Goal: Task Accomplishment & Management: Manage account settings

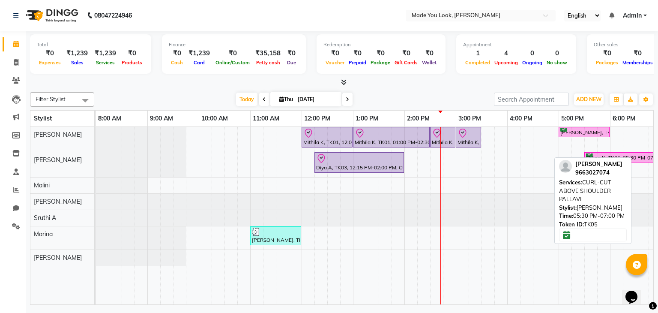
scroll to position [0, 110]
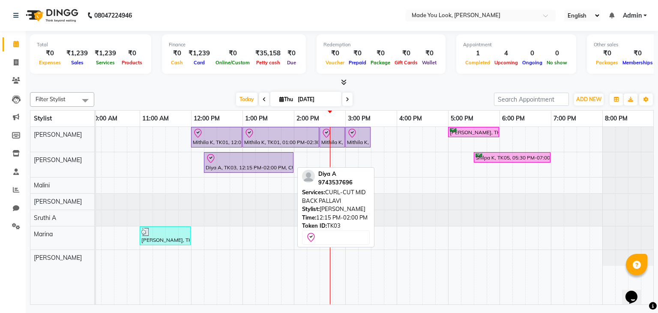
click at [269, 155] on div at bounding box center [249, 158] width 86 height 10
select select "8"
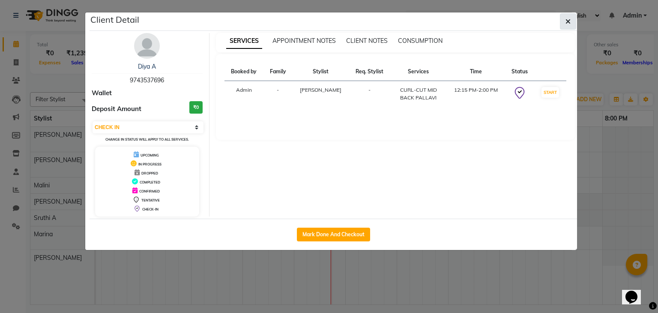
click at [567, 18] on icon "button" at bounding box center [567, 21] width 5 height 7
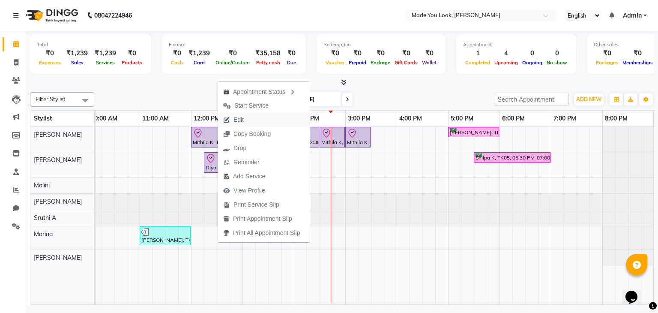
click at [230, 120] on span "Edit" at bounding box center [233, 120] width 31 height 14
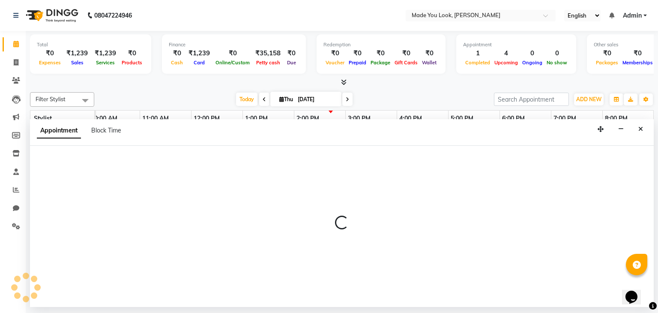
select select "tentative"
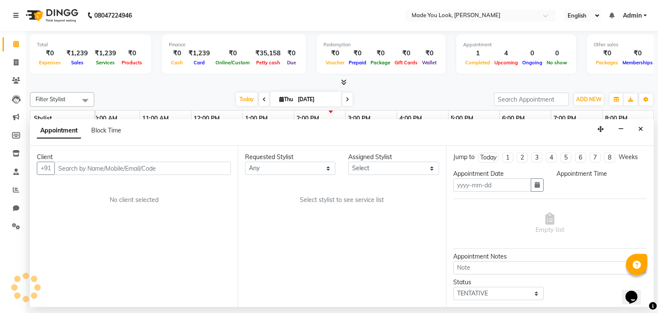
type input "[DATE]"
type textarea "CURLY HAIR,she's also looking for color"
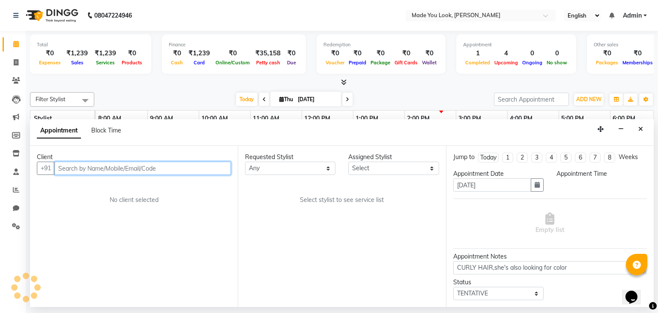
scroll to position [0, 0]
select select "83313"
select select "check-in"
select select "735"
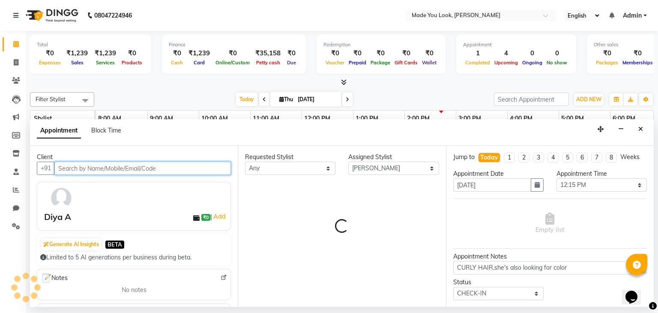
scroll to position [0, 110]
select select "4108"
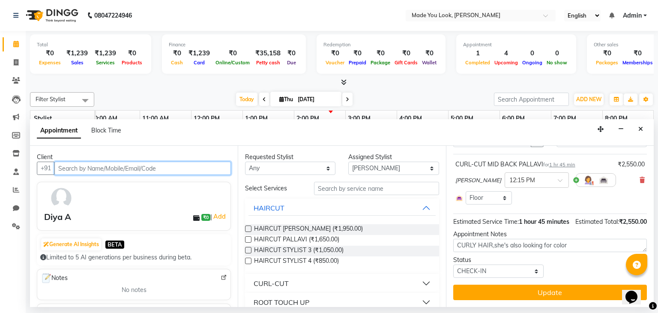
scroll to position [53, 0]
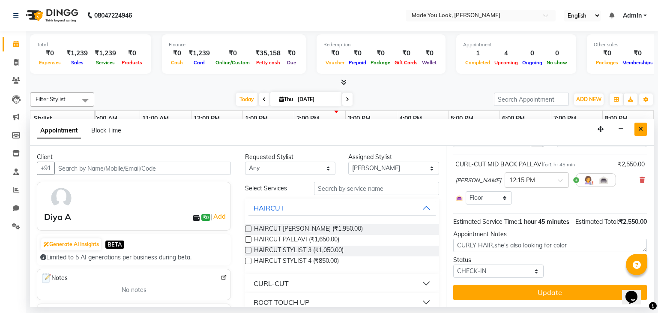
click at [642, 130] on icon "Close" at bounding box center [640, 129] width 5 height 6
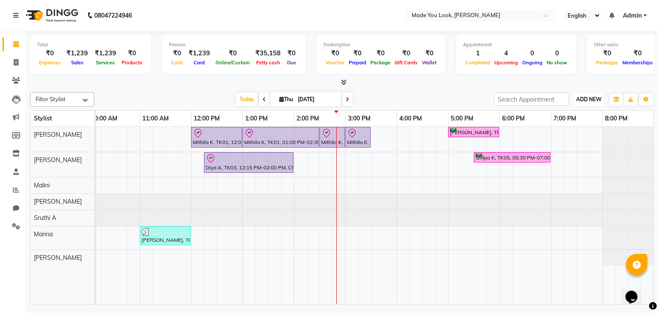
click at [587, 95] on button "ADD NEW Toggle Dropdown" at bounding box center [589, 99] width 30 height 12
click at [569, 137] on link "Add Expense" at bounding box center [569, 137] width 68 height 11
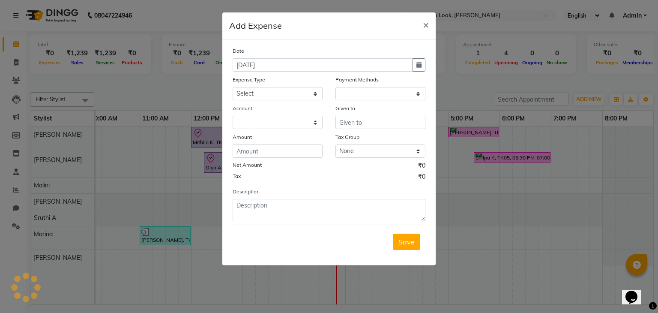
select select "1"
select select "7309"
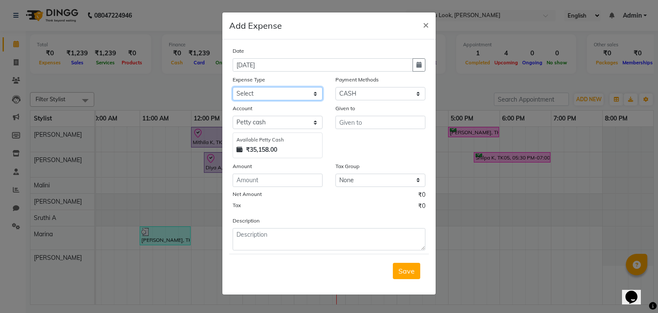
click at [311, 98] on select "Select Advance Salary Bank charges Car maintenance Cash transfer to bank Cash t…" at bounding box center [278, 93] width 90 height 13
select select "10"
click at [233, 88] on select "Select Advance Salary Bank charges Car maintenance Cash transfer to bank Cash t…" at bounding box center [278, 93] width 90 height 13
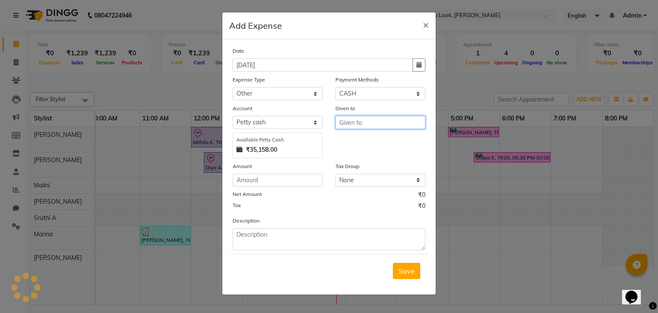
click at [372, 122] on input "text" at bounding box center [380, 122] width 90 height 13
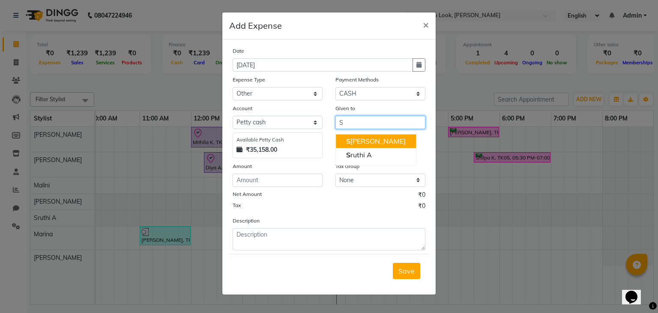
click at [359, 139] on ngb-highlight "S ahana" at bounding box center [376, 141] width 60 height 9
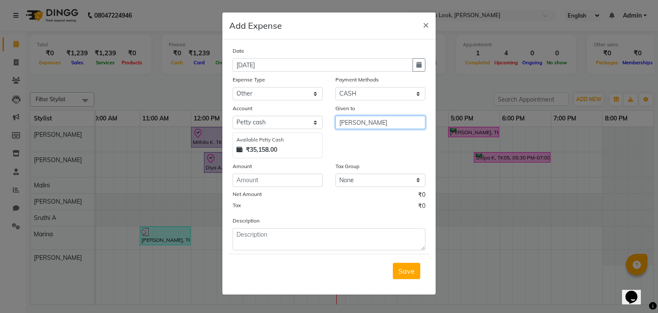
type input "[PERSON_NAME]"
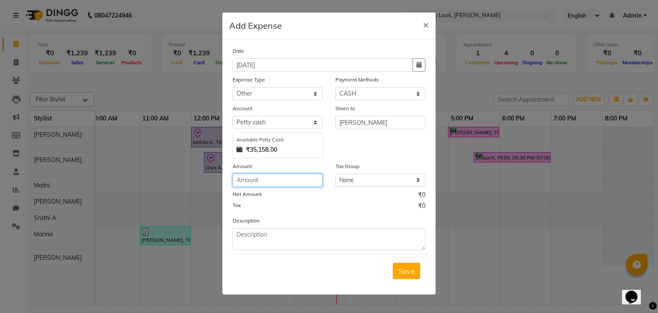
click at [295, 181] on input "number" at bounding box center [278, 179] width 90 height 13
type input "10"
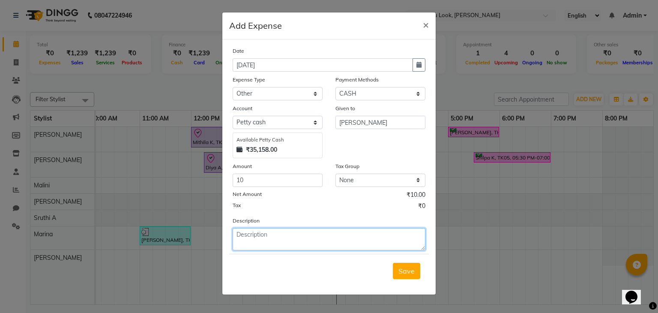
click at [265, 237] on textarea at bounding box center [329, 239] width 193 height 22
type textarea "Transgender"
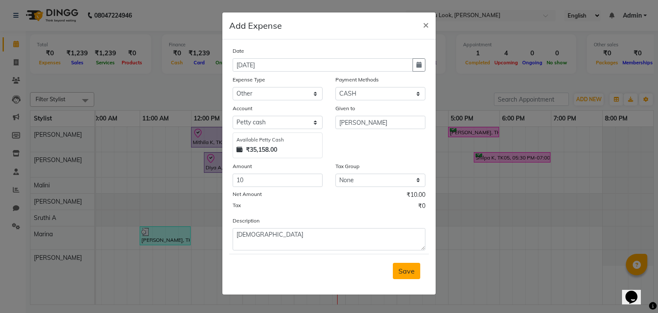
click at [410, 268] on span "Save" at bounding box center [406, 270] width 16 height 9
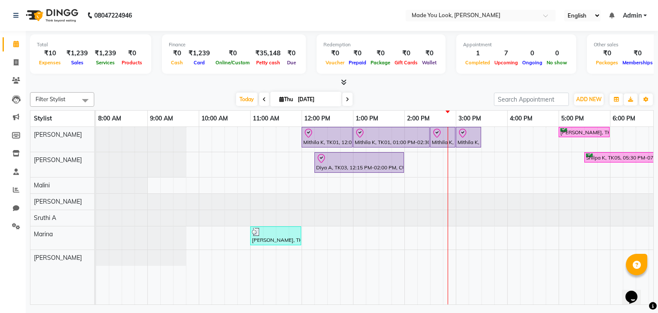
click at [346, 85] on icon at bounding box center [344, 82] width 6 height 6
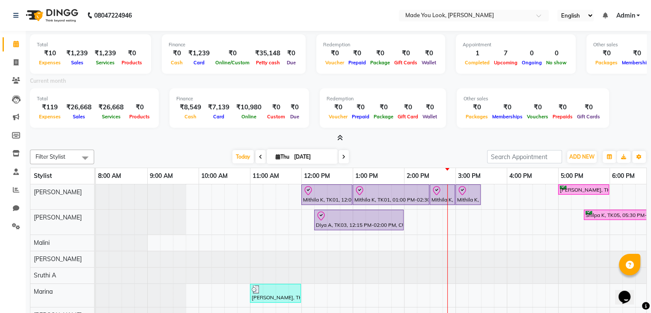
click at [340, 136] on icon at bounding box center [340, 137] width 6 height 6
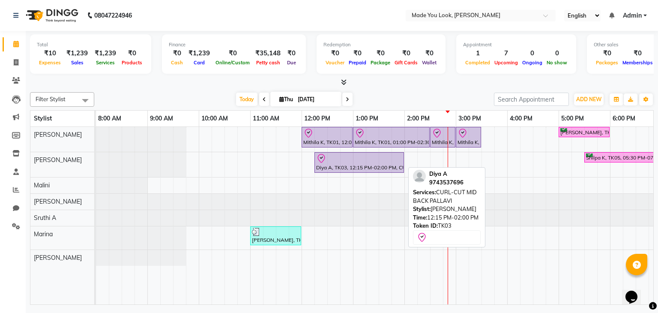
click at [321, 166] on div "Diya A, TK03, 12:15 PM-02:00 PM, CURL-CUT MID BACK PALLAVI" at bounding box center [359, 162] width 88 height 18
select select "8"
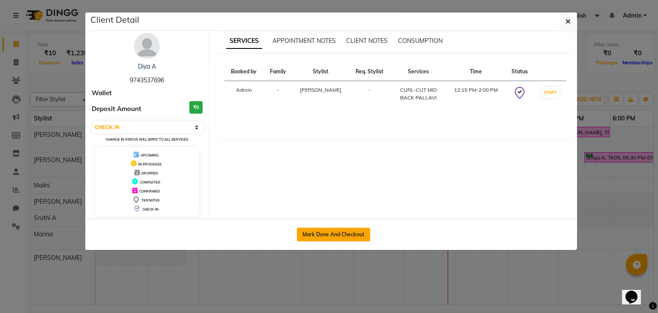
click at [329, 233] on button "Mark Done And Checkout" at bounding box center [333, 234] width 73 height 14
select select "service"
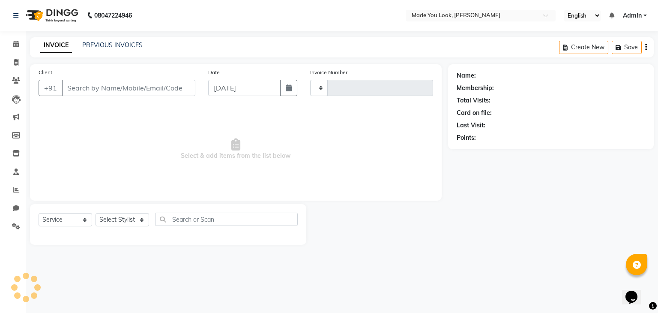
type input "0266"
select select "8181"
select select "3"
type input "9743537696"
select select "83313"
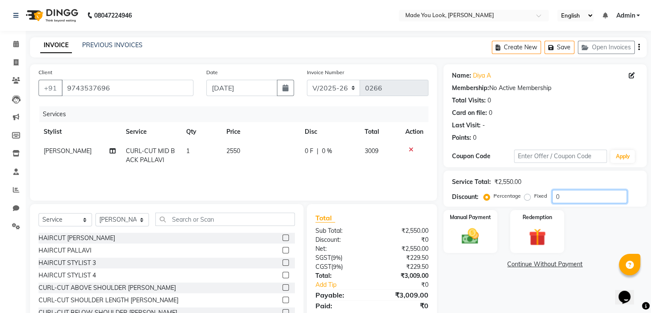
click at [561, 198] on input "0" at bounding box center [589, 196] width 75 height 13
type input "0"
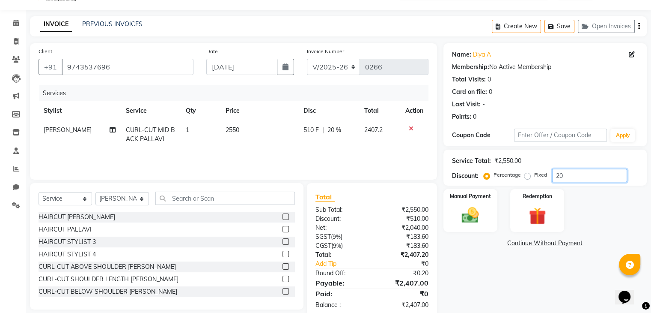
scroll to position [39, 0]
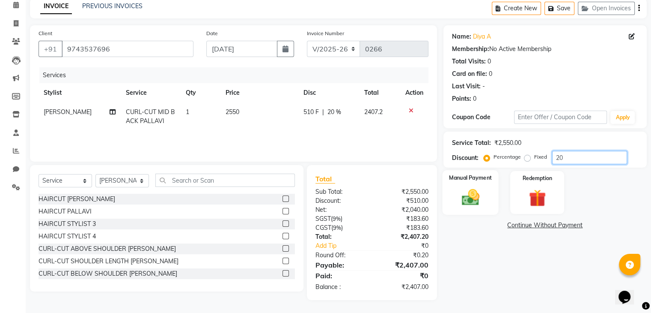
type input "20"
click at [470, 194] on img at bounding box center [470, 197] width 29 height 21
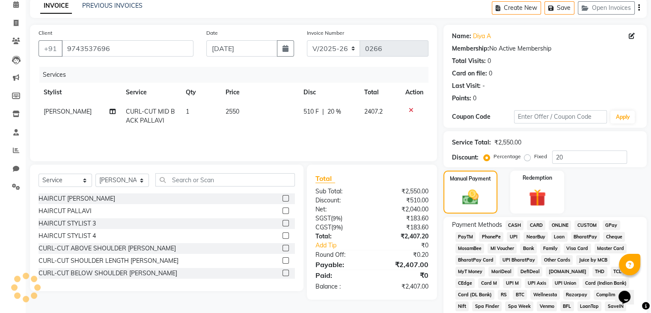
click at [518, 224] on span "CASH" at bounding box center [515, 225] width 18 height 10
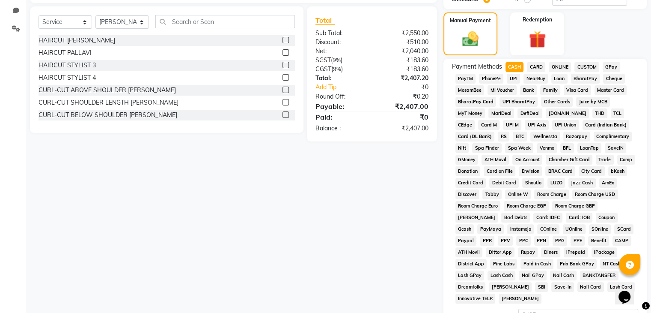
scroll to position [297, 0]
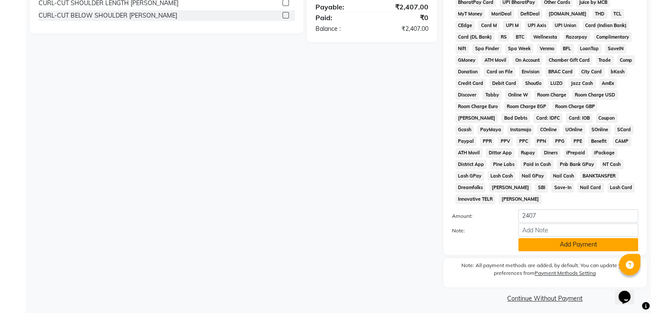
click at [545, 240] on button "Add Payment" at bounding box center [579, 244] width 120 height 13
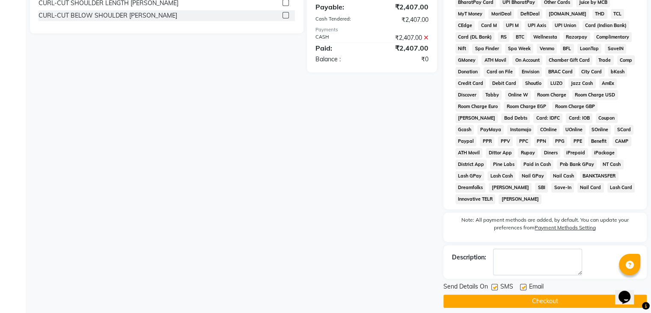
click at [520, 299] on button "Checkout" at bounding box center [545, 300] width 203 height 13
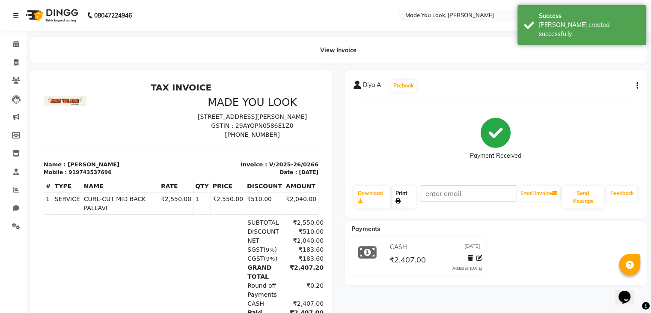
click at [400, 196] on link "Print" at bounding box center [404, 197] width 24 height 22
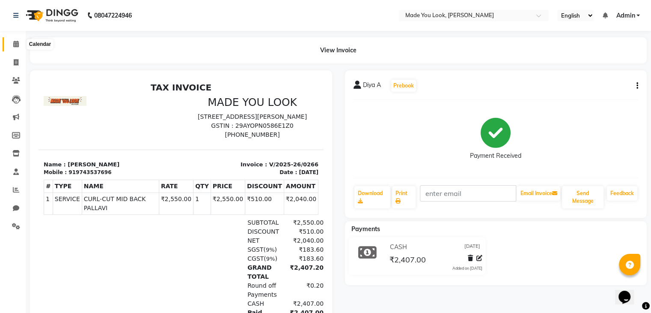
click at [17, 42] on icon at bounding box center [16, 44] width 6 height 6
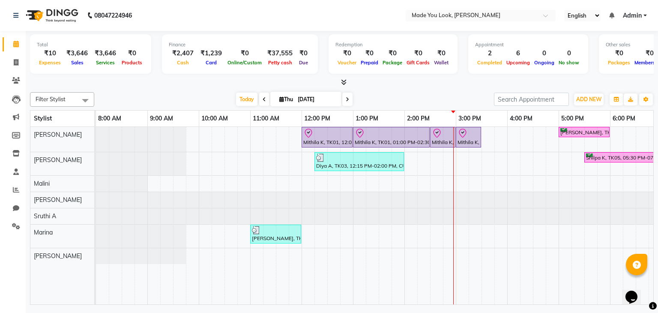
click at [343, 78] on span at bounding box center [341, 82] width 9 height 9
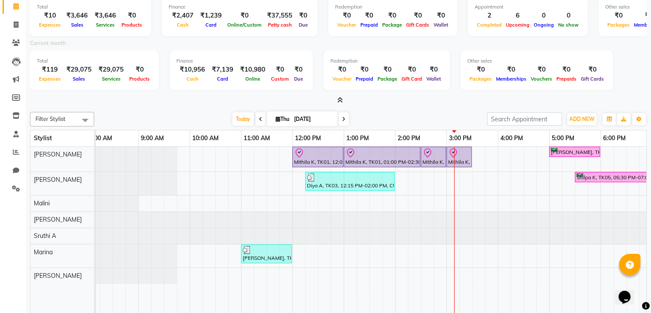
scroll to position [39, 0]
click at [344, 117] on icon at bounding box center [343, 118] width 3 height 5
click at [344, 81] on span "Voucher" at bounding box center [342, 78] width 23 height 6
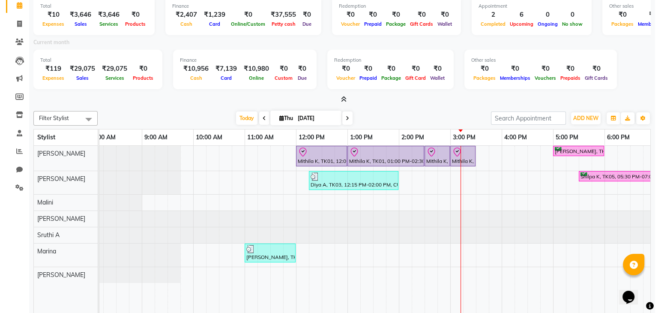
scroll to position [0, 110]
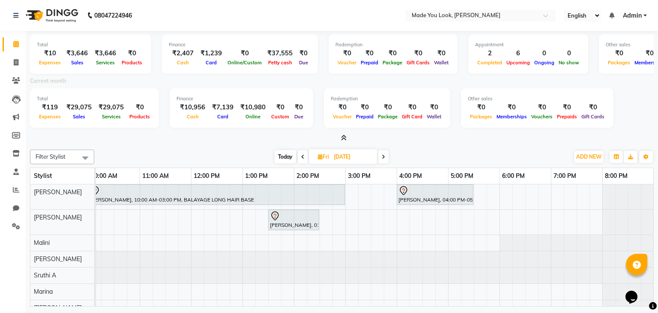
click at [387, 154] on span at bounding box center [383, 156] width 10 height 13
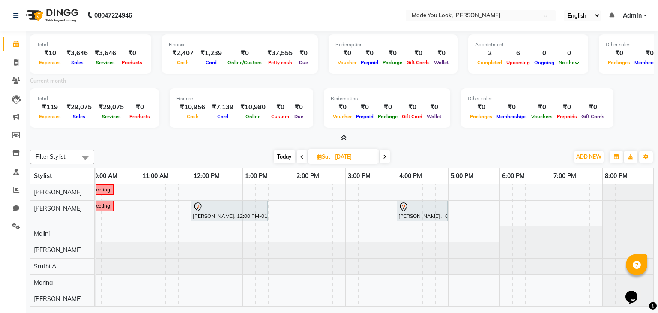
click at [386, 156] on span at bounding box center [384, 156] width 10 height 13
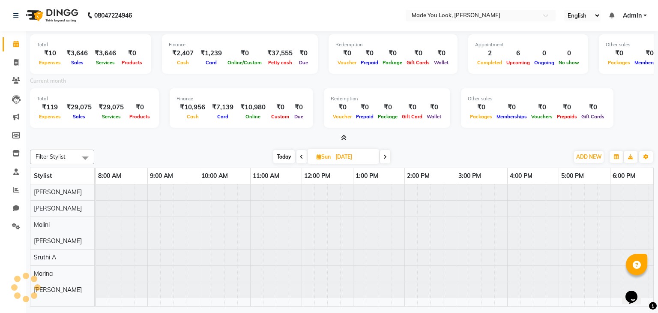
click at [386, 156] on icon at bounding box center [384, 156] width 3 height 5
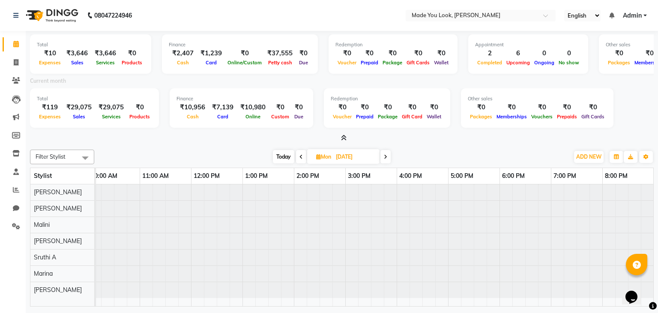
click at [386, 156] on icon at bounding box center [385, 156] width 3 height 5
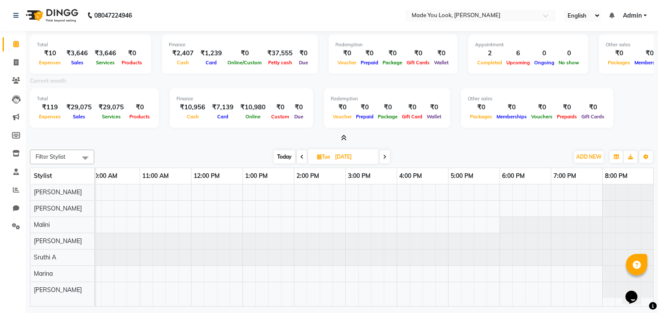
click at [385, 156] on icon at bounding box center [384, 156] width 3 height 5
type input "[DATE]"
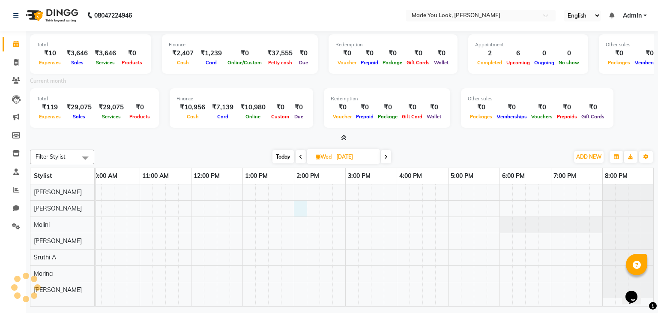
click at [297, 208] on div at bounding box center [319, 245] width 668 height 122
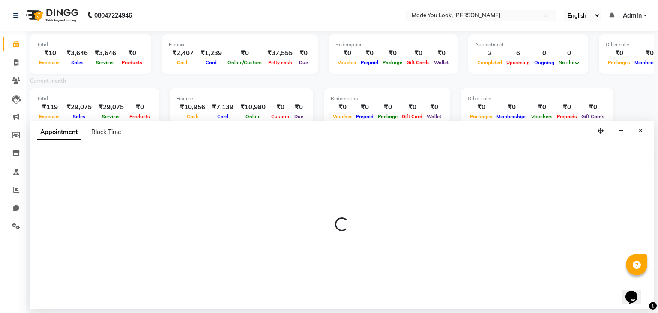
select select "83313"
select select "840"
select select "tentative"
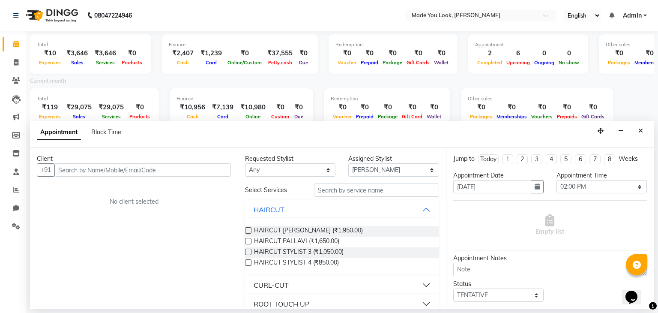
click at [90, 168] on input "text" at bounding box center [142, 169] width 176 height 13
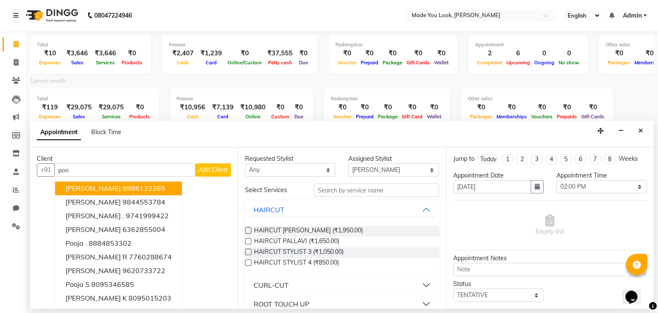
click at [99, 189] on span "[PERSON_NAME]" at bounding box center [93, 188] width 55 height 9
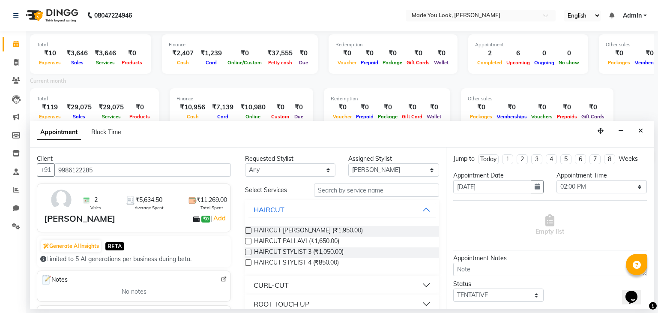
type input "9986122285"
click at [322, 170] on select "Any [PERSON_NAME] [PERSON_NAME] Devi [PERSON_NAME] [PERSON_NAME] A" at bounding box center [290, 169] width 90 height 13
select select "83313"
click at [245, 163] on select "Any [PERSON_NAME] [PERSON_NAME] Devi [PERSON_NAME] [PERSON_NAME] A" at bounding box center [290, 169] width 90 height 13
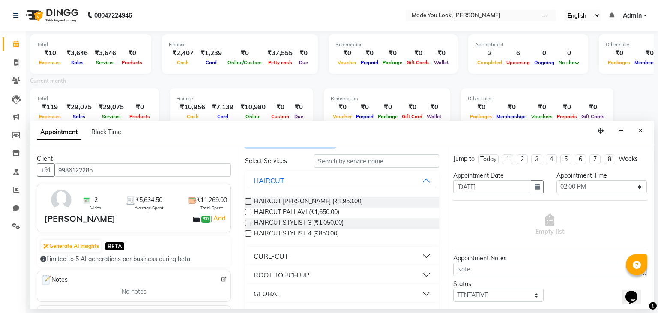
scroll to position [43, 0]
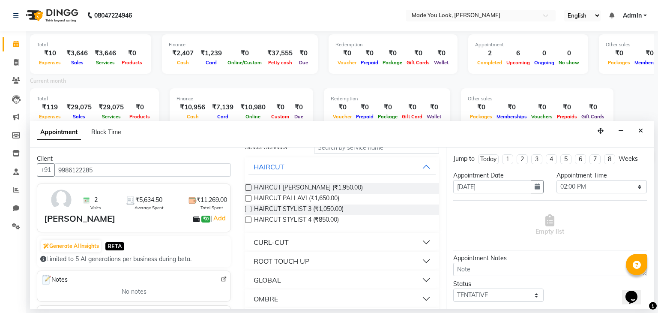
click at [248, 198] on label at bounding box center [248, 198] width 6 height 6
click at [248, 198] on input "checkbox" at bounding box center [248, 199] width 6 height 6
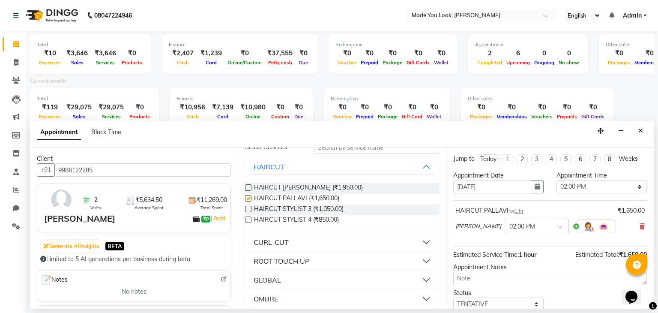
checkbox input "false"
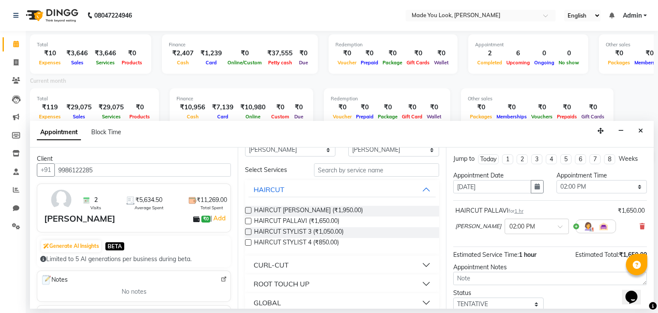
scroll to position [0, 0]
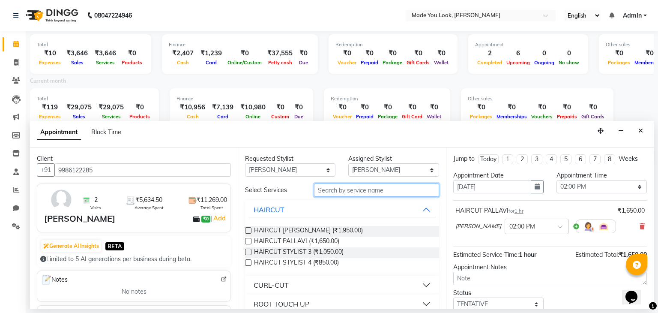
click at [358, 186] on input "text" at bounding box center [376, 189] width 125 height 13
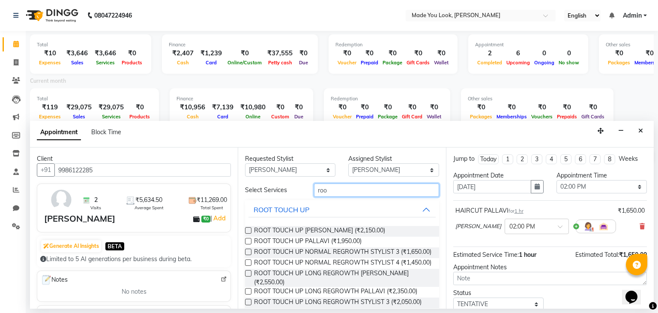
type input "roo"
click at [246, 241] on label at bounding box center [248, 241] width 6 height 6
click at [246, 241] on input "checkbox" at bounding box center [248, 242] width 6 height 6
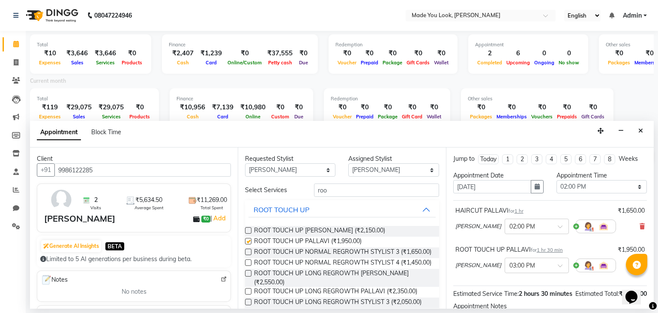
checkbox input "false"
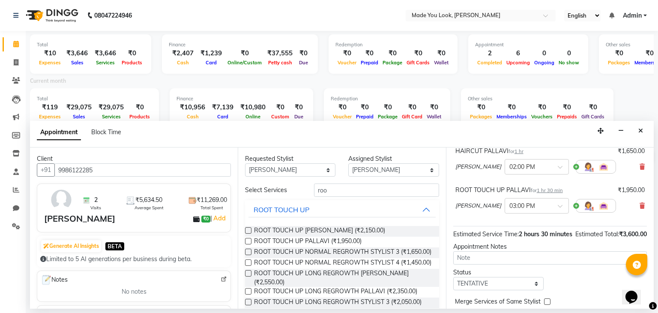
scroll to position [86, 0]
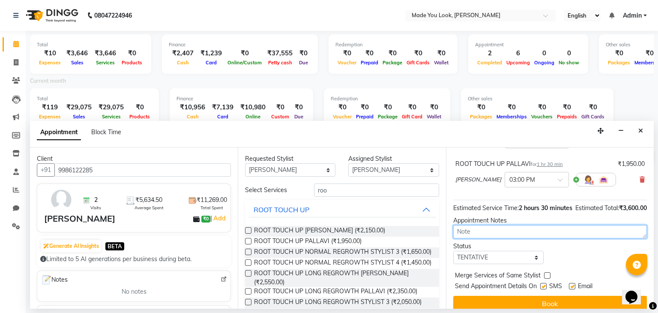
click at [483, 236] on textarea at bounding box center [550, 231] width 194 height 13
type textarea "w"
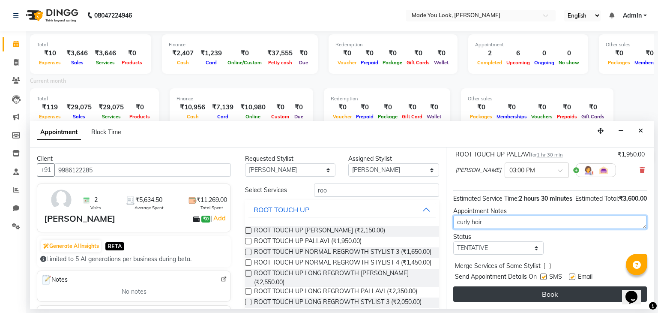
scroll to position [104, 0]
type textarea "curly hair"
click at [521, 291] on button "Book" at bounding box center [550, 293] width 194 height 15
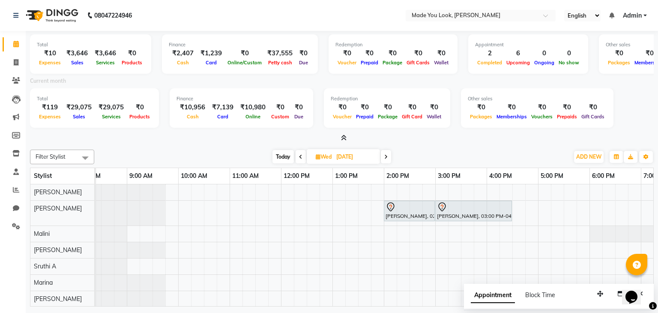
scroll to position [0, 0]
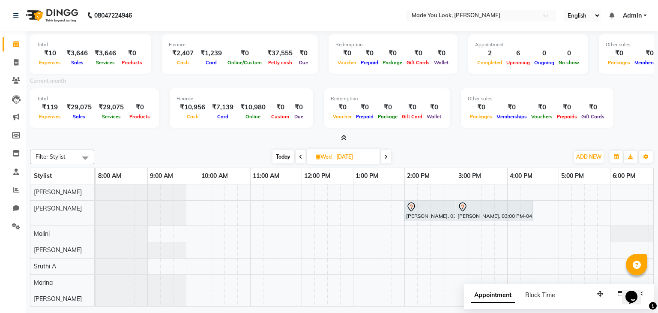
click at [277, 155] on span "Today" at bounding box center [282, 156] width 21 height 13
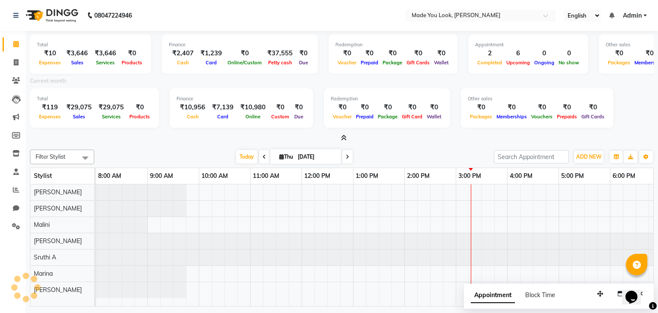
scroll to position [0, 110]
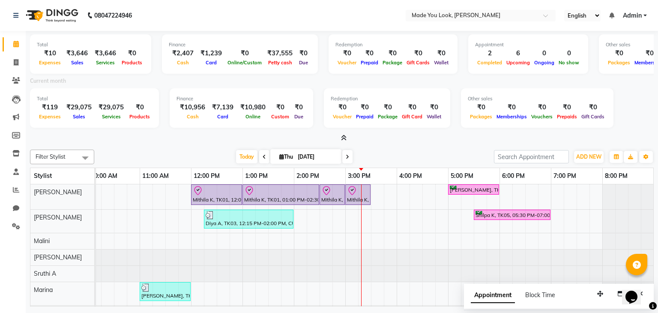
click at [341, 155] on div "[DATE] [DATE]" at bounding box center [294, 156] width 118 height 13
click at [349, 156] on span at bounding box center [347, 156] width 10 height 13
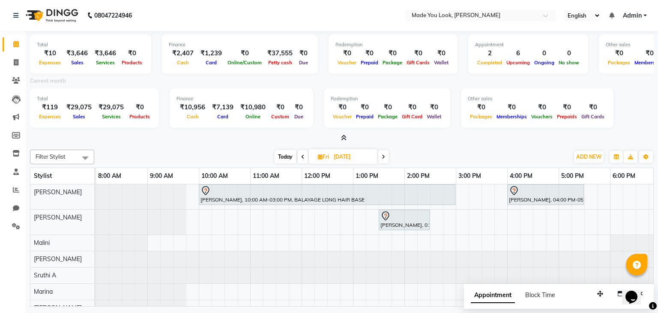
scroll to position [0, 35]
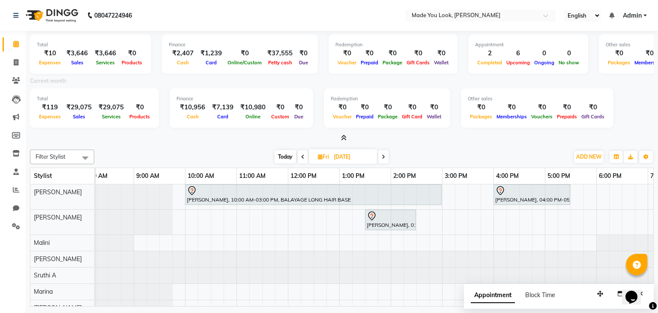
click at [382, 158] on span at bounding box center [383, 156] width 10 height 13
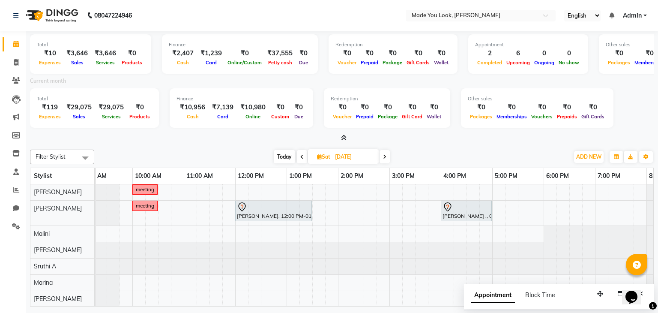
click at [386, 155] on icon at bounding box center [384, 156] width 3 height 5
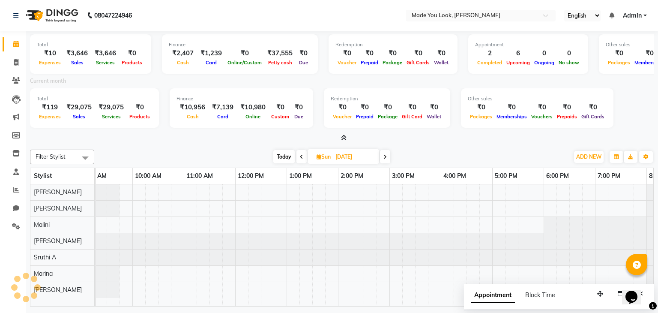
scroll to position [0, 110]
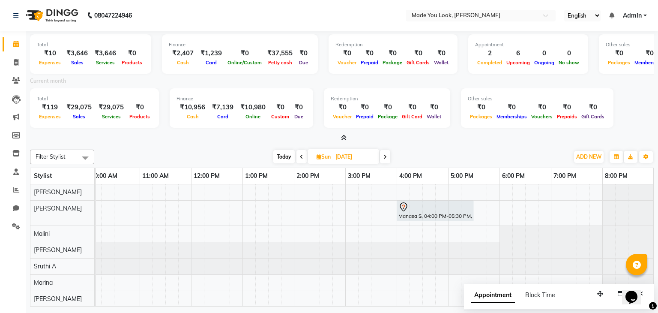
click at [297, 155] on span at bounding box center [301, 156] width 10 height 13
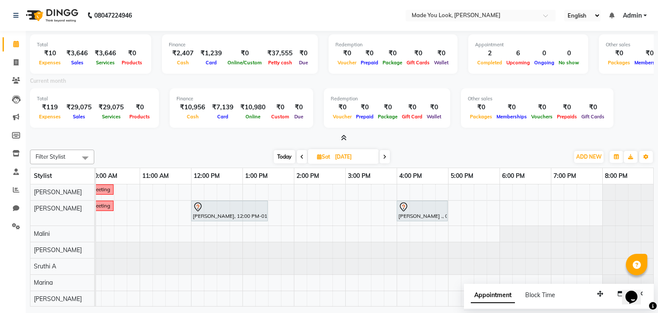
click at [386, 154] on icon at bounding box center [384, 156] width 3 height 5
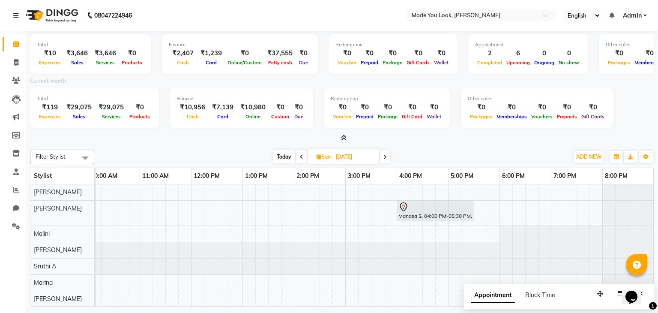
click at [286, 159] on span "Today" at bounding box center [283, 156] width 21 height 13
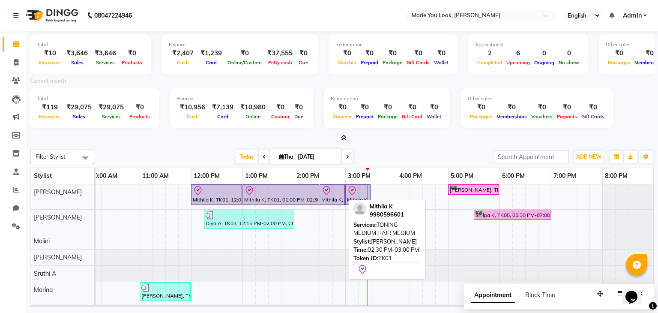
scroll to position [0, 117]
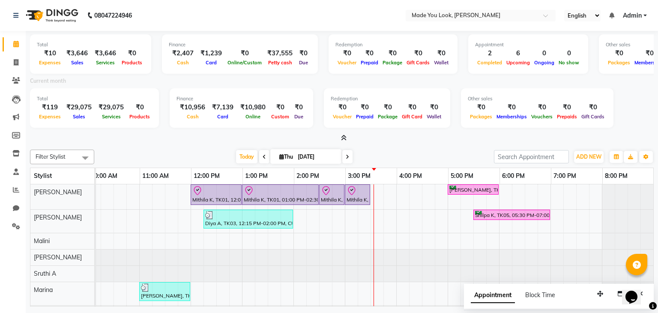
click at [348, 155] on span at bounding box center [347, 156] width 10 height 13
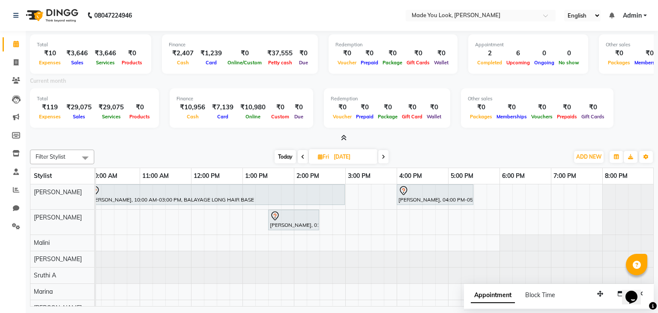
click at [382, 156] on icon at bounding box center [383, 156] width 3 height 5
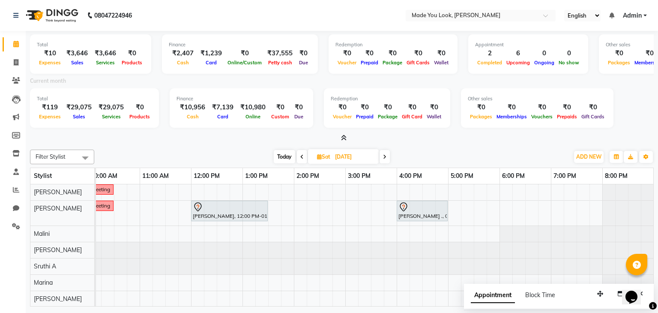
click at [300, 155] on icon at bounding box center [301, 156] width 3 height 5
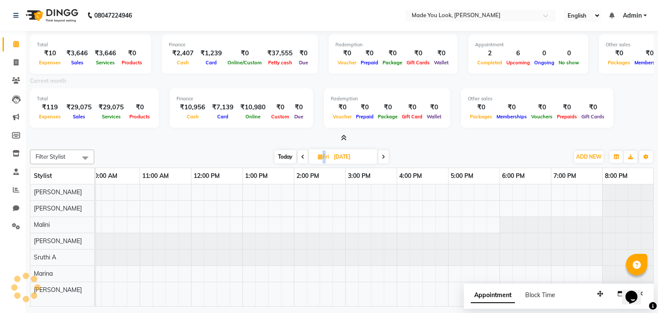
click at [299, 155] on span at bounding box center [303, 156] width 10 height 13
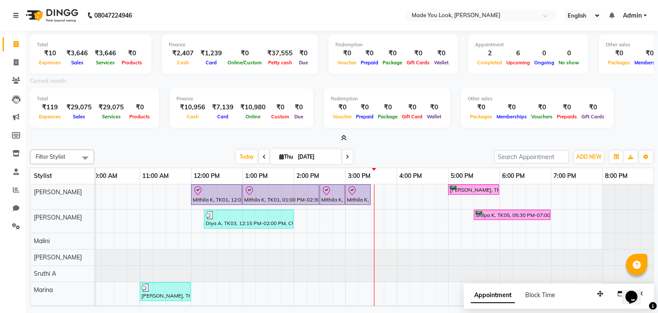
click at [262, 156] on icon at bounding box center [263, 156] width 3 height 5
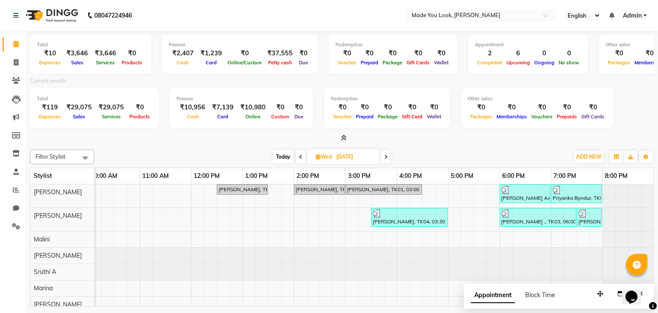
click at [301, 160] on span at bounding box center [300, 156] width 10 height 13
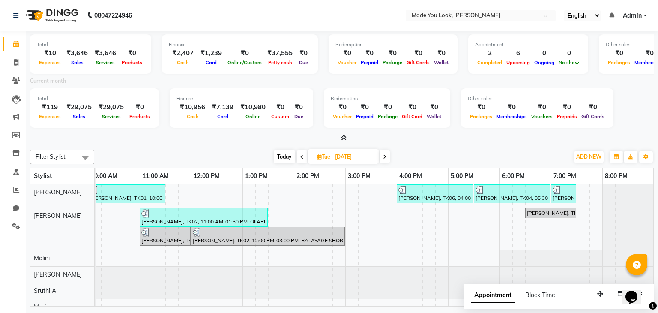
click at [286, 156] on span "Today" at bounding box center [284, 156] width 21 height 13
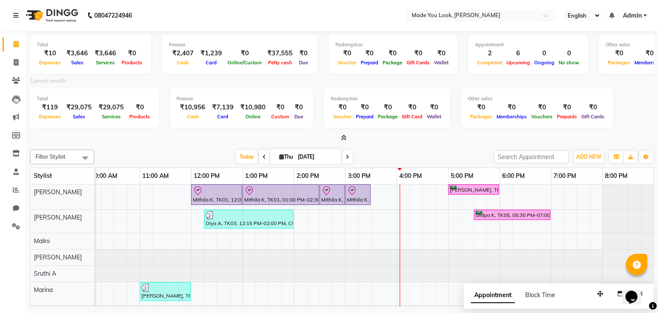
click at [657, 104] on div "Total ₹10 Expenses ₹3,646 Sales ₹3,646 Services ₹0 Products Finance ₹2,407 Cash…" at bounding box center [342, 169] width 632 height 277
click at [346, 155] on icon at bounding box center [347, 156] width 3 height 5
type input "[DATE]"
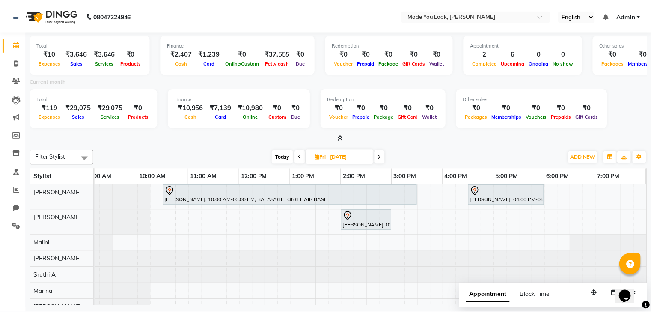
scroll to position [0, 33]
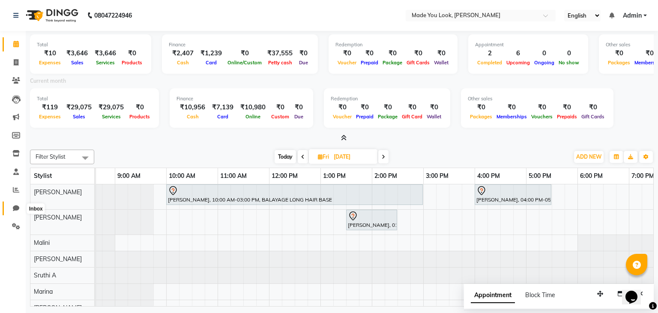
click at [16, 206] on icon at bounding box center [16, 208] width 6 height 6
select select "100"
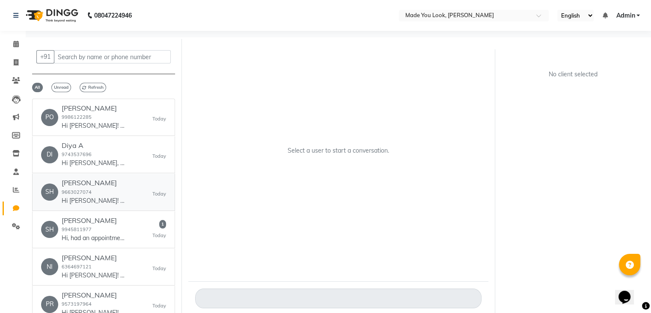
scroll to position [43, 0]
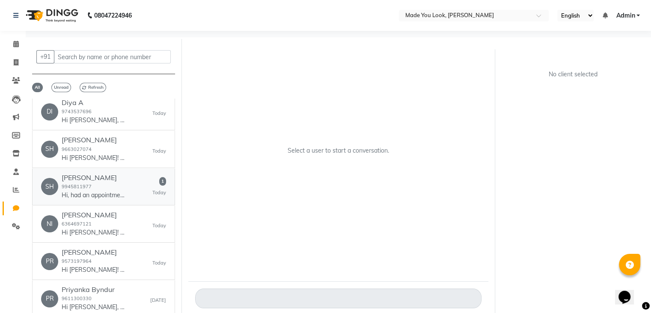
click at [113, 185] on div "[PERSON_NAME] 9945811977 Hi, had an appointment for hair color [DATE]. Forgot i…" at bounding box center [94, 186] width 64 height 26
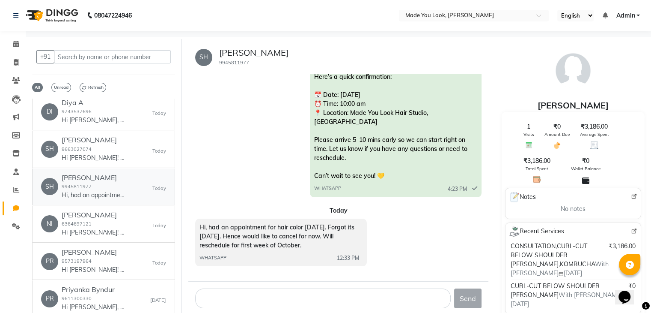
scroll to position [647, 0]
click at [116, 149] on div "Shilpa K 9663027074 Hi [PERSON_NAME]! 👋 Your appointment at Made You Look Hair …" at bounding box center [94, 149] width 64 height 26
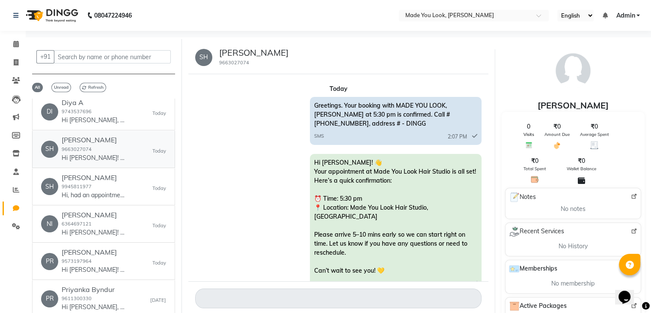
scroll to position [17, 0]
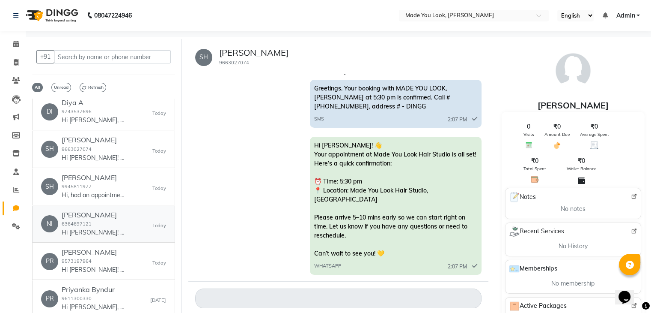
click at [71, 227] on div "[PERSON_NAME] 6364697121 Hi [PERSON_NAME]! 👋 Your appointment at Made You Look …" at bounding box center [94, 224] width 64 height 26
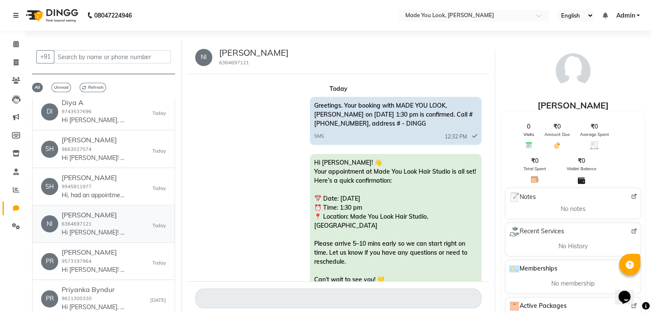
scroll to position [26, 0]
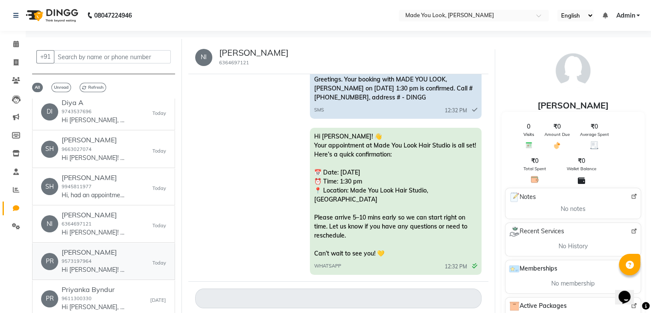
click at [89, 259] on small "9573197964" at bounding box center [77, 261] width 30 height 6
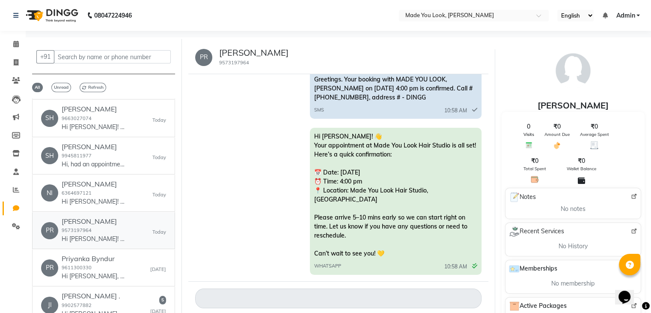
scroll to position [214, 0]
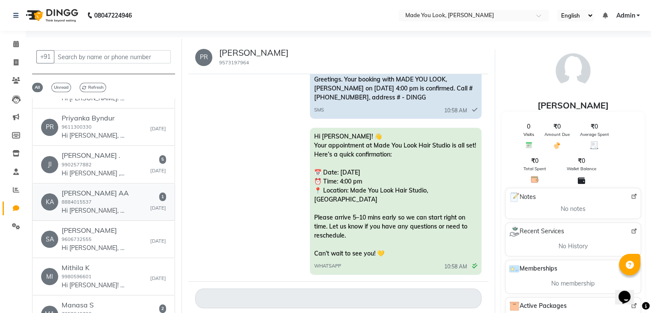
click at [110, 197] on div "[PERSON_NAME] AA 8884015537 Hi [PERSON_NAME], 👋 Your payment at Made You Look H…" at bounding box center [95, 202] width 67 height 26
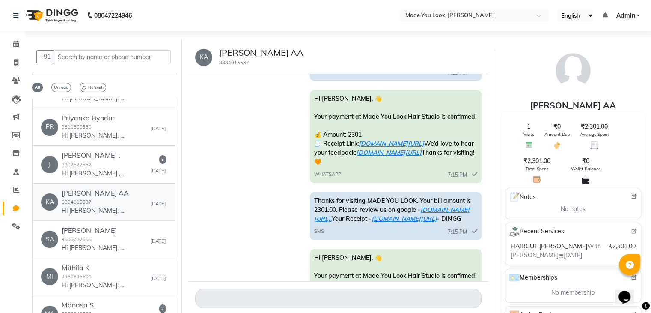
scroll to position [392, 0]
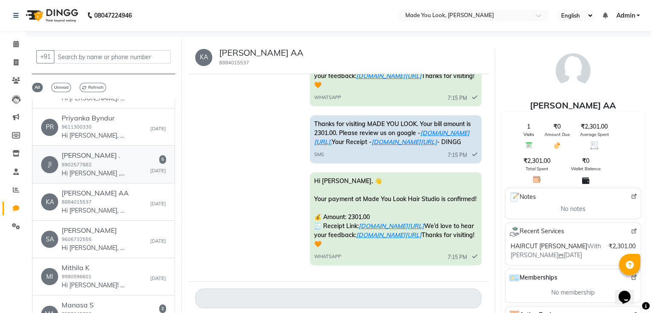
click at [104, 172] on p "Hi [PERSON_NAME] , 👋 Your payment at Made You Look Hair Studio is confirmed! 💰 …" at bounding box center [94, 173] width 64 height 9
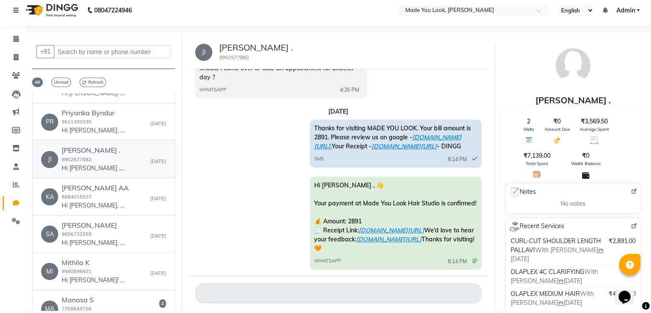
scroll to position [6, 0]
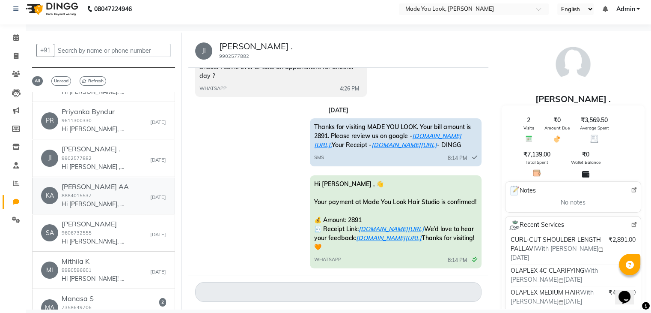
click at [96, 197] on div "[PERSON_NAME] AA 8884015537 Hi [PERSON_NAME], 👋 Your payment at Made You Look H…" at bounding box center [95, 195] width 67 height 26
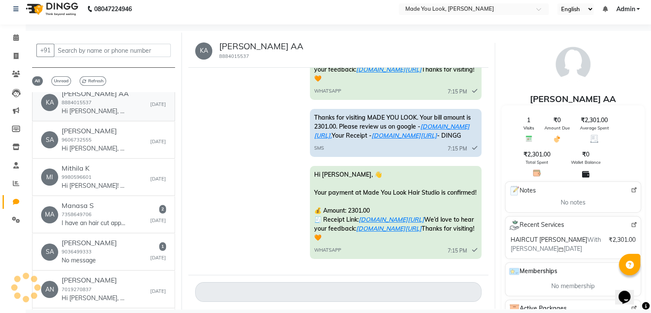
scroll to position [343, 0]
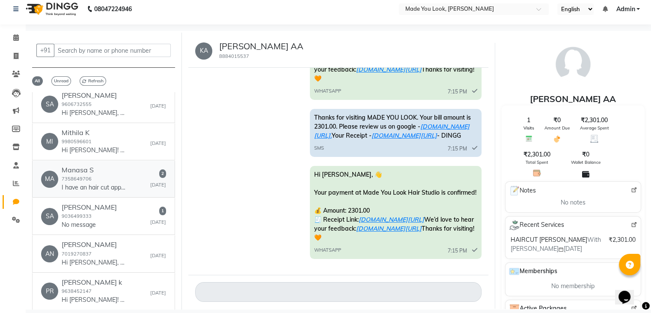
click at [116, 177] on div "Manasa S 7358649706 I have an hair cut appointment [DATE] with [PERSON_NAME]. I…" at bounding box center [94, 179] width 64 height 26
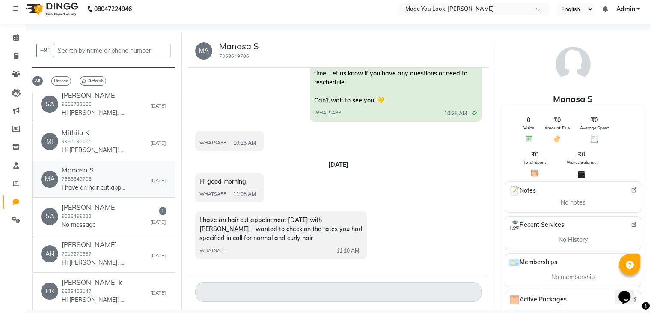
scroll to position [163, 0]
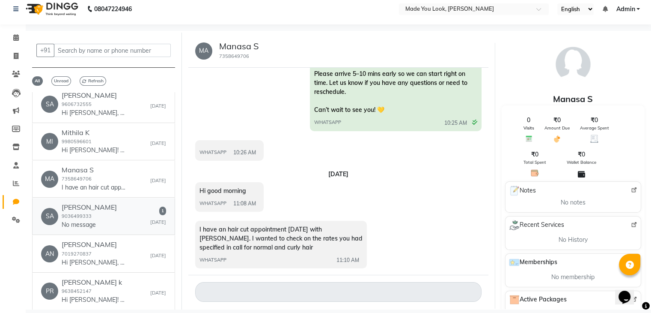
click at [128, 221] on div "[PERSON_NAME] C 9036499333 No message 1 [DATE]" at bounding box center [103, 216] width 125 height 26
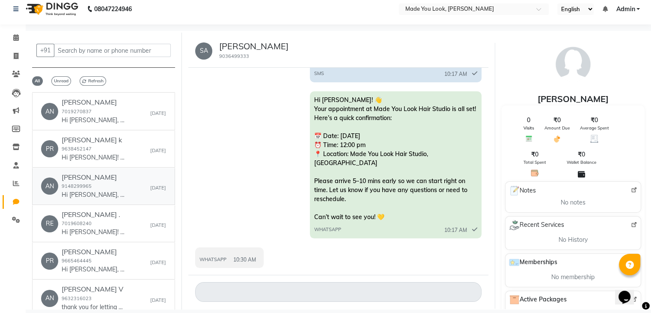
scroll to position [514, 0]
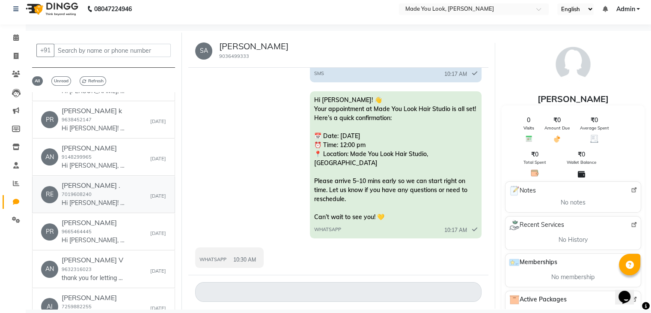
click at [111, 200] on p "Hi [PERSON_NAME]! 👋 Your appointment at Made You Look Hair Studio is all set! H…" at bounding box center [94, 202] width 64 height 9
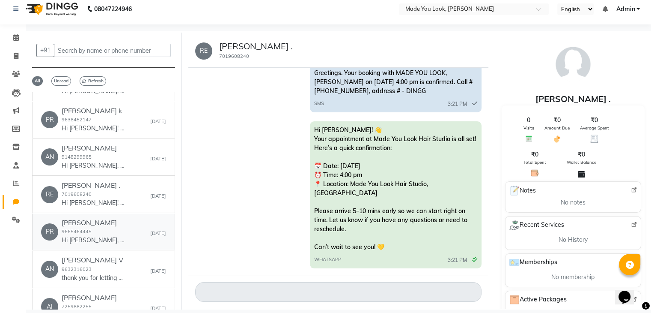
click at [114, 225] on div "[PERSON_NAME] 9665464445 Hi [PERSON_NAME], 👋 Your payment at Made You Look Hair…" at bounding box center [94, 231] width 64 height 26
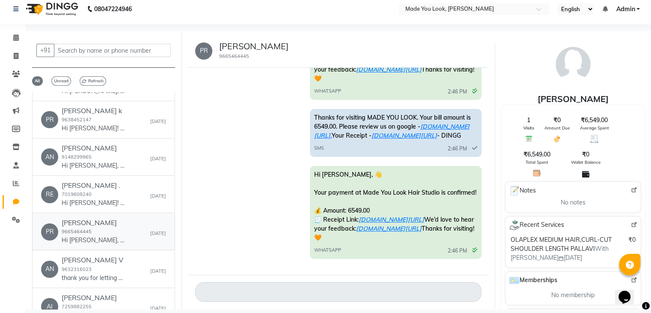
scroll to position [529, 0]
click at [118, 259] on h6 "[PERSON_NAME] V" at bounding box center [94, 260] width 64 height 8
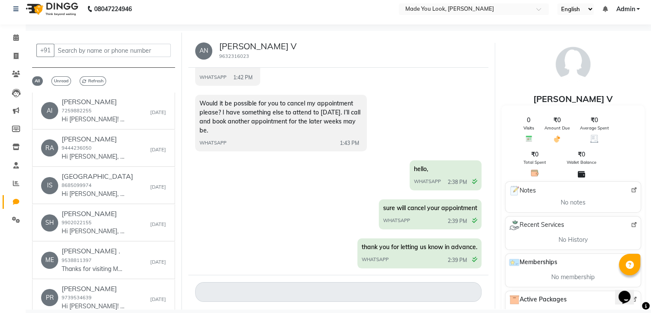
scroll to position [771, 0]
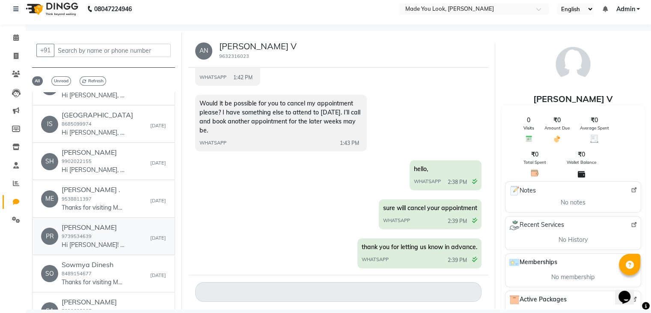
click at [110, 236] on div "[PERSON_NAME] 9739534639 Hi [PERSON_NAME]! 👋 Your appointment at Made You Look …" at bounding box center [94, 236] width 64 height 26
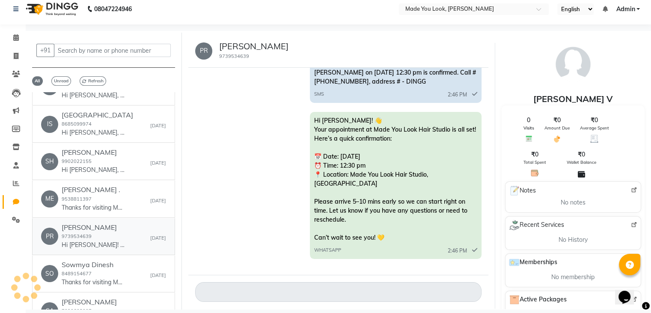
scroll to position [26, 0]
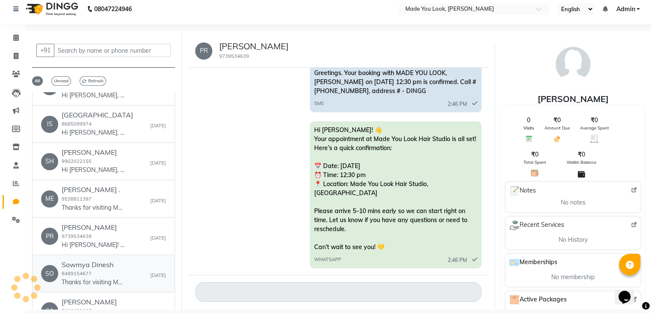
click at [107, 274] on div "Sowmya Dinesh 8489154677 Thanks for visiting MADE YOU LOOK. Your bill amount is…" at bounding box center [94, 273] width 64 height 26
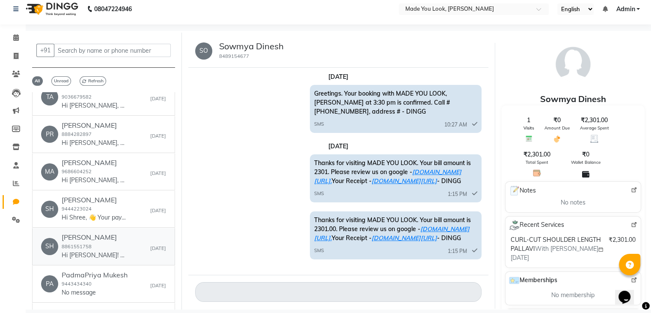
scroll to position [1156, 0]
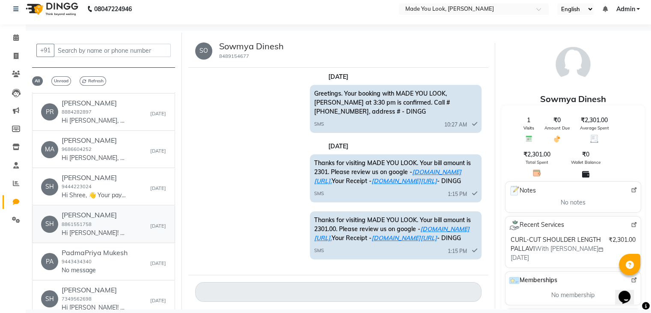
click at [110, 211] on h6 "[PERSON_NAME]" at bounding box center [94, 215] width 64 height 8
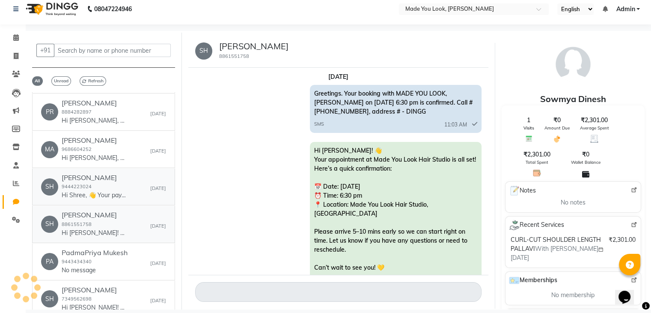
scroll to position [12, 0]
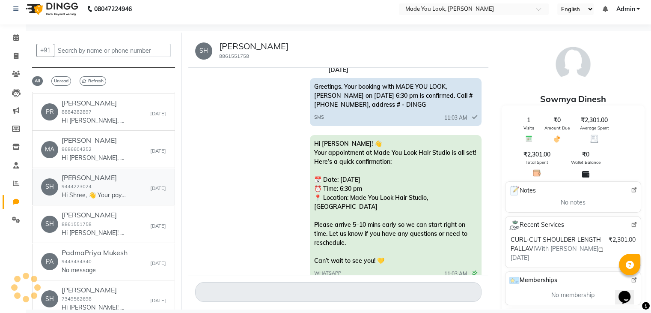
click at [116, 195] on p "Hi Shree, 👋 Your payment at Made You Look Hair Studio is confirmed! 💰 Amount: 3…" at bounding box center [94, 195] width 64 height 9
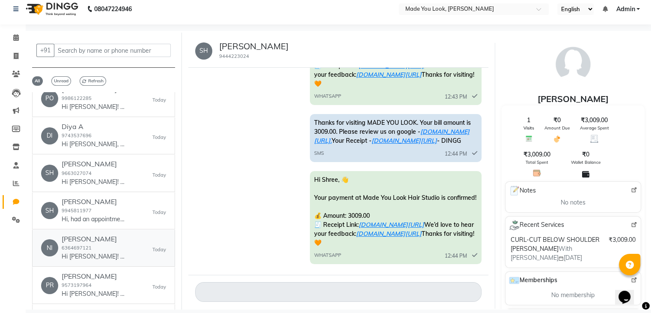
scroll to position [0, 0]
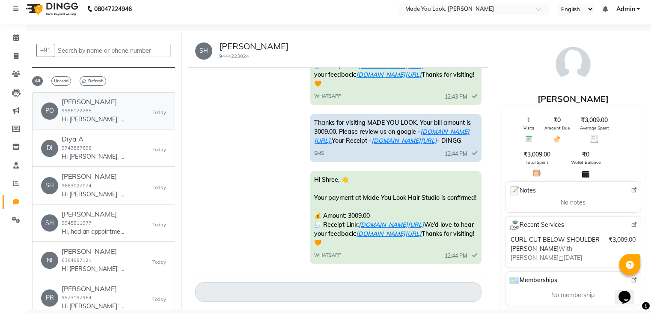
click at [105, 124] on link "PO Pooja [PERSON_NAME] 9986122285 Hi [PERSON_NAME]! 👋 Your appointment at Made …" at bounding box center [103, 110] width 143 height 37
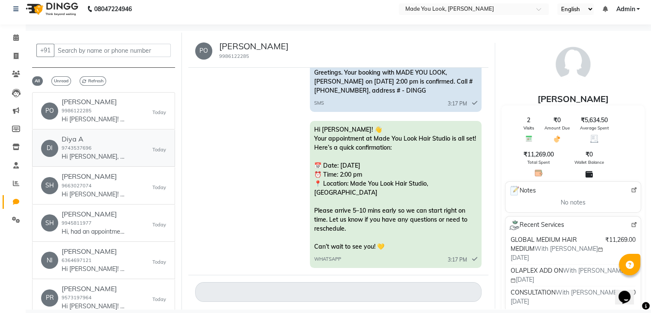
click at [100, 145] on div "Diya A 9743537696 Hi Diya, 👋 Your payment at Made You Look Hair Studio is confi…" at bounding box center [94, 148] width 64 height 26
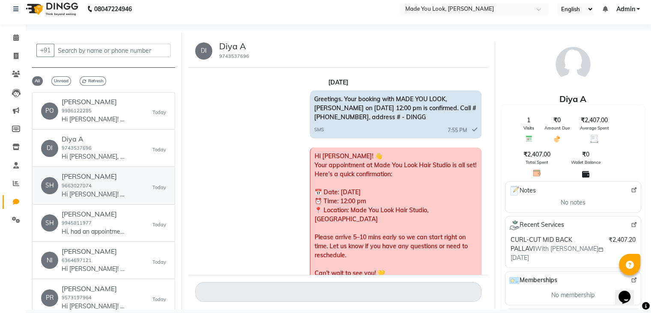
click at [113, 186] on div "Shilpa K 9663027074 Hi [PERSON_NAME]! 👋 Your appointment at Made You Look Hair …" at bounding box center [94, 185] width 64 height 26
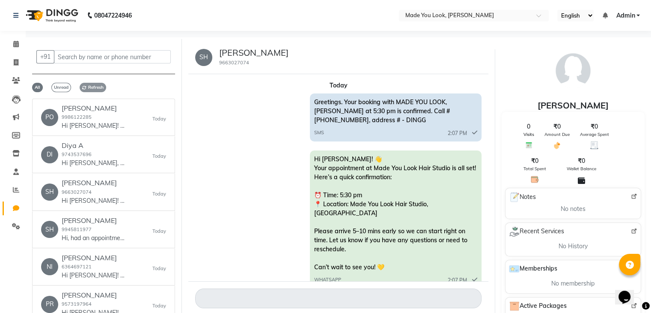
click at [92, 88] on span "Refresh" at bounding box center [93, 87] width 27 height 9
click at [91, 235] on p "Hi, had an appointment for hair color [DATE]. Forgot its [DATE]. Hence would li…" at bounding box center [94, 237] width 64 height 9
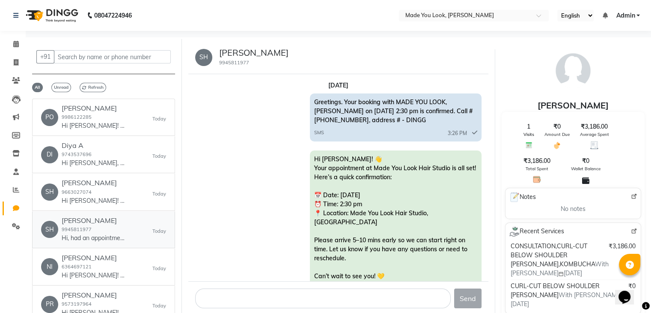
scroll to position [634, 0]
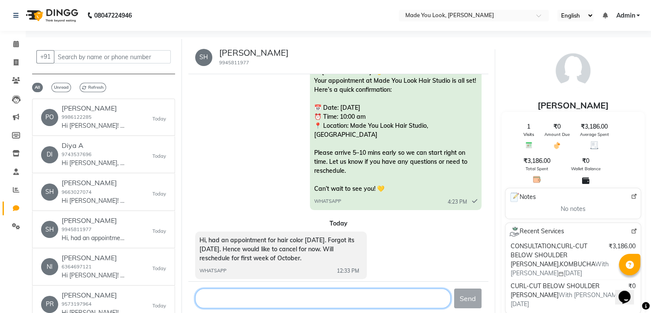
click at [282, 304] on textarea at bounding box center [323, 298] width 256 height 20
type textarea "s"
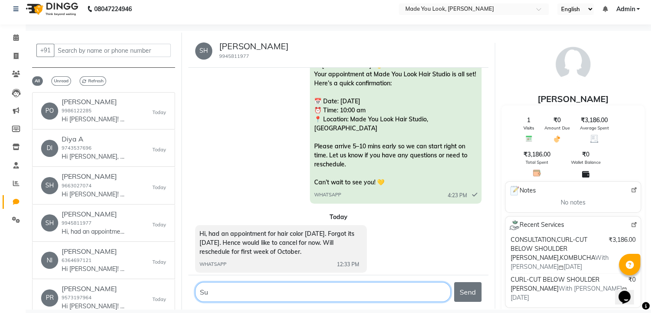
type textarea "S"
click at [318, 296] on textarea at bounding box center [323, 292] width 256 height 20
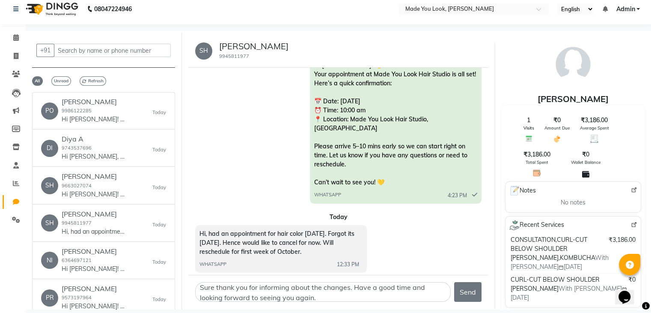
drag, startPoint x: 323, startPoint y: 297, endPoint x: 293, endPoint y: 148, distance: 151.9
click at [293, 148] on div "Hi [PERSON_NAME]! 👋 Your appointment at Made You Look Hair Studio is all set! H…" at bounding box center [338, 131] width 286 height 149
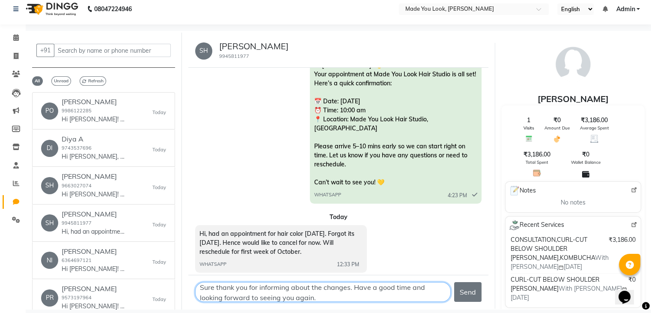
click at [324, 298] on textarea at bounding box center [323, 292] width 256 height 20
click at [328, 296] on textarea at bounding box center [323, 292] width 256 height 20
click at [317, 297] on textarea at bounding box center [323, 292] width 256 height 20
click at [316, 299] on textarea at bounding box center [323, 292] width 256 height 20
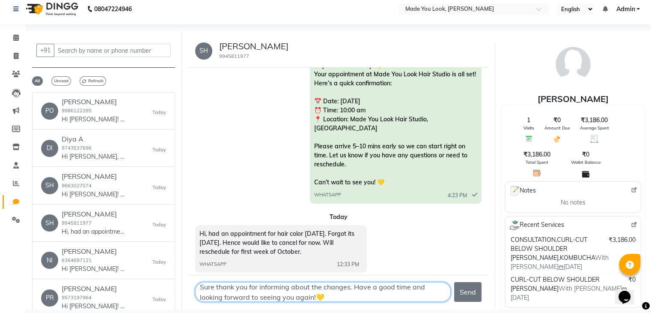
click at [292, 286] on textarea at bounding box center [323, 292] width 256 height 20
click at [360, 287] on textarea at bounding box center [323, 292] width 256 height 20
type textarea "Sure thank you for informing us about the changes in advance. Have a good time …"
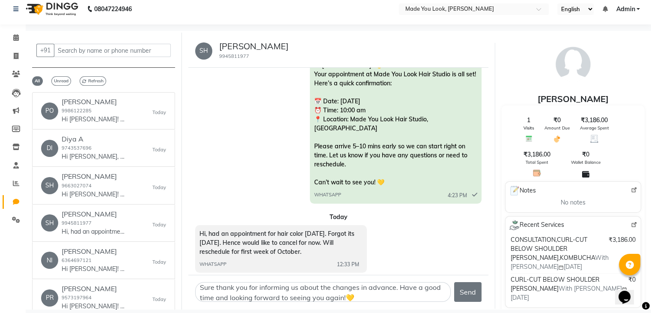
click at [474, 288] on button "Send" at bounding box center [467, 292] width 27 height 20
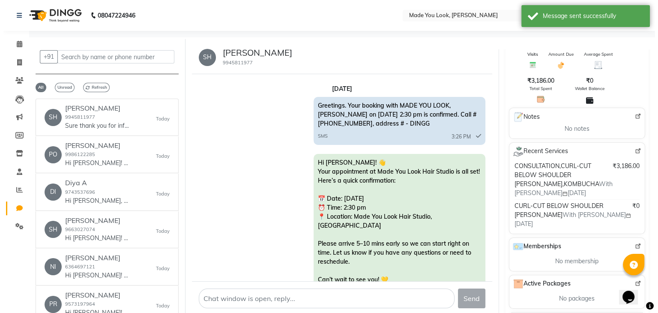
scroll to position [86, 0]
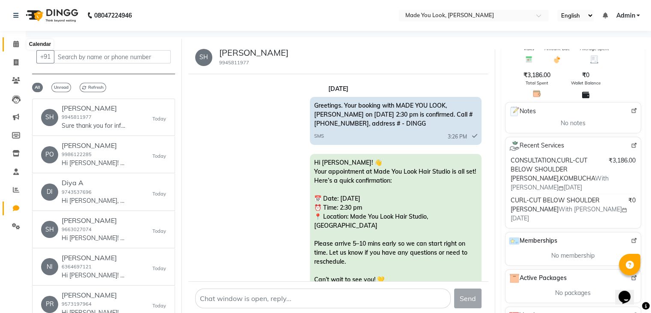
click at [17, 43] on icon at bounding box center [16, 44] width 6 height 6
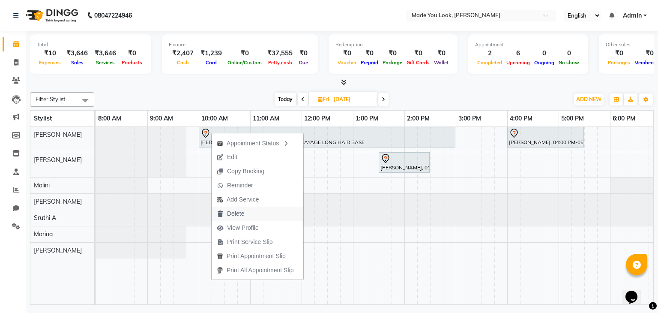
click at [233, 211] on span "Delete" at bounding box center [235, 213] width 17 height 9
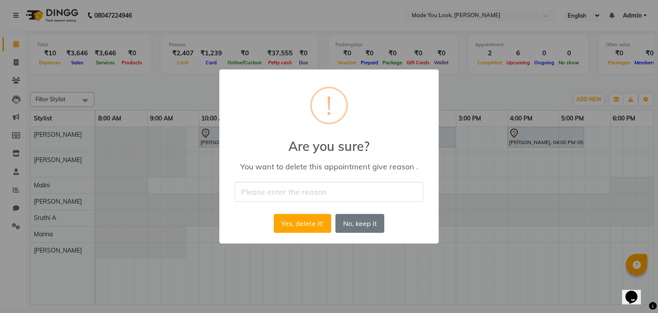
click at [269, 188] on input "text" at bounding box center [329, 192] width 188 height 20
type input "change of plans"
click at [296, 221] on button "Yes, delete it!" at bounding box center [302, 223] width 57 height 19
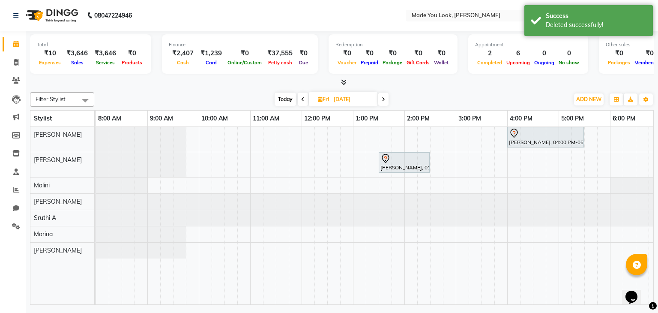
click at [286, 99] on span "Today" at bounding box center [284, 98] width 21 height 13
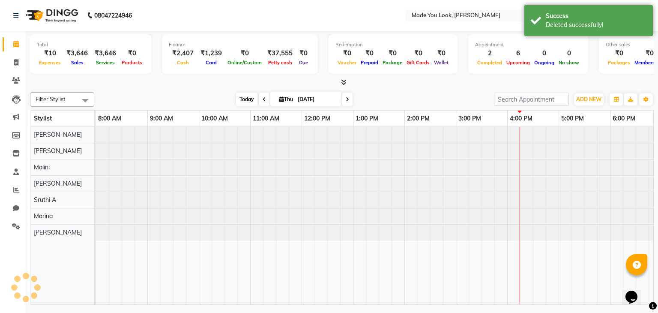
scroll to position [0, 110]
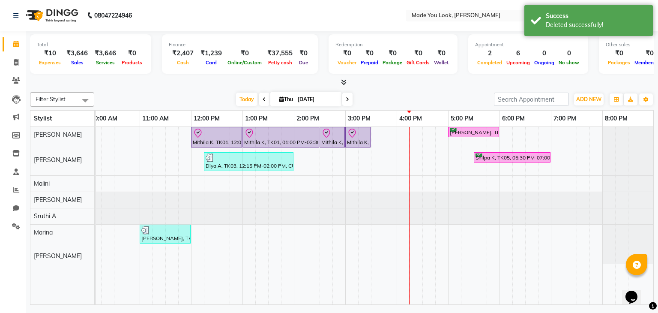
click at [347, 102] on span at bounding box center [347, 98] width 10 height 13
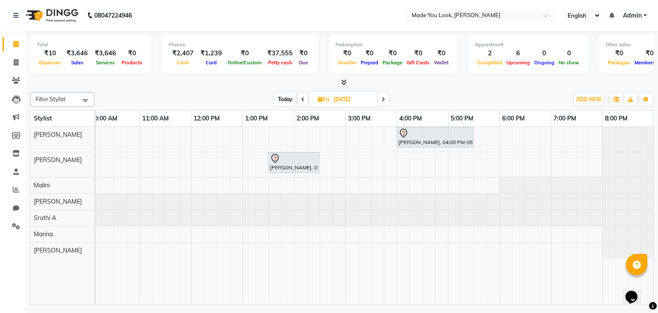
click at [382, 97] on icon at bounding box center [383, 99] width 3 height 5
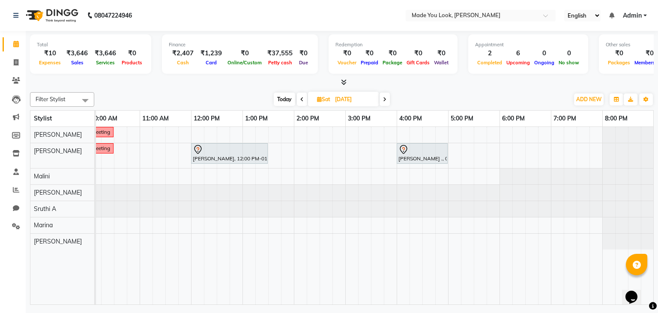
click at [283, 98] on span "Today" at bounding box center [284, 98] width 21 height 13
type input "[DATE]"
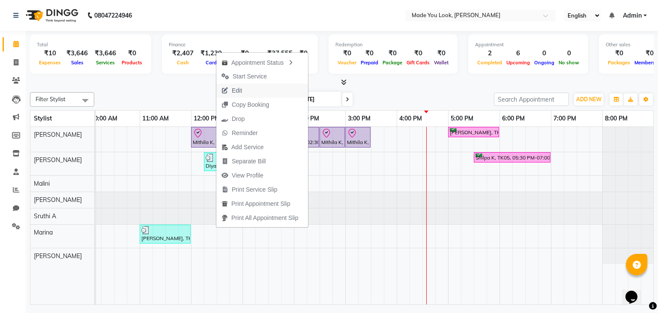
click at [248, 89] on button "Edit" at bounding box center [262, 90] width 92 height 14
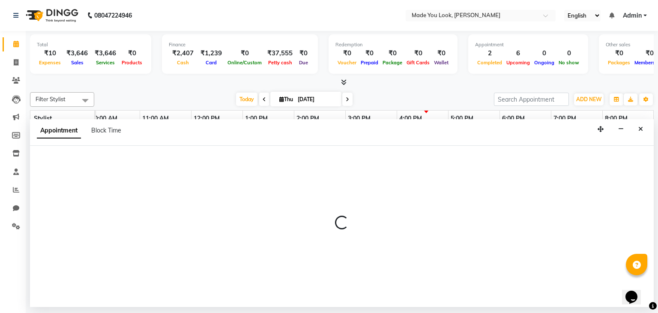
select select "check-in"
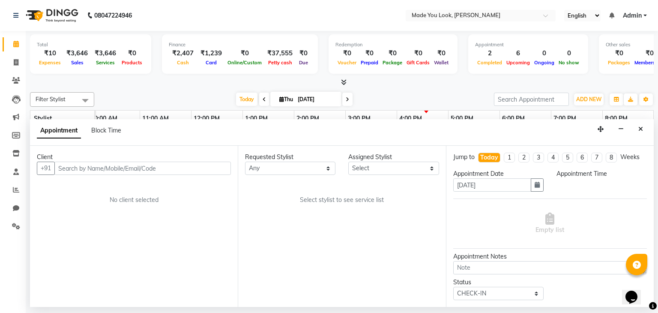
select select "720"
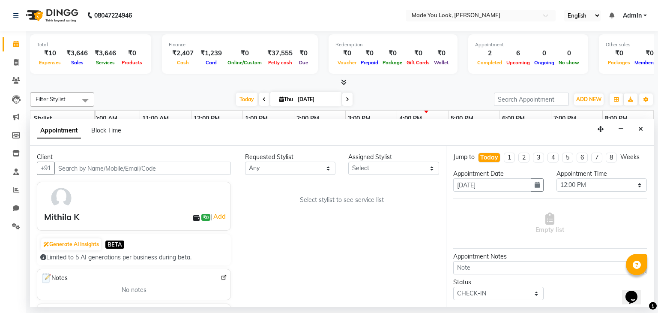
select select "83312"
select select "4108"
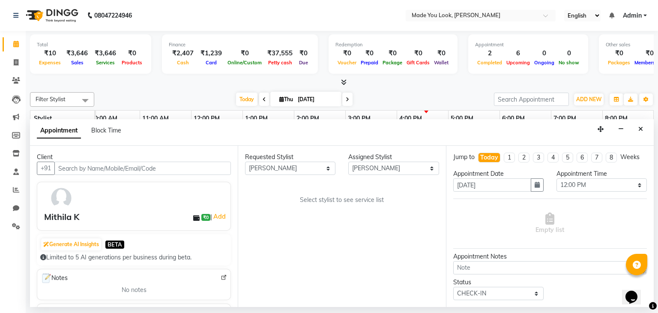
select select "4108"
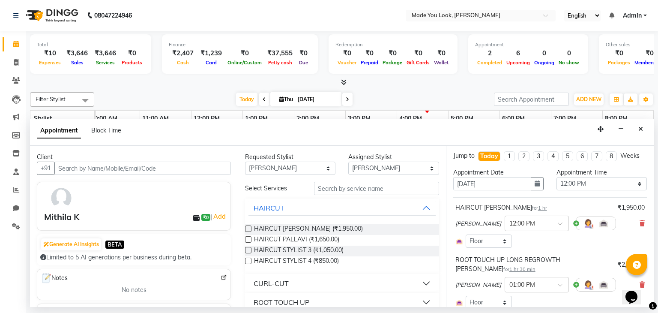
scroll to position [0, 0]
click at [640, 132] on icon "Close" at bounding box center [640, 129] width 5 height 6
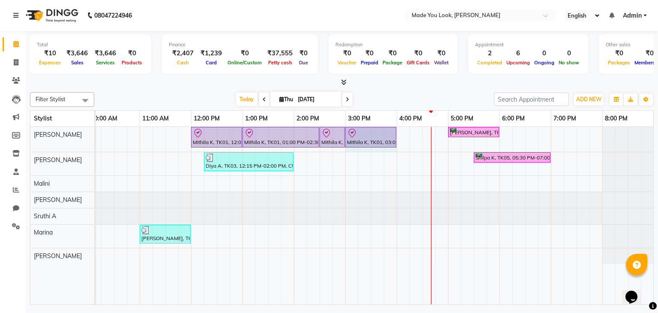
drag, startPoint x: 370, startPoint y: 137, endPoint x: 391, endPoint y: 140, distance: 20.8
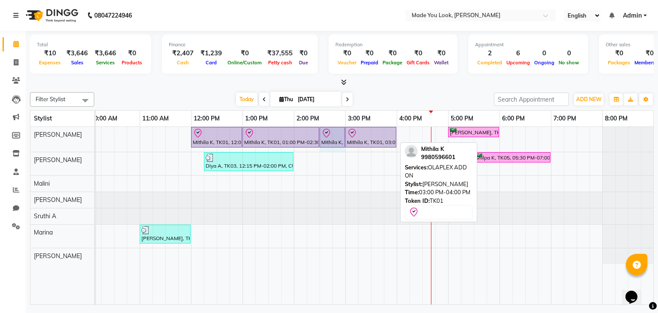
drag, startPoint x: 343, startPoint y: 132, endPoint x: 338, endPoint y: 133, distance: 4.8
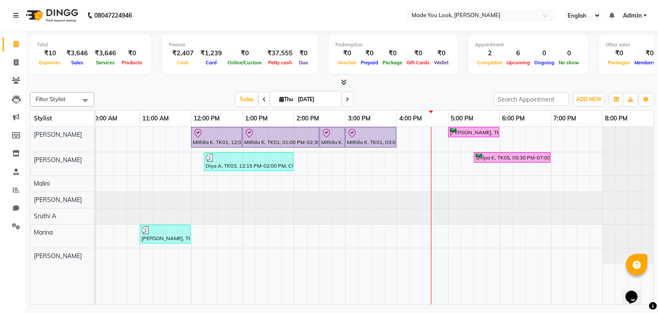
click at [346, 95] on span at bounding box center [347, 98] width 10 height 13
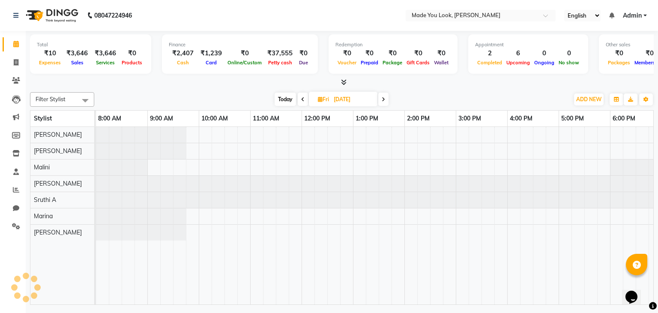
scroll to position [0, 110]
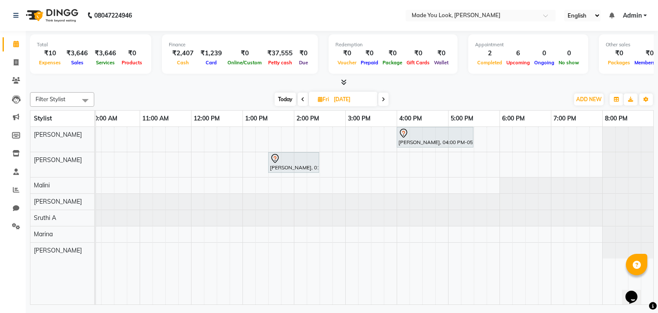
click at [385, 101] on span at bounding box center [383, 98] width 10 height 13
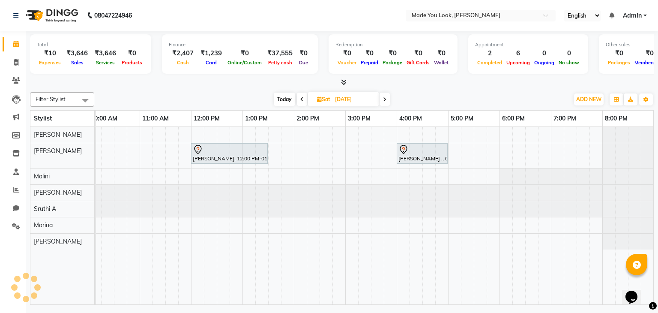
click at [385, 101] on span at bounding box center [384, 98] width 10 height 13
click at [385, 101] on span at bounding box center [385, 98] width 10 height 13
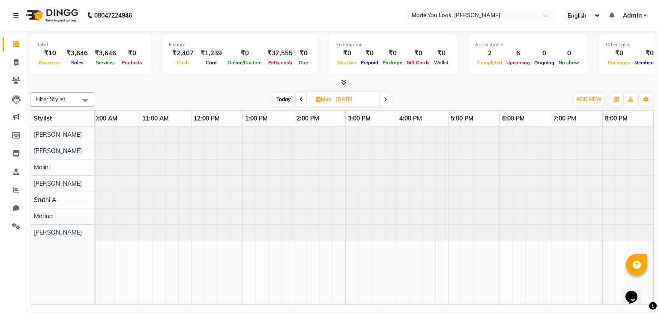
click at [385, 101] on span at bounding box center [385, 98] width 10 height 13
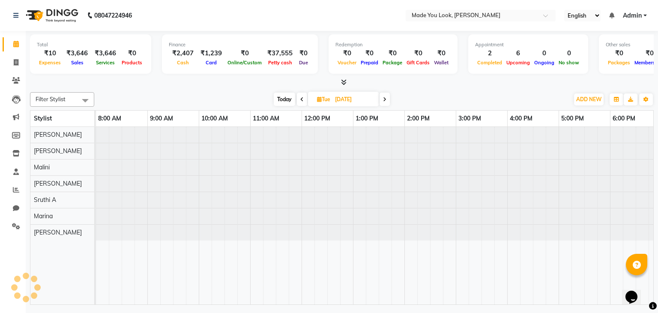
click at [385, 101] on span at bounding box center [384, 98] width 10 height 13
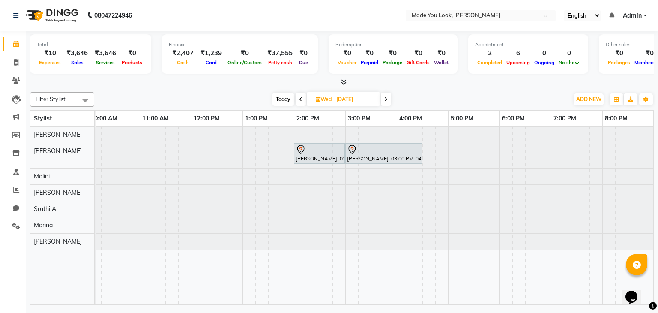
click at [282, 96] on span "Today" at bounding box center [282, 98] width 21 height 13
type input "[DATE]"
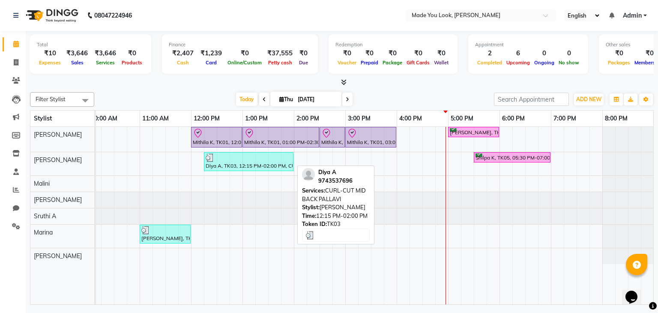
click at [212, 157] on img at bounding box center [210, 157] width 9 height 9
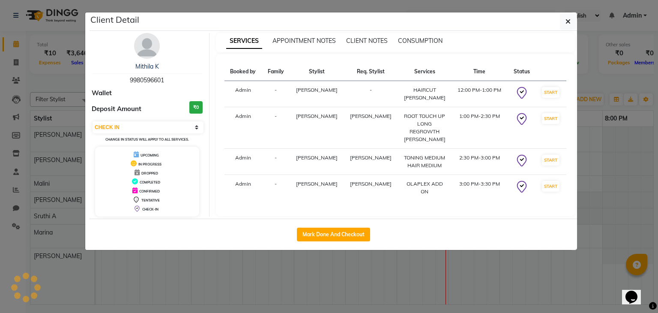
select select "3"
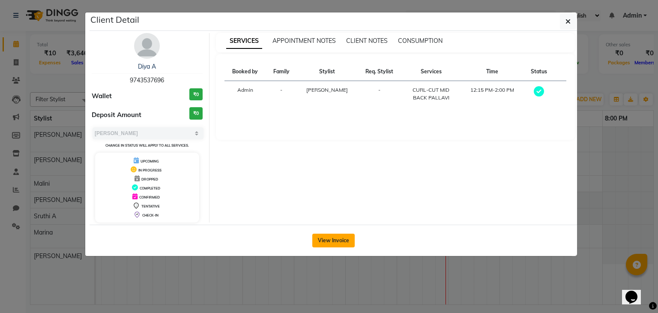
click at [336, 236] on button "View Invoice" at bounding box center [333, 240] width 42 height 14
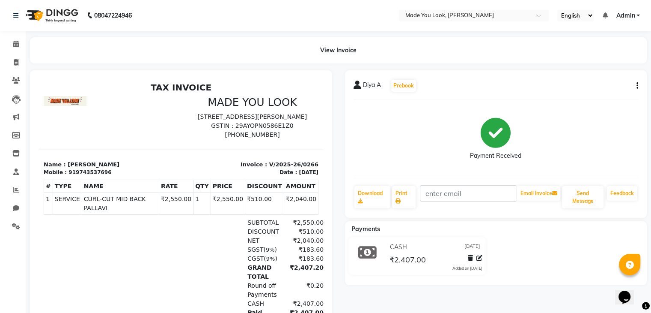
scroll to position [3, 0]
click at [16, 42] on icon at bounding box center [16, 44] width 6 height 6
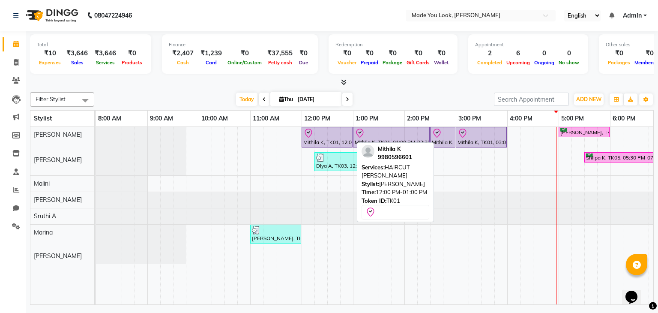
click at [322, 134] on div at bounding box center [327, 133] width 48 height 10
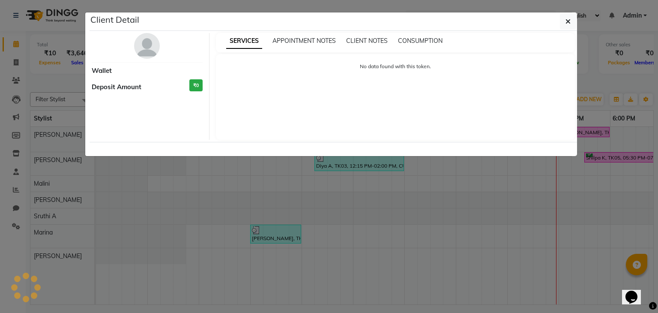
select select "8"
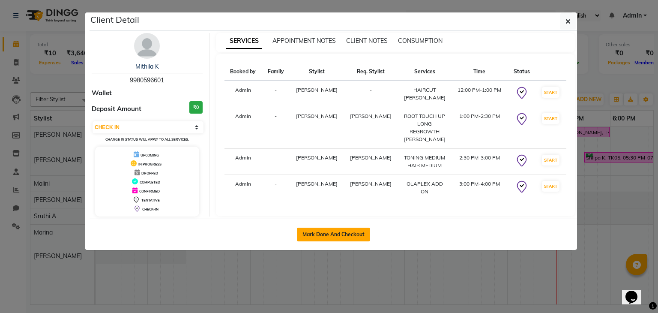
click at [340, 231] on button "Mark Done And Checkout" at bounding box center [333, 234] width 73 height 14
select select "8181"
select select "service"
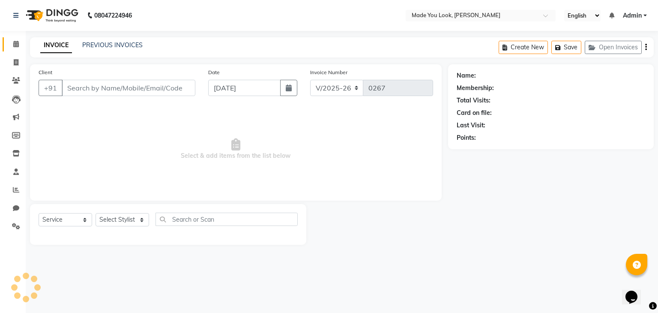
type input "9980596601"
select select "83312"
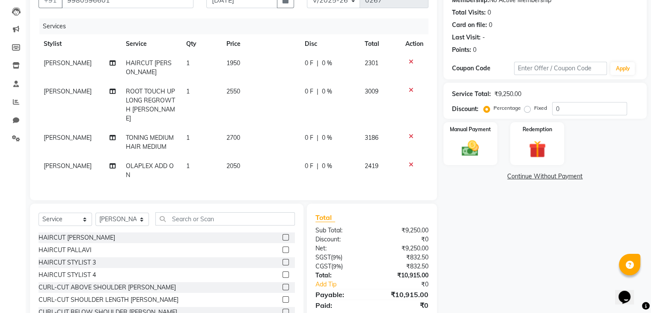
scroll to position [116, 0]
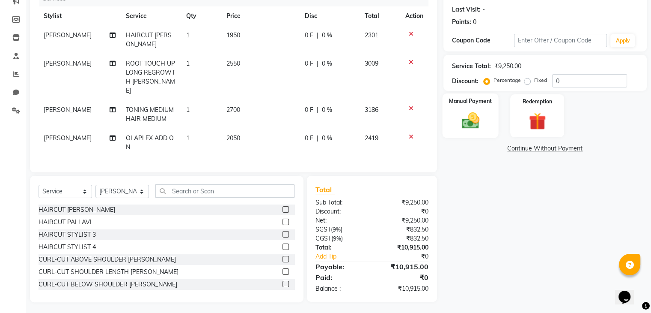
click at [474, 124] on img at bounding box center [470, 120] width 29 height 21
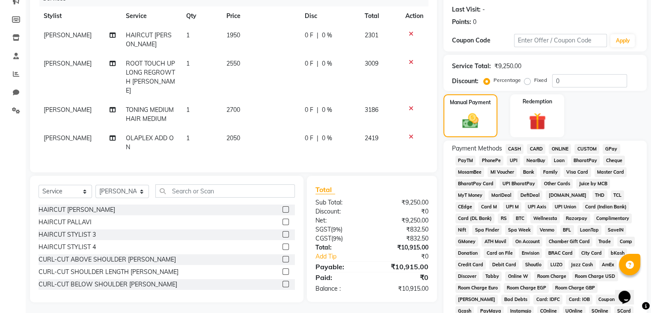
click at [536, 144] on span "CARD" at bounding box center [536, 149] width 18 height 10
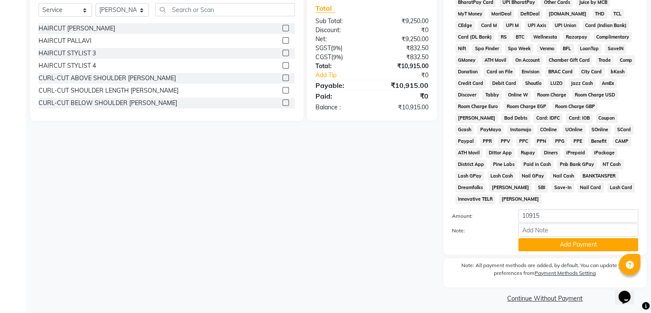
click at [564, 239] on button "Add Payment" at bounding box center [579, 244] width 120 height 13
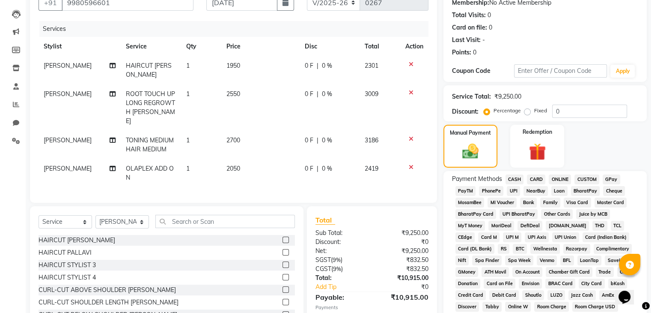
scroll to position [83, 0]
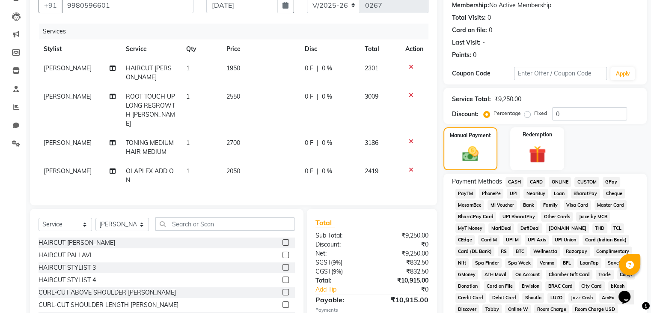
click at [535, 180] on span "CARD" at bounding box center [536, 182] width 18 height 10
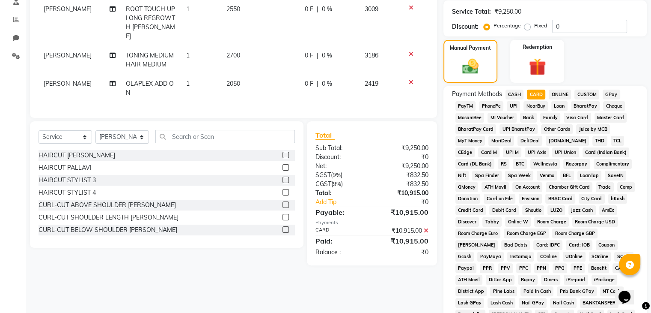
scroll to position [254, 0]
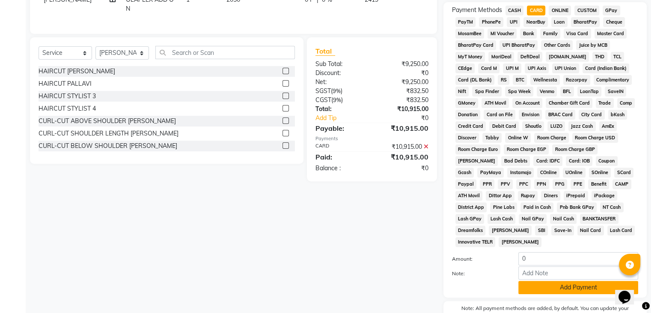
click at [558, 285] on button "Add Payment" at bounding box center [579, 286] width 120 height 13
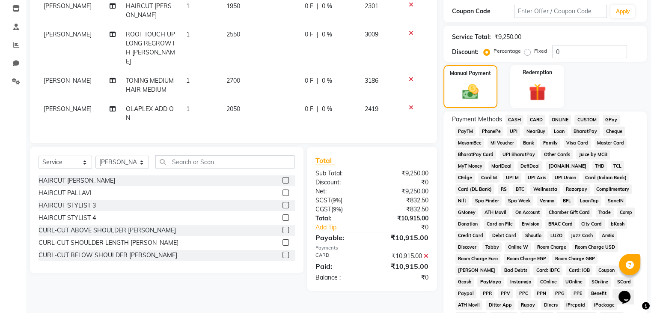
scroll to position [0, 0]
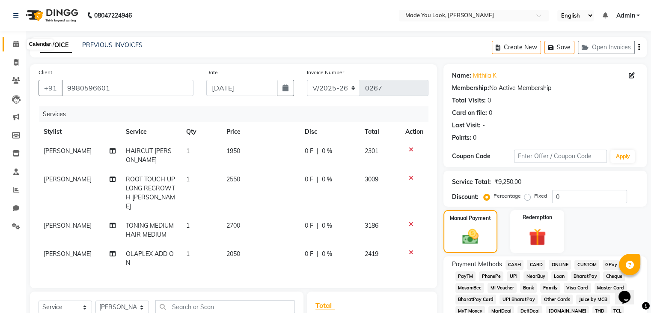
click at [20, 43] on span at bounding box center [16, 44] width 15 height 10
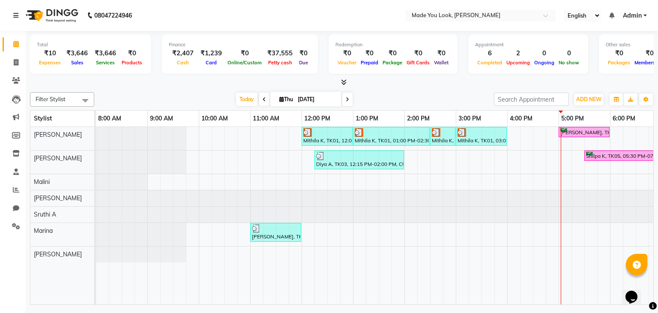
click at [343, 84] on icon at bounding box center [344, 82] width 6 height 6
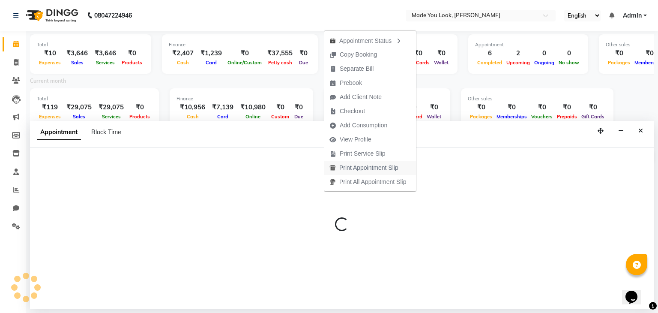
select select "83313"
select select "930"
select select "tentative"
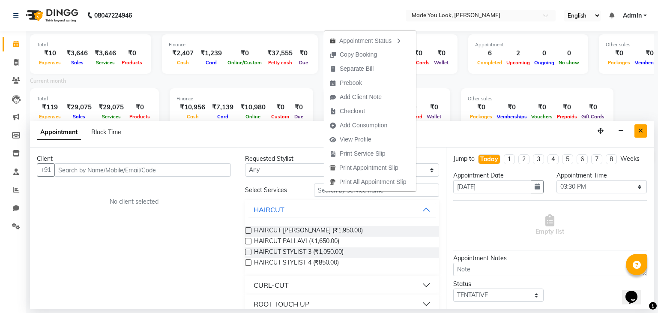
click at [642, 128] on icon "Close" at bounding box center [640, 131] width 5 height 6
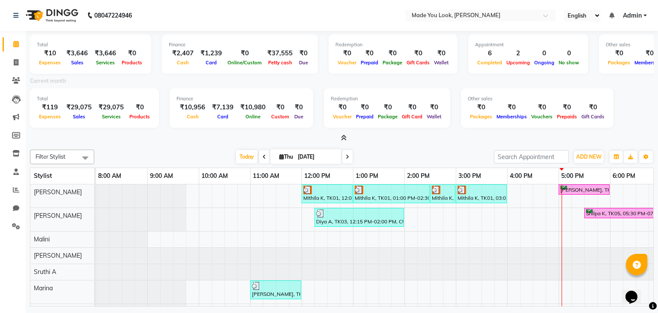
click at [341, 136] on icon at bounding box center [344, 137] width 6 height 6
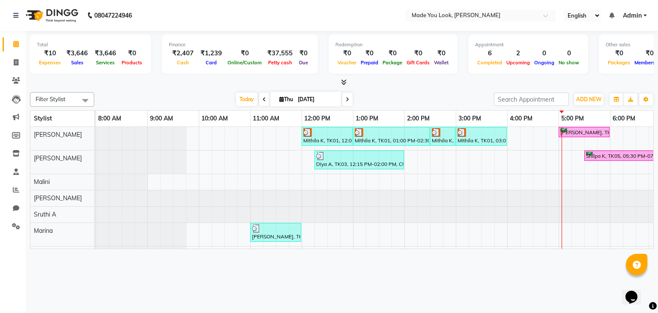
click at [340, 80] on span at bounding box center [341, 82] width 9 height 9
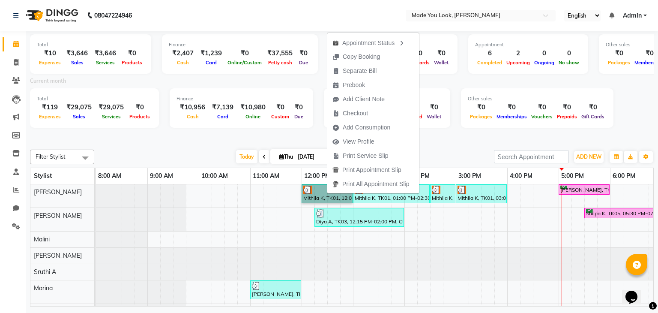
click at [447, 234] on div "Mithila K, TK01, 12:00 PM-01:00 PM, HAIRCUT [PERSON_NAME] Mithila K, TK01, 01:0…" at bounding box center [430, 251] width 668 height 135
select select "84242"
select select "885"
select select "tentative"
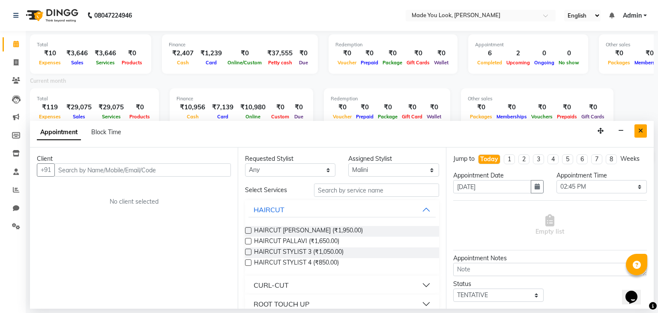
click at [638, 132] on icon "Close" at bounding box center [640, 131] width 5 height 6
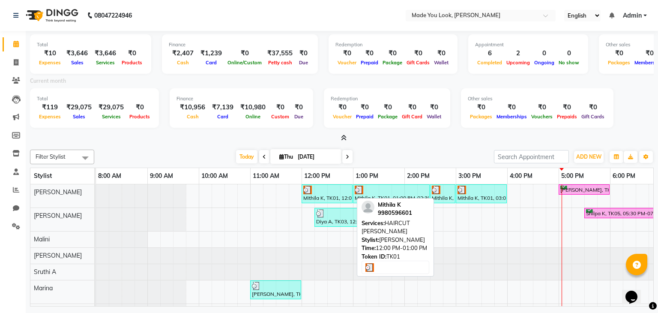
click at [330, 194] on div "Mithila K, TK01, 12:00 PM-01:00 PM, HAIRCUT [PERSON_NAME]" at bounding box center [326, 193] width 49 height 16
select select "3"
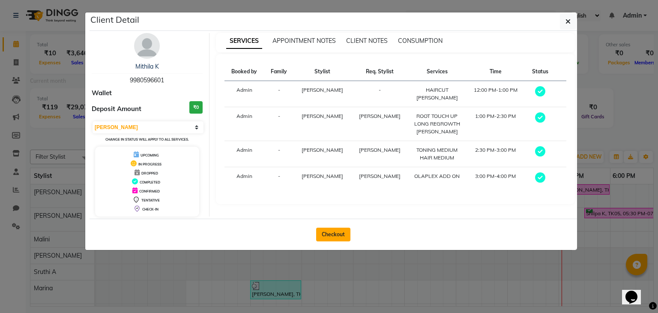
click at [324, 233] on button "Checkout" at bounding box center [333, 234] width 34 height 14
select select "service"
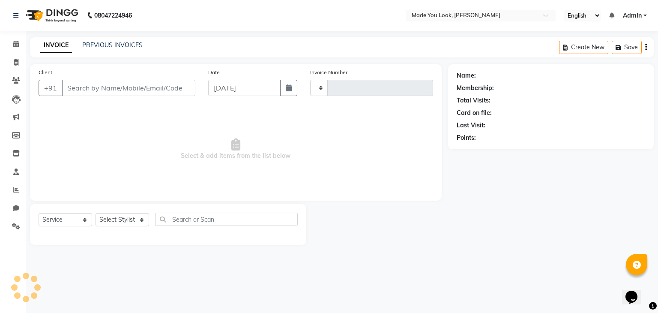
type input "0267"
select select "8181"
type input "9980596601"
select select "83312"
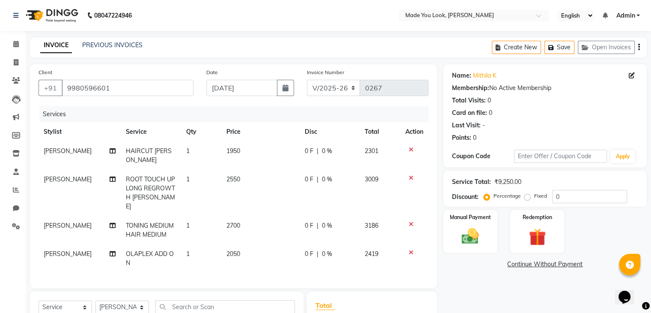
scroll to position [116, 0]
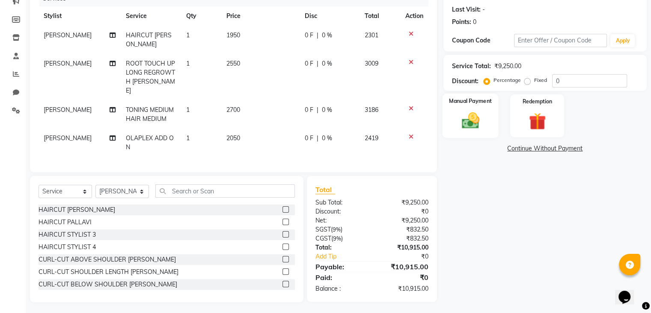
click at [474, 113] on img at bounding box center [470, 120] width 29 height 21
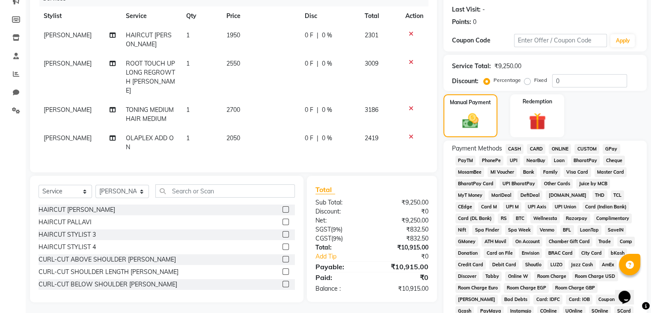
click at [533, 147] on span "CARD" at bounding box center [536, 149] width 18 height 10
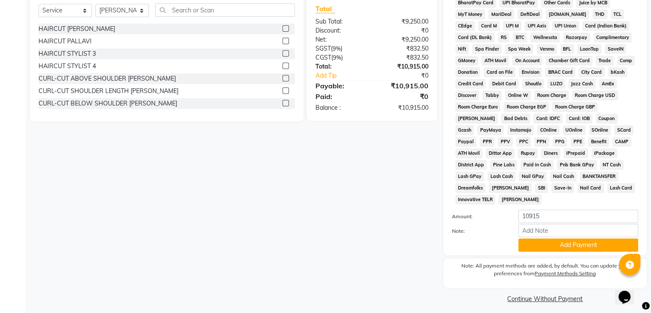
scroll to position [297, 0]
click at [540, 238] on button "Add Payment" at bounding box center [579, 244] width 120 height 13
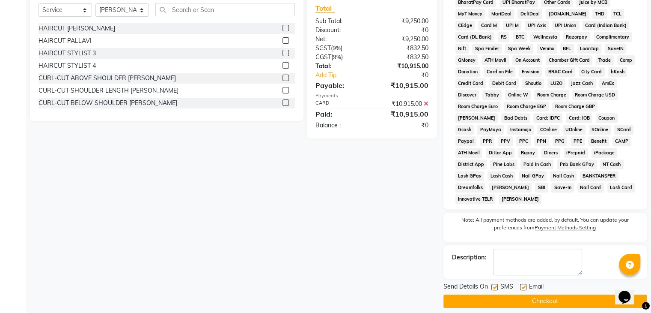
click at [541, 300] on button "Checkout" at bounding box center [545, 300] width 203 height 13
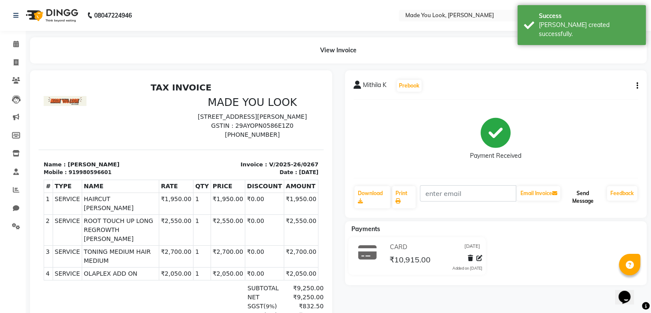
click at [581, 199] on button "Send Message" at bounding box center [583, 197] width 42 height 22
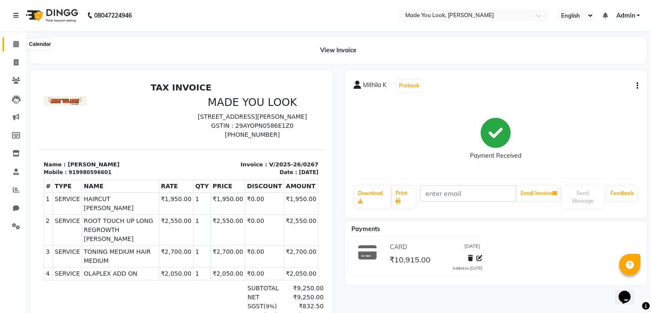
click at [14, 44] on icon at bounding box center [16, 44] width 6 height 6
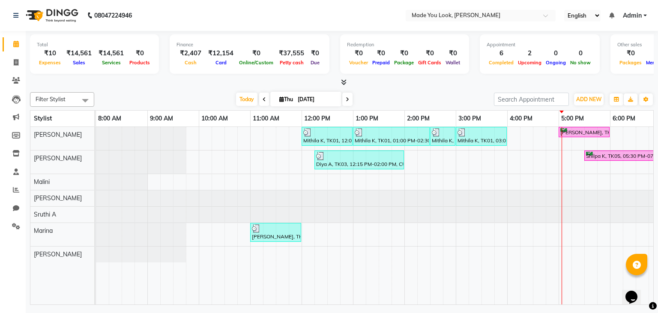
click at [343, 81] on icon at bounding box center [344, 82] width 6 height 6
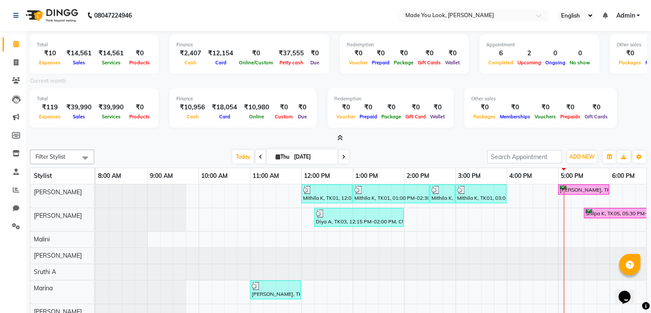
click at [339, 138] on icon at bounding box center [340, 137] width 6 height 6
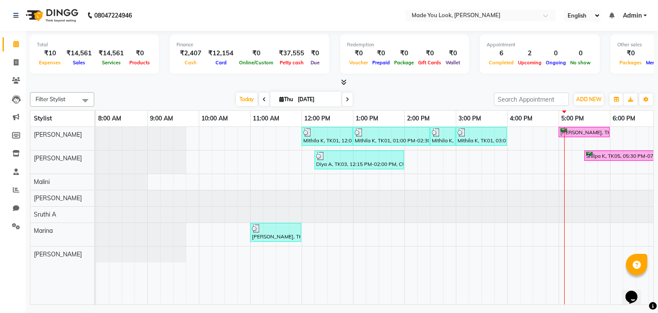
click at [342, 85] on span at bounding box center [341, 82] width 9 height 9
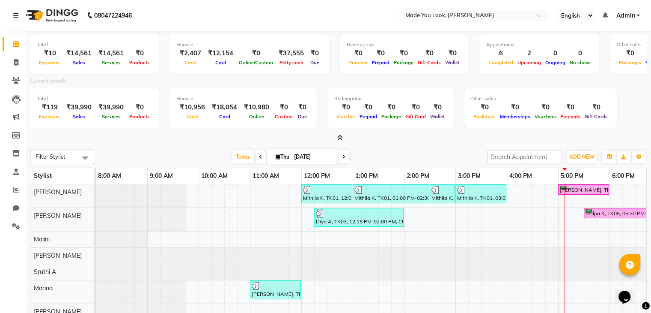
click at [340, 135] on icon at bounding box center [340, 137] width 6 height 6
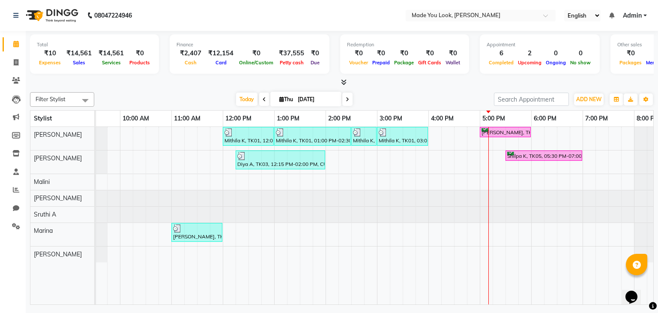
scroll to position [0, 110]
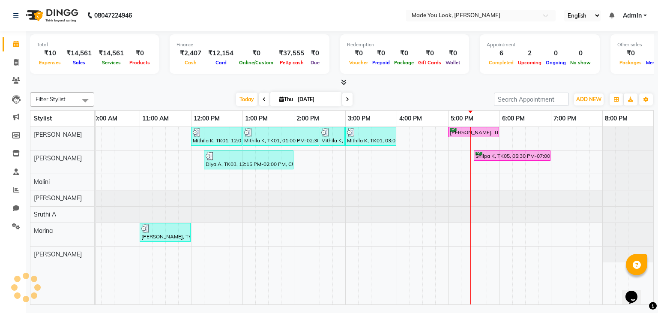
click at [349, 100] on span at bounding box center [347, 98] width 10 height 13
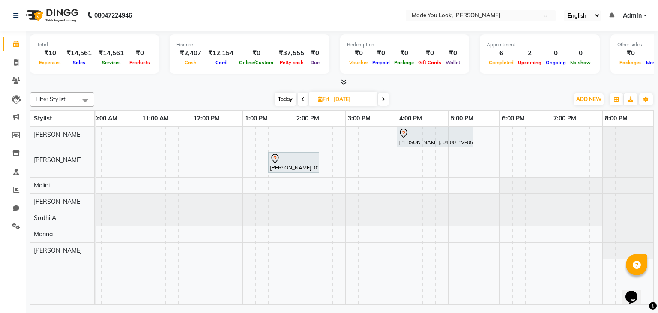
click at [386, 98] on span at bounding box center [383, 98] width 10 height 13
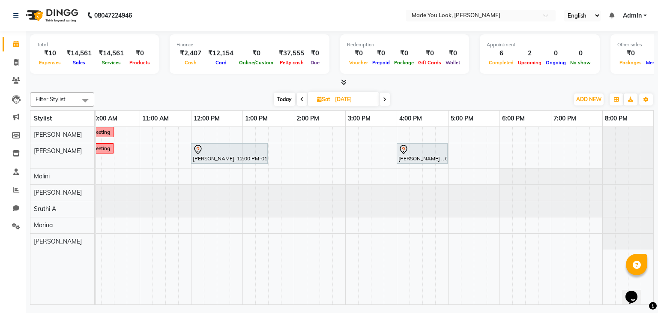
click at [386, 98] on span at bounding box center [384, 98] width 10 height 13
click at [279, 97] on span "Today" at bounding box center [283, 98] width 21 height 13
type input "[DATE]"
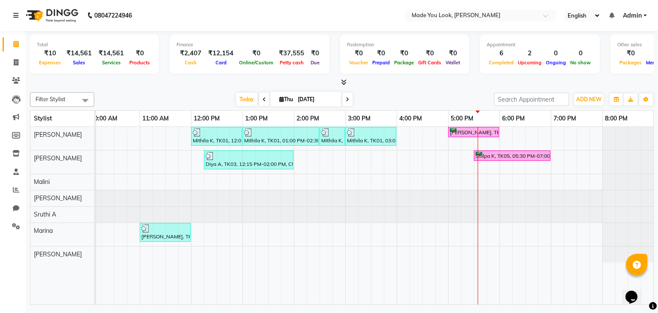
drag, startPoint x: 279, startPoint y: 97, endPoint x: 272, endPoint y: 91, distance: 9.1
click at [280, 96] on icon at bounding box center [281, 99] width 5 height 6
select select "9"
select select "2025"
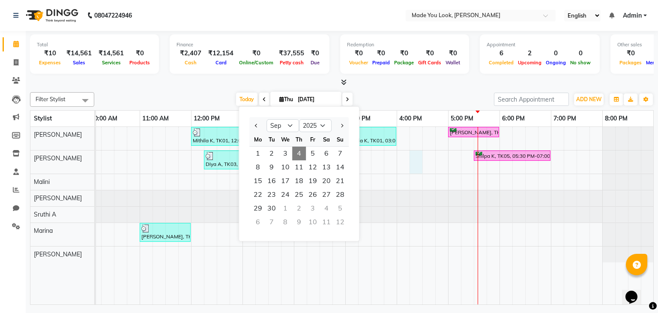
click at [421, 151] on div "Mithila K, TK01, 12:00 PM-01:00 PM, HAIRCUT [PERSON_NAME] Mithila K, TK01, 01:0…" at bounding box center [319, 216] width 668 height 178
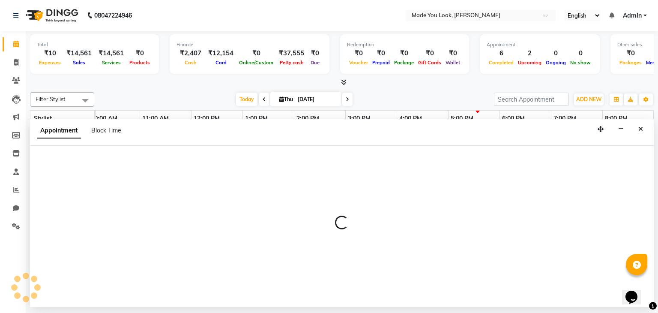
select select "83313"
select select "975"
select select "tentative"
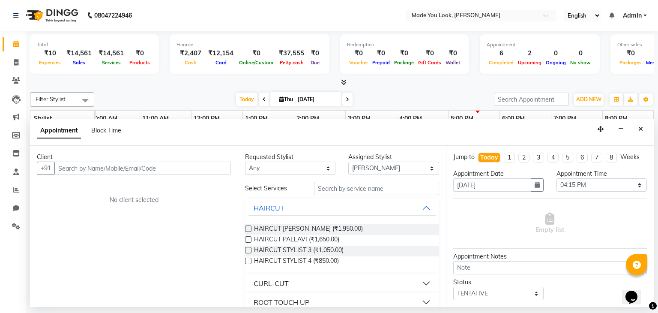
click at [639, 128] on icon "Close" at bounding box center [640, 129] width 5 height 6
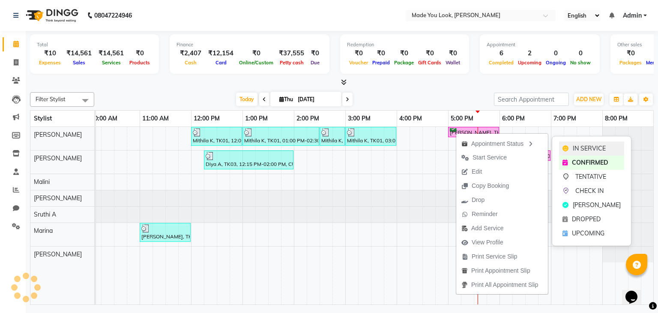
click at [578, 149] on span "IN SERVICE" at bounding box center [588, 148] width 33 height 9
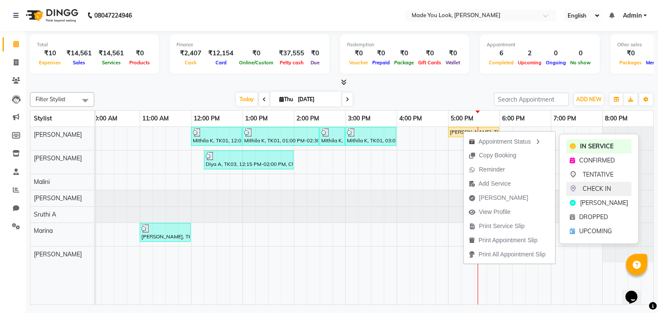
click at [586, 187] on span "CHECK IN" at bounding box center [596, 188] width 28 height 9
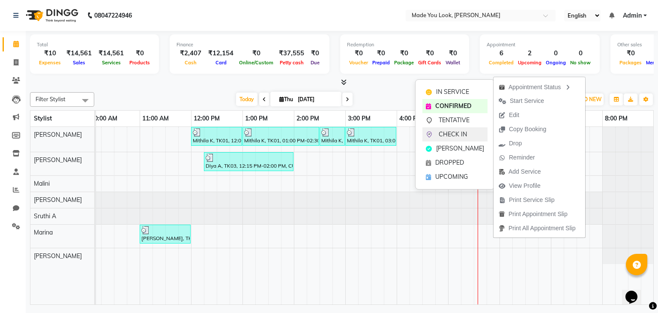
click at [439, 133] on span "CHECK IN" at bounding box center [452, 134] width 28 height 9
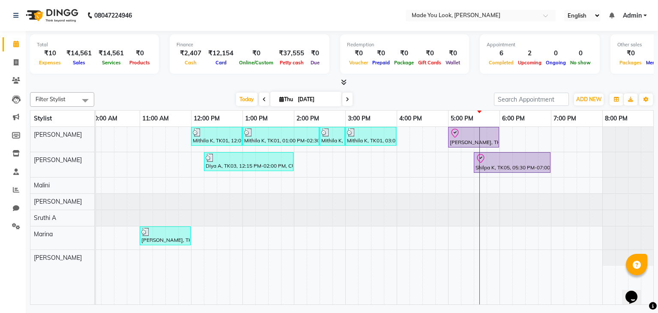
click at [348, 96] on span at bounding box center [347, 98] width 10 height 13
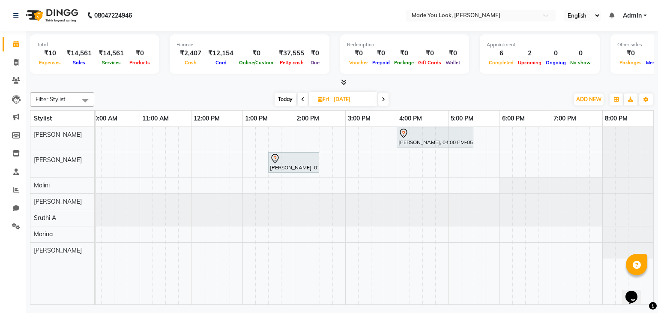
click at [384, 97] on icon at bounding box center [383, 99] width 3 height 5
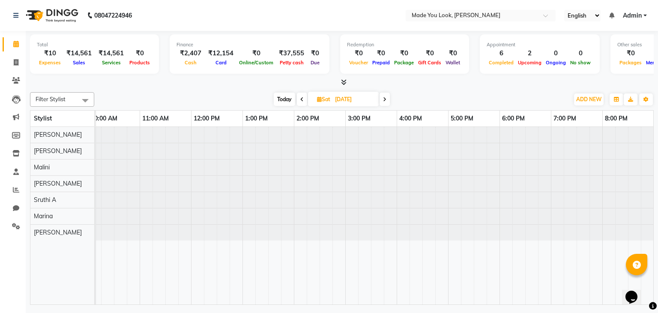
type input "[DATE]"
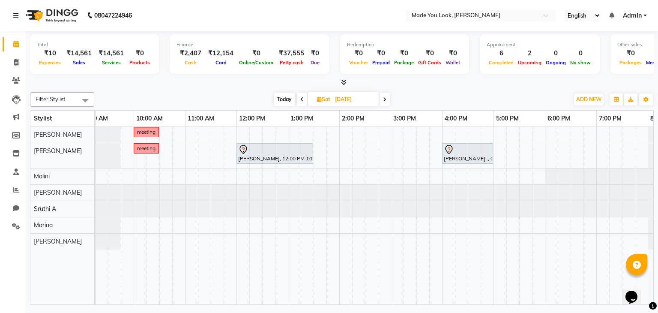
scroll to position [0, 65]
click at [161, 131] on div "meeting meeting [PERSON_NAME], 12:00 PM-01:30 PM, CURL-CUT SHOULDER LENGTH PALL…" at bounding box center [365, 216] width 668 height 178
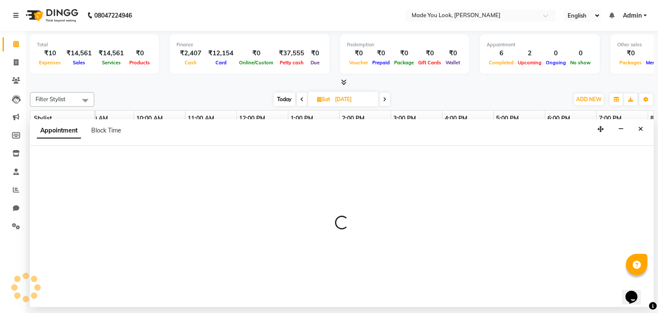
select select "83312"
select select "630"
select select "tentative"
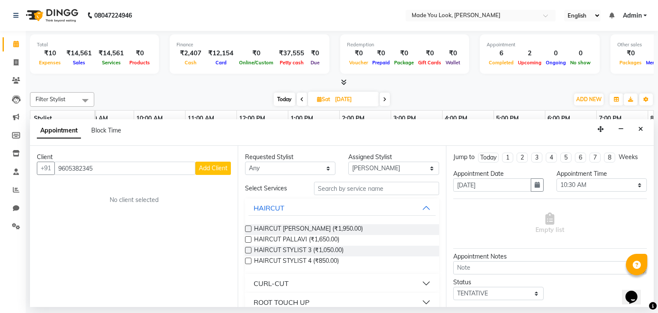
type input "9605382345"
click at [223, 167] on span "Add Client" at bounding box center [213, 168] width 29 height 8
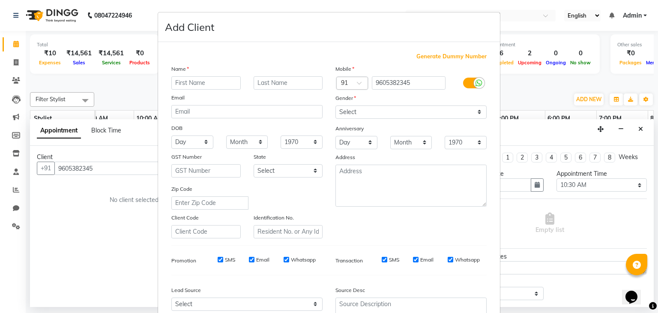
type input "a"
type input "[PERSON_NAME] [PERSON_NAME]"
click at [280, 85] on input "text" at bounding box center [287, 82] width 69 height 13
type input "[PERSON_NAME]"
click at [472, 111] on select "Select [DEMOGRAPHIC_DATA] [DEMOGRAPHIC_DATA] Other Prefer Not To Say" at bounding box center [410, 111] width 151 height 13
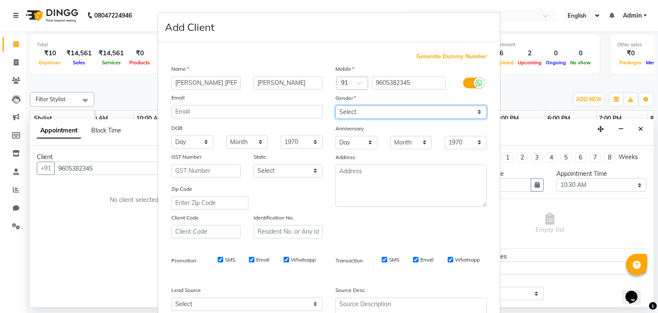
select select "[DEMOGRAPHIC_DATA]"
click at [335, 106] on select "Select [DEMOGRAPHIC_DATA] [DEMOGRAPHIC_DATA] Other Prefer Not To Say" at bounding box center [410, 111] width 151 height 13
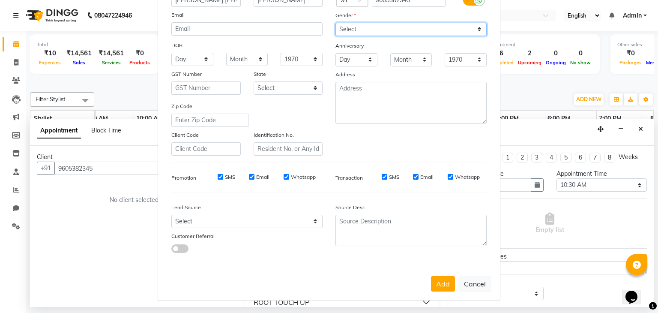
scroll to position [87, 0]
click at [433, 281] on button "Add" at bounding box center [443, 283] width 24 height 15
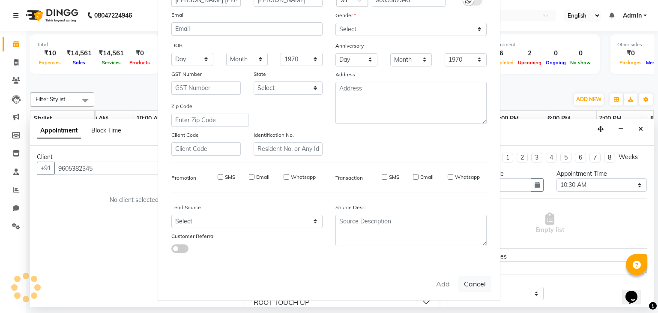
select select
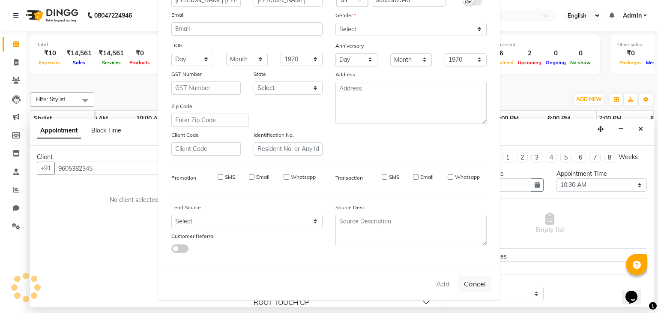
select select
checkbox input "false"
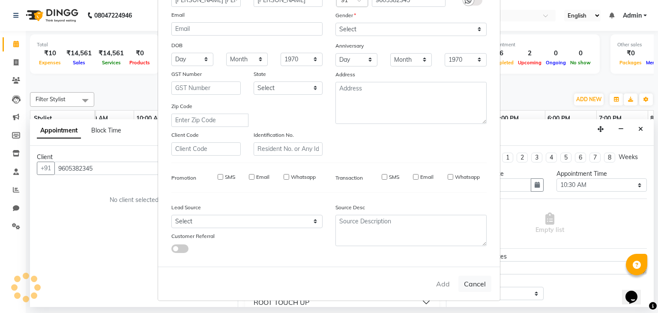
checkbox input "false"
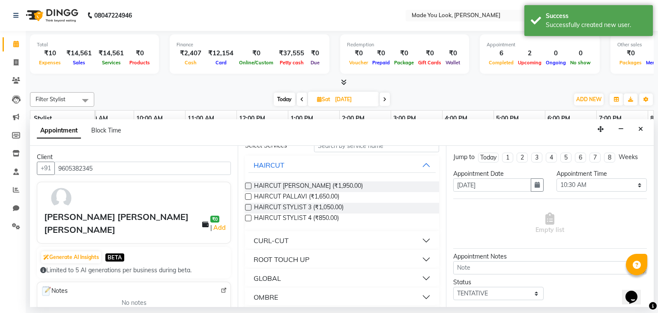
scroll to position [86, 0]
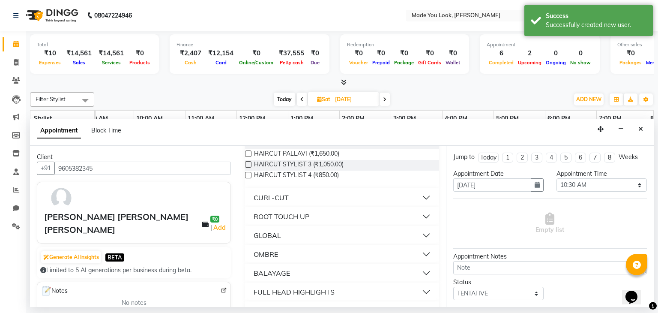
click at [419, 196] on button "CURL-CUT" at bounding box center [341, 197] width 187 height 15
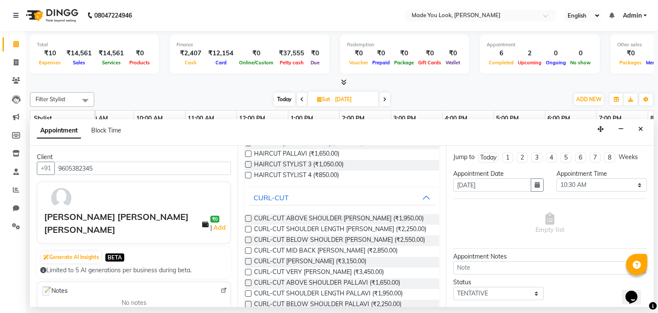
click at [250, 216] on label at bounding box center [248, 218] width 6 height 6
click at [250, 216] on input "checkbox" at bounding box center [248, 219] width 6 height 6
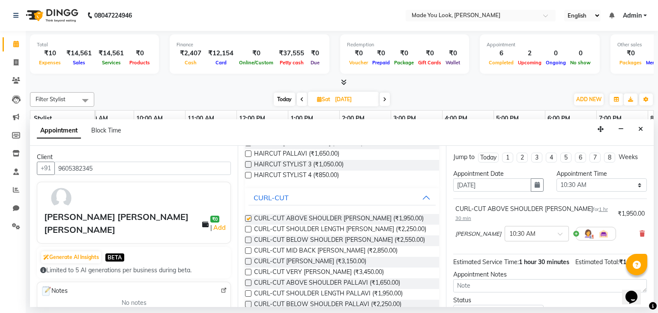
checkbox input "false"
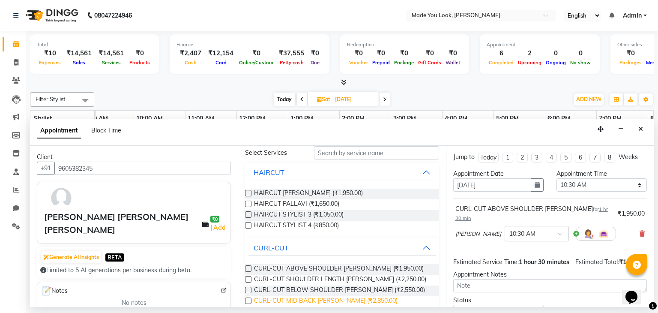
scroll to position [0, 0]
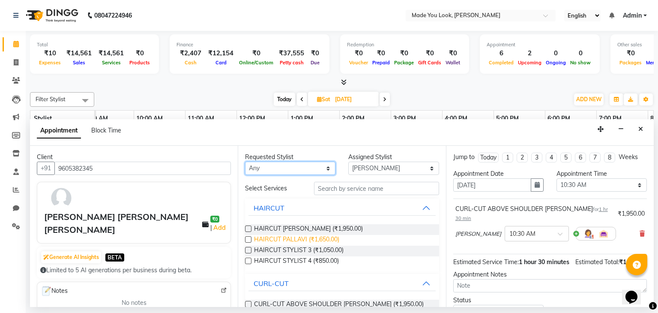
drag, startPoint x: 290, startPoint y: 173, endPoint x: 304, endPoint y: 238, distance: 66.1
drag, startPoint x: 304, startPoint y: 238, endPoint x: 504, endPoint y: 92, distance: 248.2
click at [504, 92] on div "Filter Stylist Select All [PERSON_NAME] pallavi [PERSON_NAME] Devi [PERSON_NAME…" at bounding box center [341, 197] width 623 height 216
click at [325, 165] on select "Any [PERSON_NAME] [PERSON_NAME] Devi [PERSON_NAME] [PERSON_NAME] A" at bounding box center [290, 167] width 90 height 13
select select "83312"
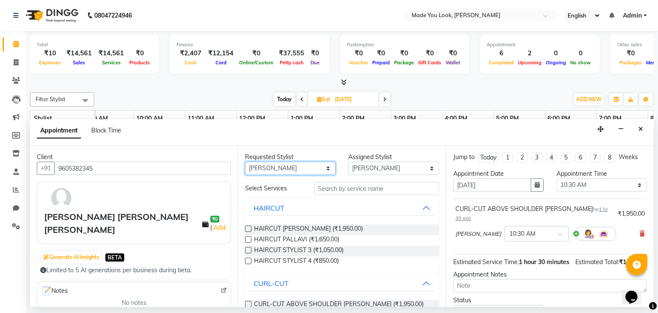
click at [245, 161] on select "Any [PERSON_NAME] [PERSON_NAME] Devi [PERSON_NAME] [PERSON_NAME] A" at bounding box center [290, 167] width 90 height 13
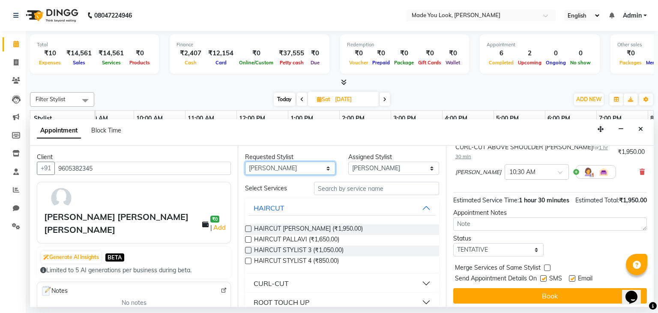
scroll to position [65, 0]
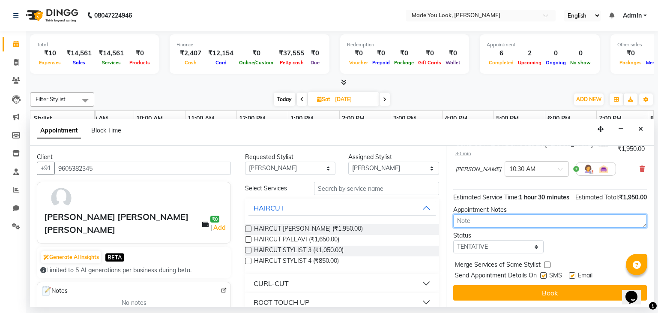
click at [488, 220] on textarea at bounding box center [550, 220] width 194 height 13
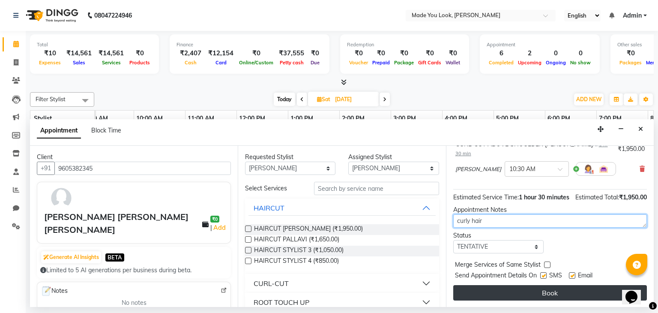
type textarea "curly hair"
click at [512, 293] on button "Book" at bounding box center [550, 292] width 194 height 15
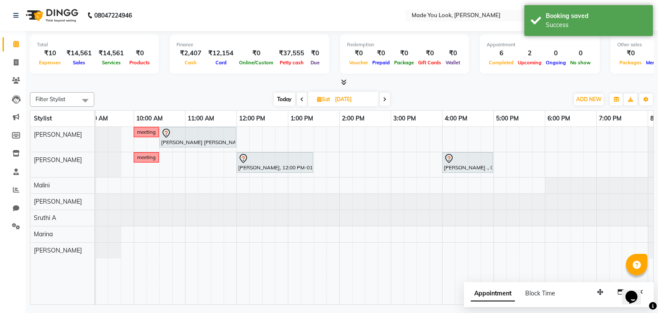
click at [302, 99] on icon at bounding box center [301, 99] width 3 height 5
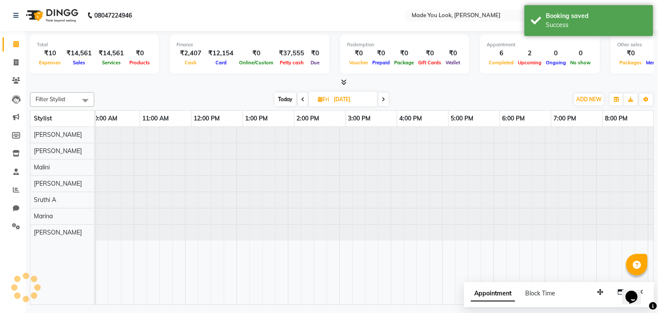
scroll to position [0, 110]
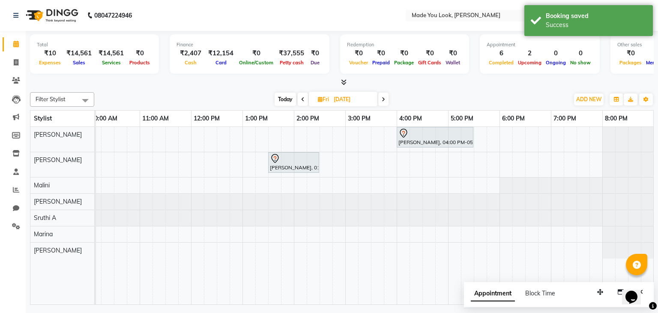
click at [291, 98] on span "Today" at bounding box center [284, 98] width 21 height 13
type input "[DATE]"
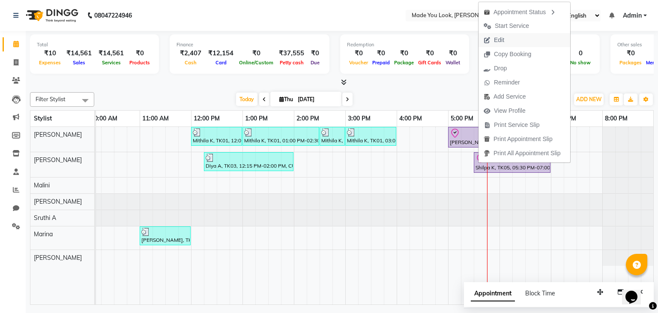
click at [500, 43] on span "Edit" at bounding box center [499, 40] width 10 height 9
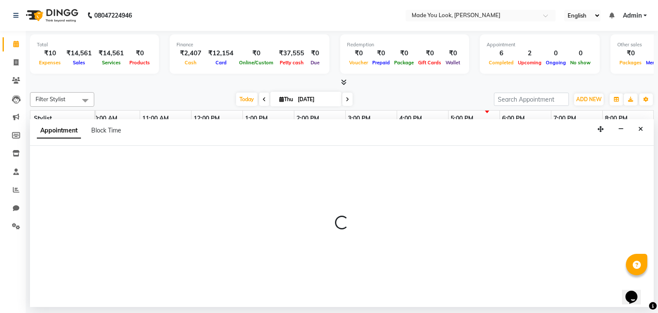
select select "1050"
select select "check-in"
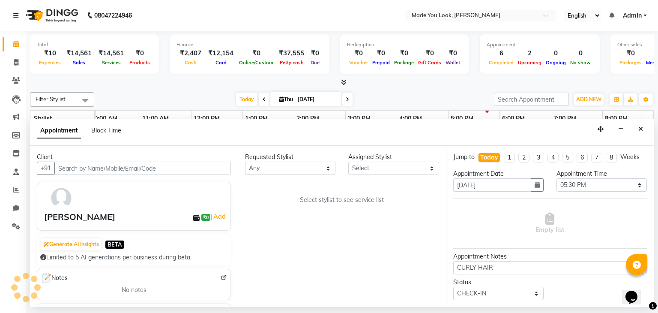
select select "83313"
select select "4108"
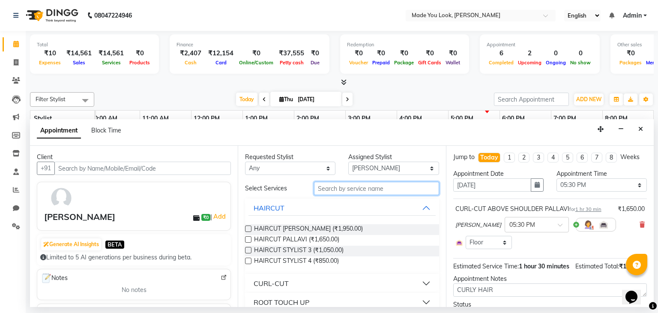
click at [377, 185] on input "text" at bounding box center [376, 188] width 125 height 13
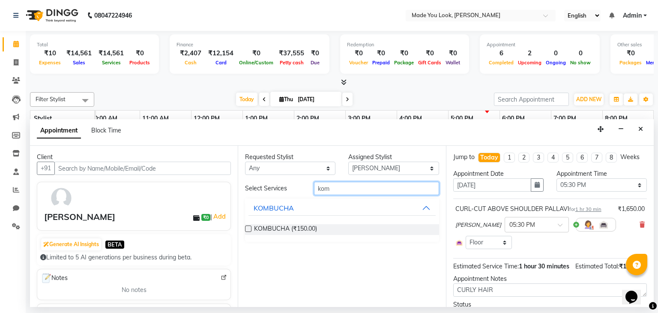
type input "kom"
click at [250, 228] on label at bounding box center [248, 228] width 6 height 6
click at [250, 228] on input "checkbox" at bounding box center [248, 230] width 6 height 6
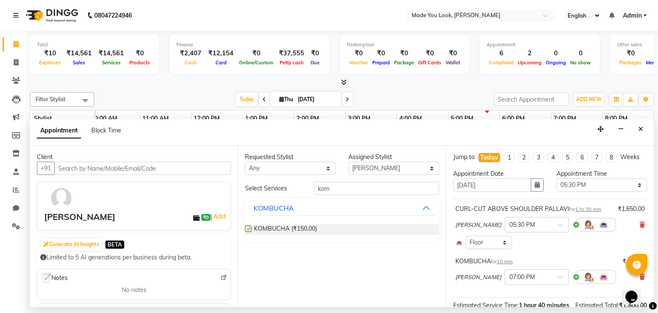
checkbox input "false"
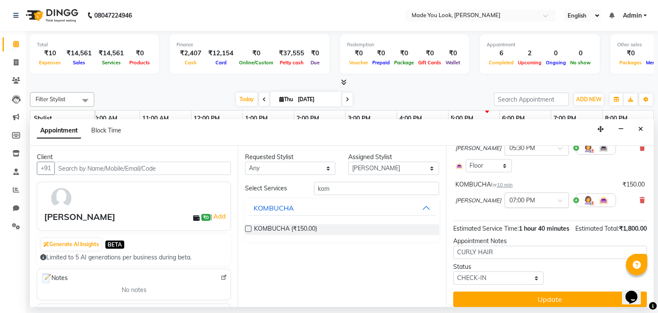
scroll to position [92, 0]
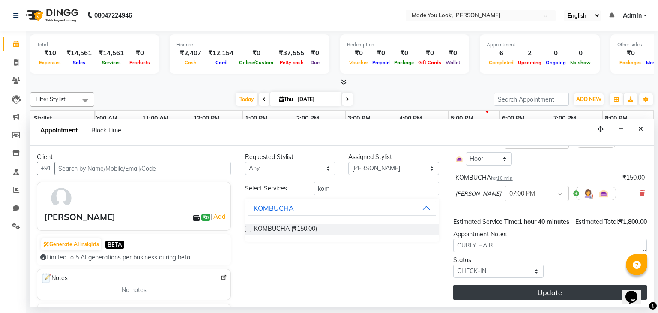
click at [530, 292] on button "Update" at bounding box center [550, 291] width 194 height 15
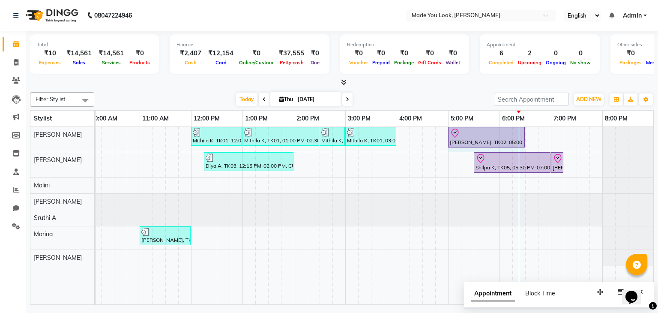
drag, startPoint x: 498, startPoint y: 134, endPoint x: 520, endPoint y: 140, distance: 22.8
click at [473, 122] on link "5:00 PM" at bounding box center [461, 118] width 27 height 12
click at [583, 98] on span "ADD NEW" at bounding box center [588, 99] width 25 height 6
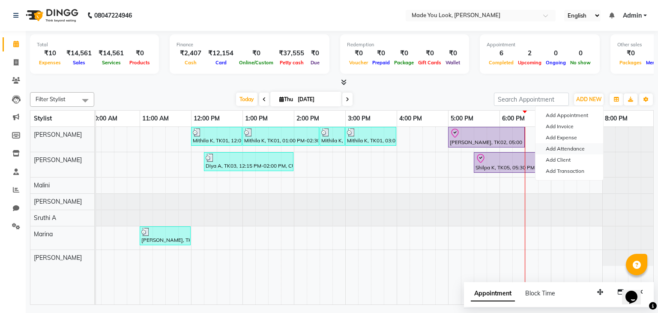
click at [570, 147] on link "Add Attendance" at bounding box center [569, 148] width 68 height 11
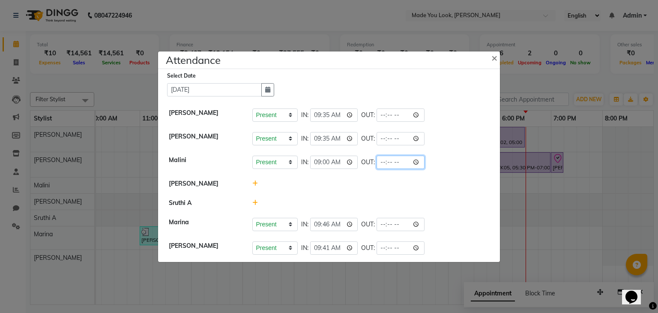
click at [385, 161] on input "time" at bounding box center [400, 161] width 48 height 13
type input "18:00"
click at [474, 138] on div "Present Absent Late Half Day Weekly Off IN: 09:35 OUT:" at bounding box center [370, 138] width 237 height 13
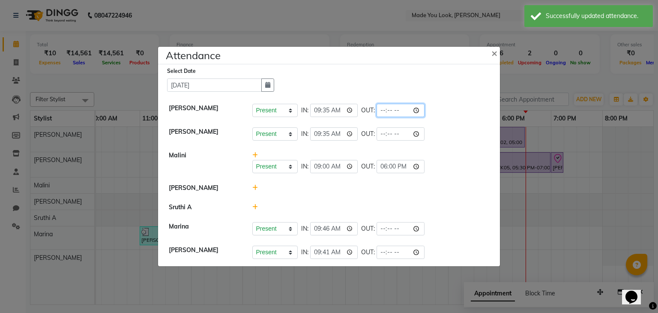
click at [383, 111] on input "time" at bounding box center [400, 110] width 48 height 13
type input "20:00"
click at [397, 136] on input "time" at bounding box center [400, 133] width 48 height 13
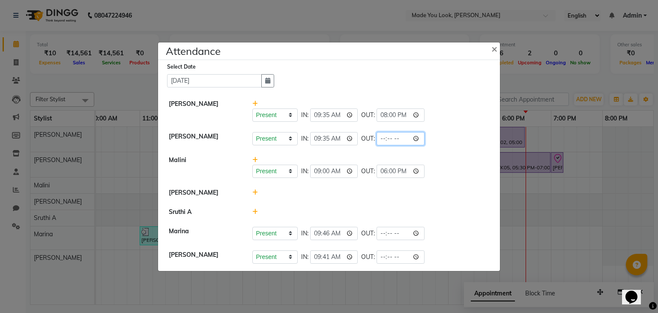
click at [386, 138] on input "time" at bounding box center [400, 138] width 48 height 13
type input "20:00"
click at [390, 229] on input "time" at bounding box center [400, 233] width 48 height 13
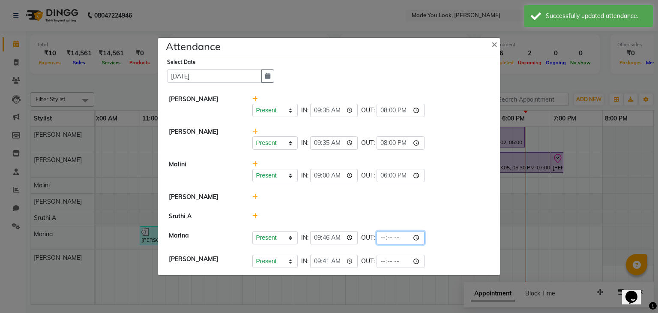
click at [384, 238] on input "time" at bounding box center [400, 237] width 48 height 13
type input "20:00"
click at [395, 256] on input "time" at bounding box center [400, 260] width 48 height 13
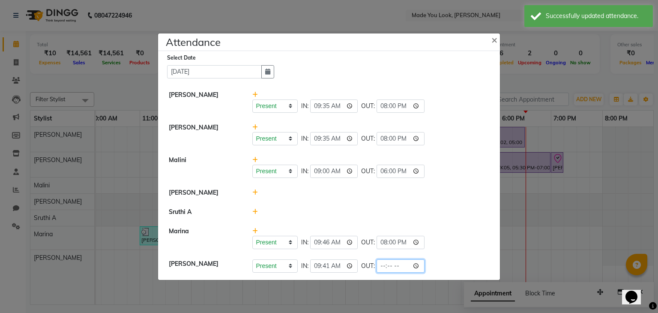
click at [385, 268] on input "time" at bounding box center [400, 265] width 48 height 13
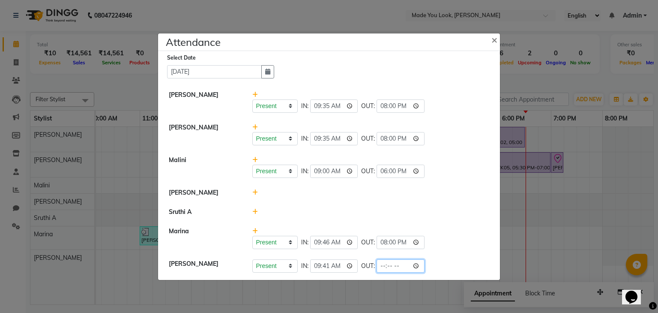
type input "20:00"
click at [471, 206] on li "Sruthi A" at bounding box center [328, 212] width 337 height 20
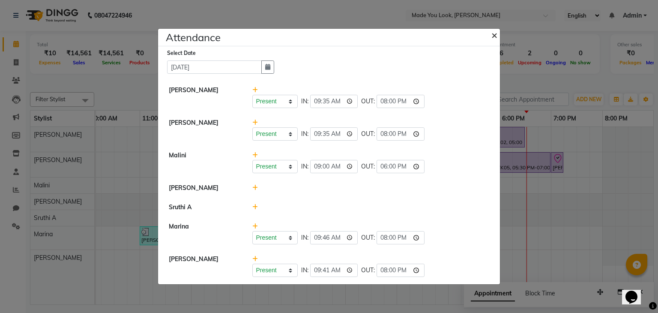
click at [495, 33] on span "×" at bounding box center [494, 34] width 6 height 13
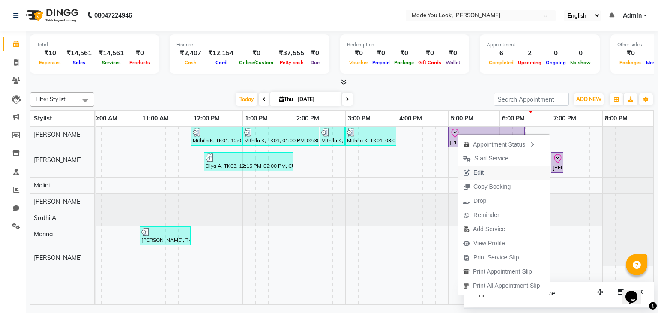
click at [485, 170] on span "Edit" at bounding box center [473, 172] width 31 height 14
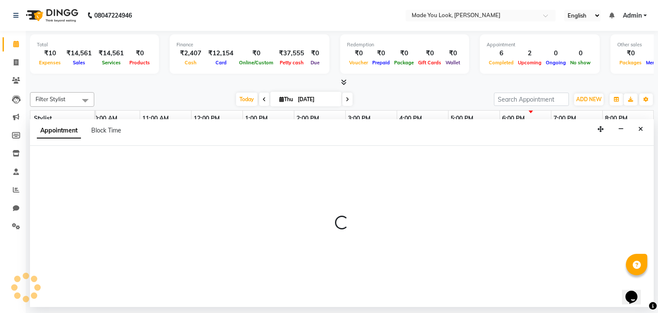
select select "tentative"
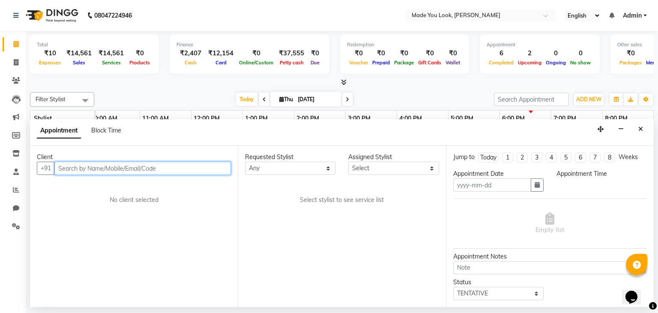
type input "[DATE]"
type textarea "wavy"
select select "check-in"
select select "1020"
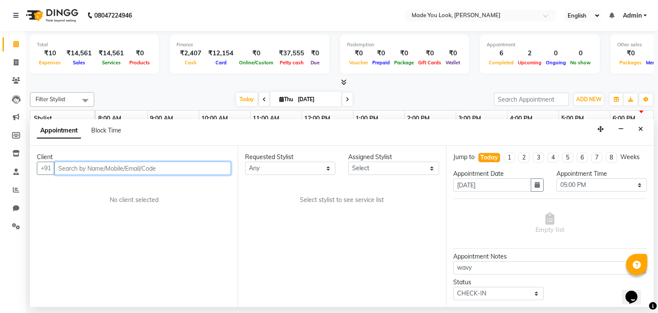
select select "83312"
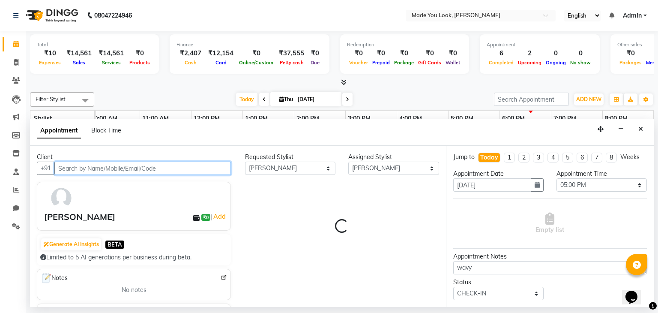
select select "4108"
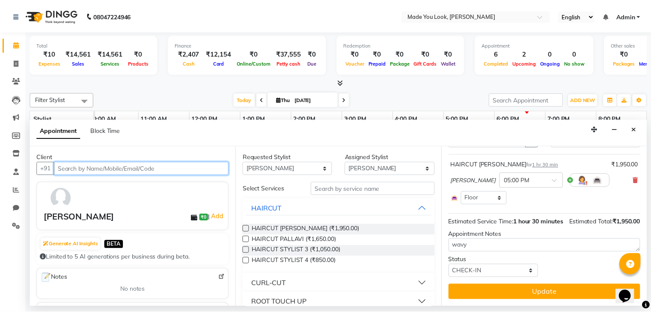
scroll to position [0, 0]
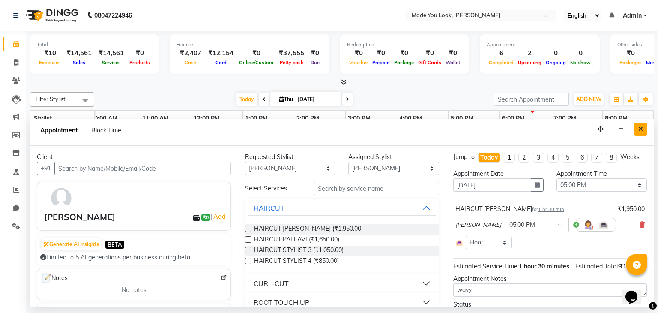
click at [641, 130] on icon "Close" at bounding box center [640, 129] width 5 height 6
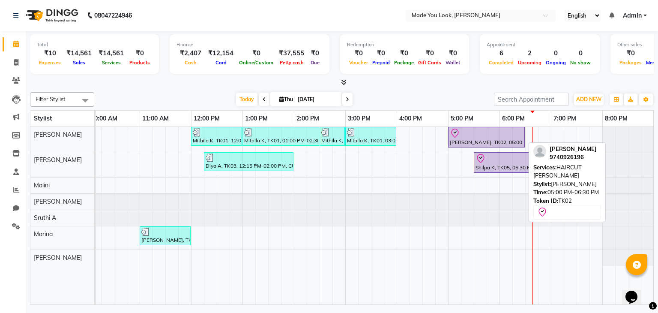
click at [461, 137] on div "[PERSON_NAME], TK02, 05:00 PM-06:30 PM, HAIRCUT [PERSON_NAME]" at bounding box center [486, 137] width 75 height 18
select select "8"
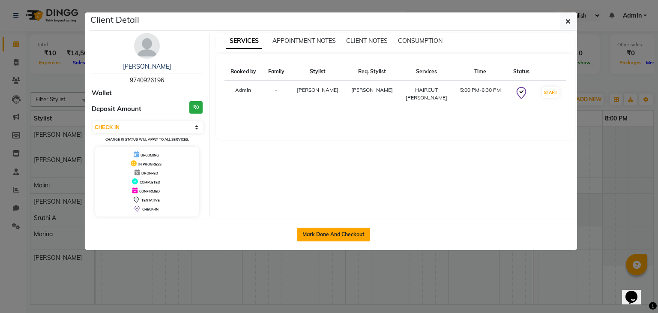
click at [341, 232] on button "Mark Done And Checkout" at bounding box center [333, 234] width 73 height 14
select select "8181"
select select "service"
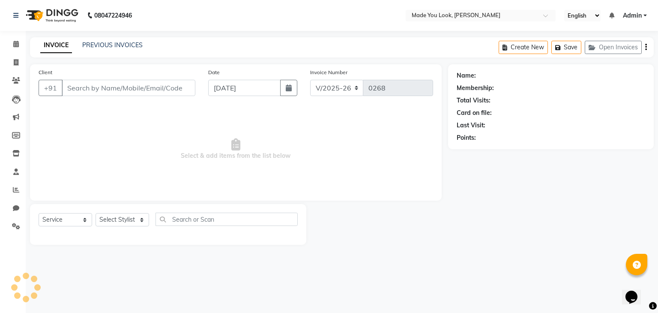
type input "9740926196"
select select "83312"
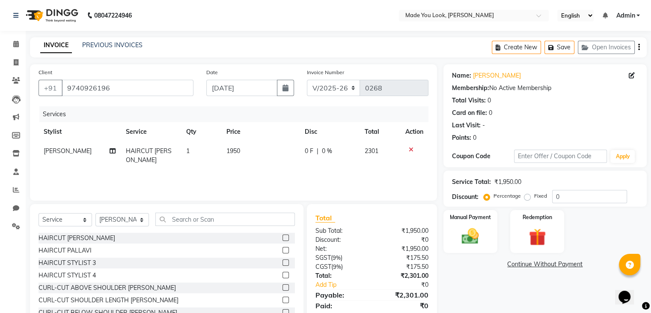
scroll to position [31, 0]
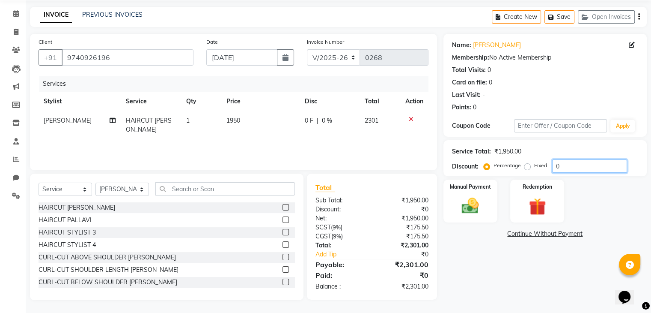
click at [558, 165] on input "0" at bounding box center [589, 165] width 75 height 13
type input "0"
type input "15"
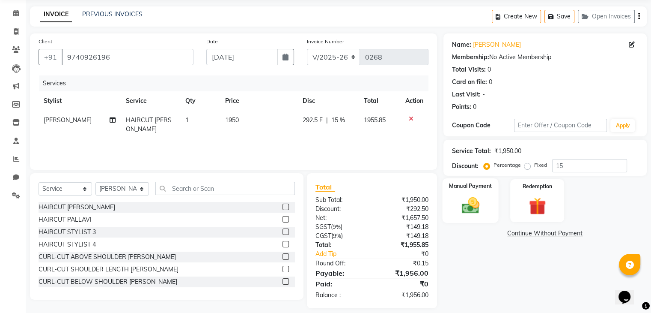
click at [473, 203] on img at bounding box center [470, 205] width 29 height 21
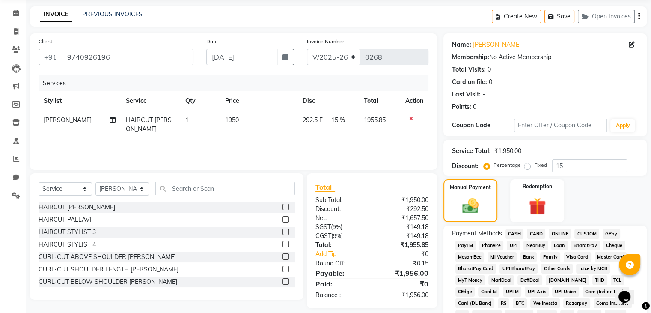
click at [516, 233] on span "CASH" at bounding box center [515, 234] width 18 height 10
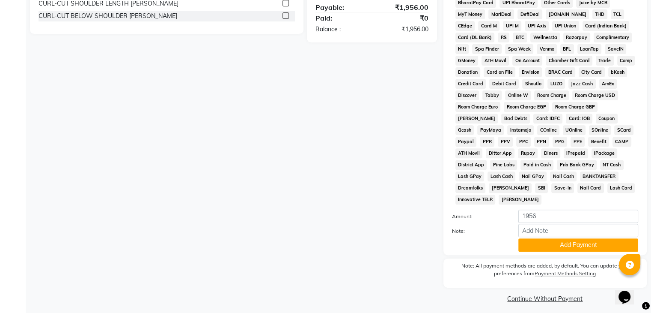
scroll to position [297, 0]
click at [571, 238] on button "Add Payment" at bounding box center [579, 244] width 120 height 13
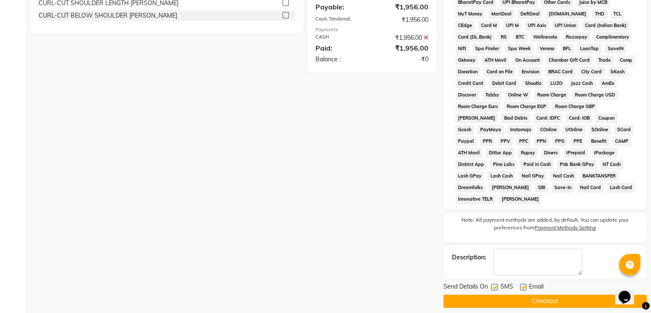
click at [518, 294] on button "Checkout" at bounding box center [545, 300] width 203 height 13
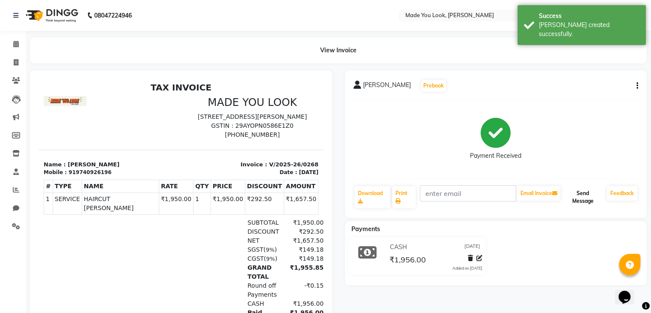
click at [587, 199] on button "Send Message" at bounding box center [583, 197] width 42 height 22
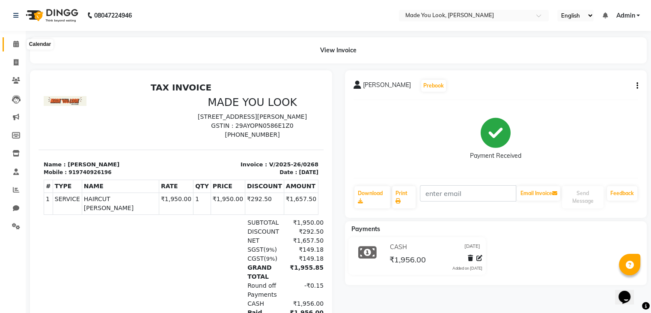
click at [12, 48] on span at bounding box center [16, 44] width 15 height 10
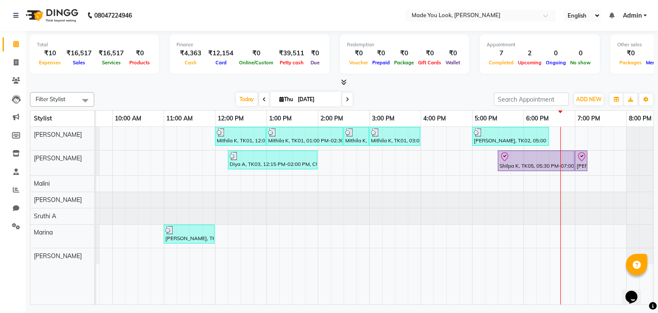
scroll to position [0, 110]
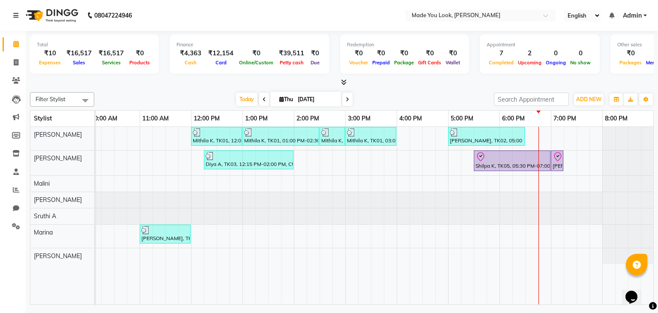
click at [346, 100] on icon at bounding box center [347, 99] width 3 height 5
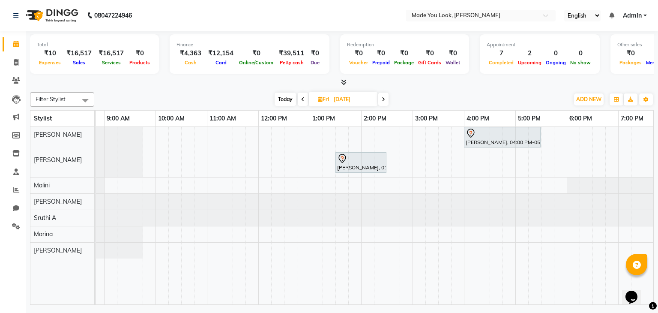
scroll to position [0, 0]
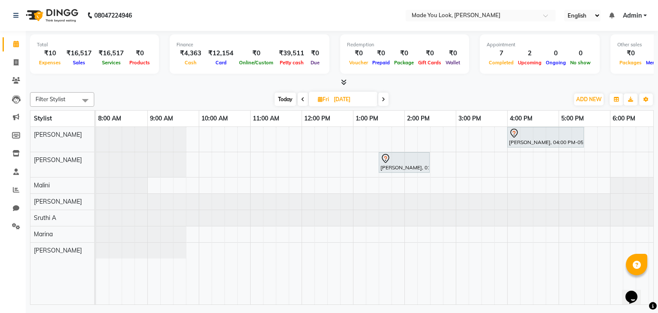
click at [382, 100] on span at bounding box center [383, 98] width 10 height 13
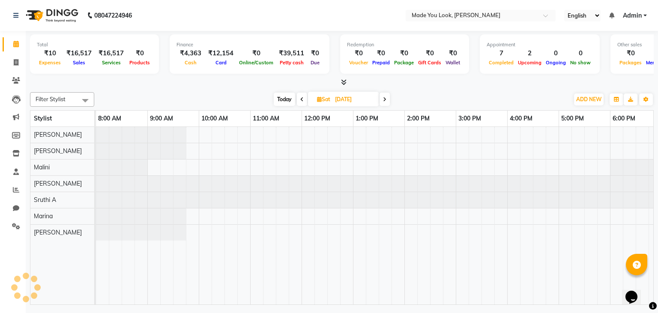
scroll to position [0, 110]
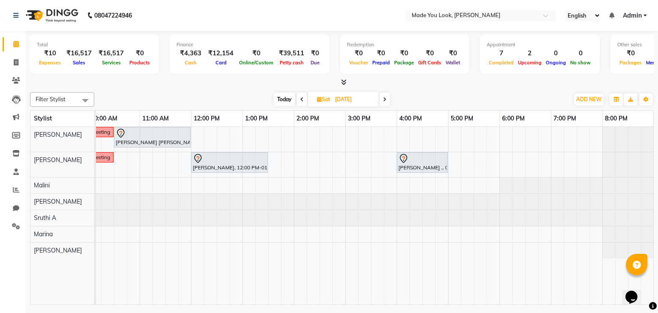
click at [298, 100] on span at bounding box center [302, 98] width 10 height 13
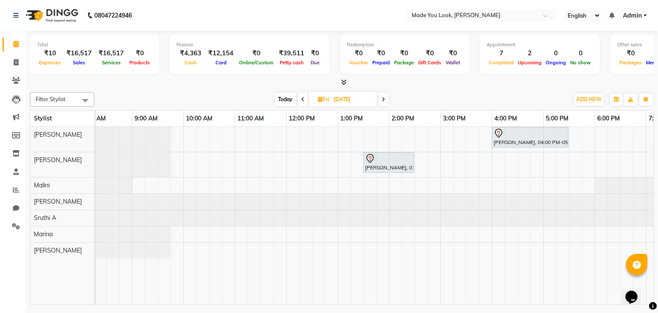
scroll to position [0, 0]
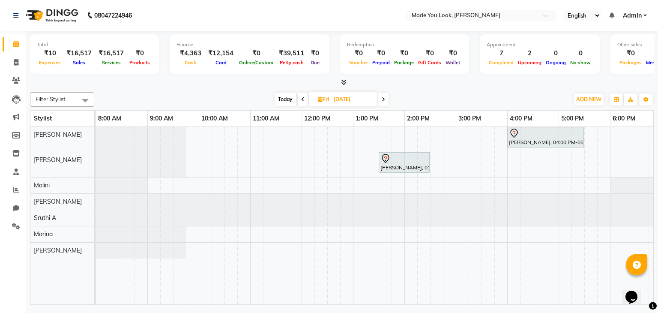
click at [380, 98] on span at bounding box center [383, 98] width 10 height 13
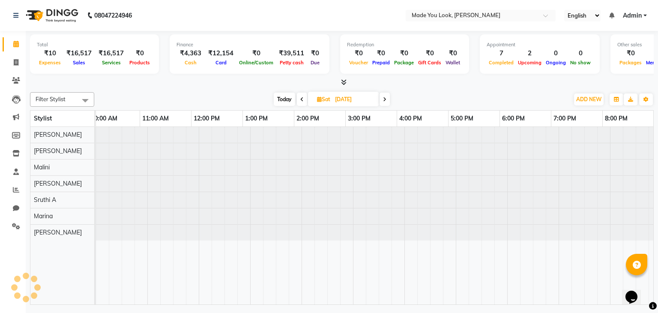
scroll to position [0, 110]
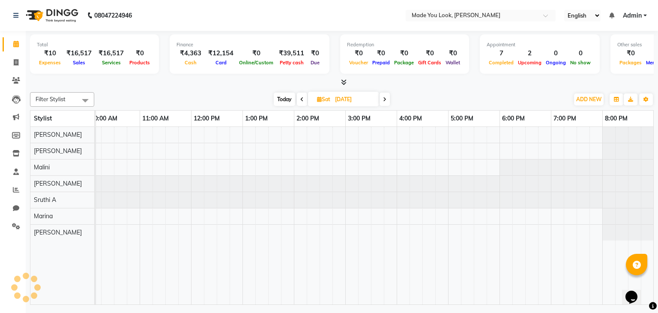
click at [304, 100] on span at bounding box center [302, 98] width 10 height 13
type input "[DATE]"
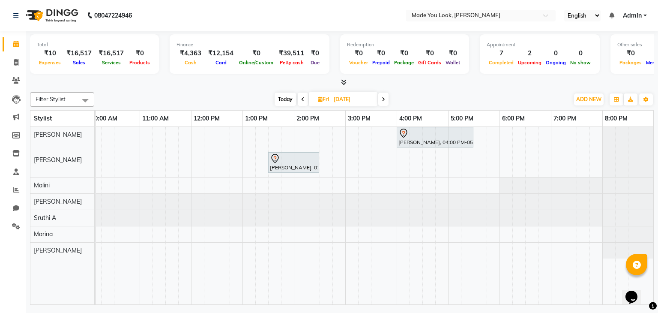
scroll to position [0, 74]
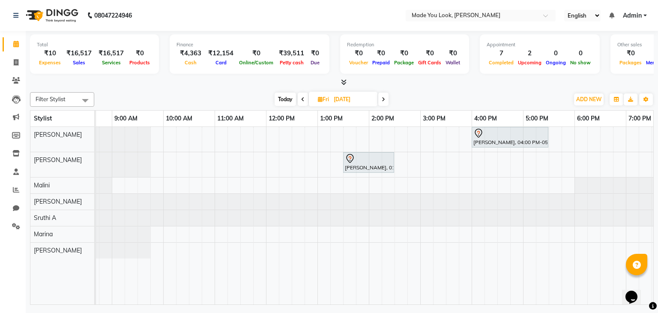
click at [440, 235] on div "[PERSON_NAME], 04:00 PM-05:30 PM, CURL-CUT ABOVE SHOULDER [PERSON_NAME] [PERSON…" at bounding box center [394, 216] width 668 height 178
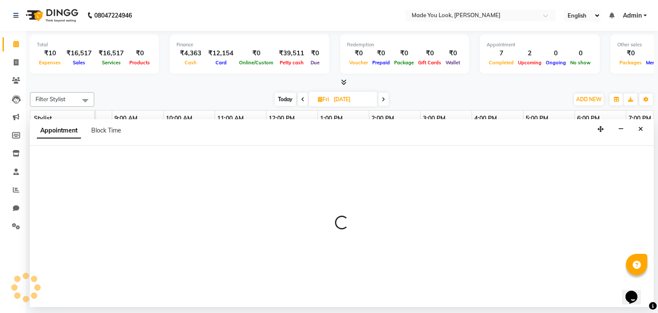
select select "89352"
select select "915"
select select "tentative"
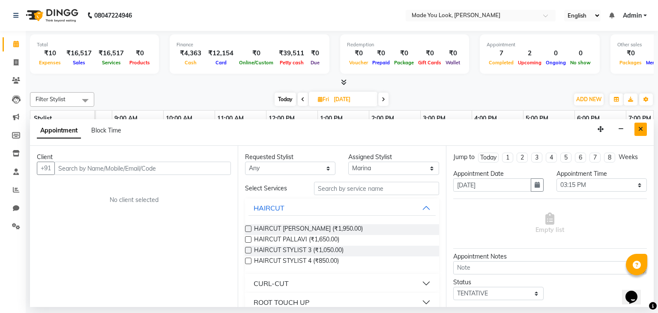
click at [646, 128] on button "Close" at bounding box center [640, 128] width 12 height 13
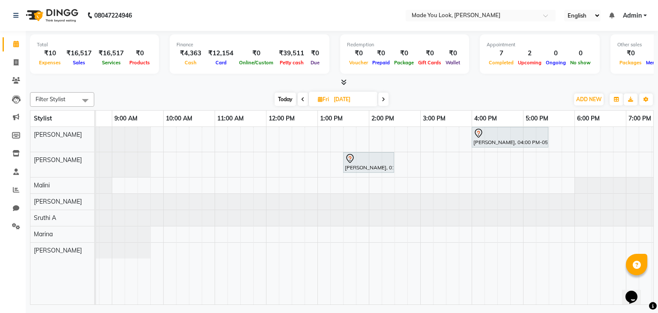
click at [385, 102] on span at bounding box center [383, 98] width 10 height 13
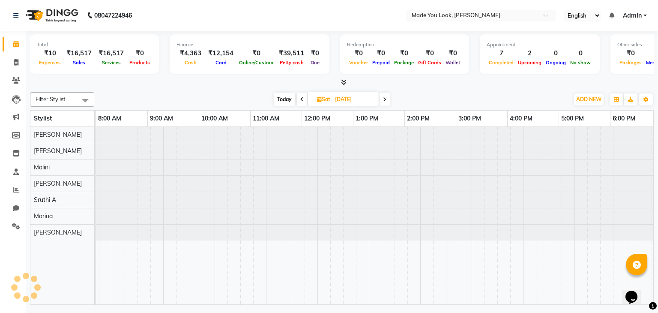
scroll to position [0, 110]
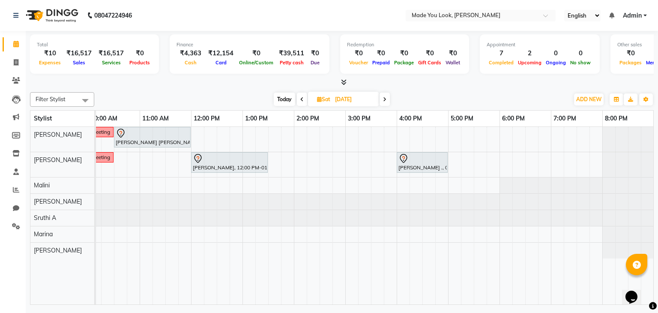
click at [303, 100] on span at bounding box center [302, 98] width 10 height 13
type input "[DATE]"
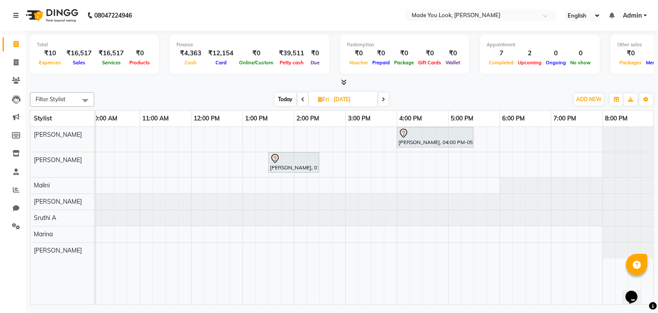
click at [172, 133] on div "[PERSON_NAME], 04:00 PM-05:30 PM, CURL-CUT ABOVE SHOULDER [PERSON_NAME] [PERSON…" at bounding box center [319, 216] width 668 height 178
select select "83312"
select select "tentative"
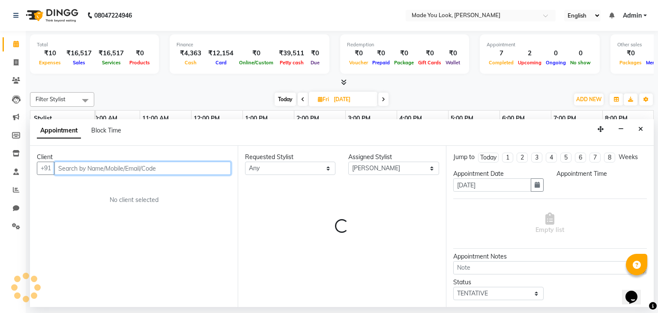
select select "690"
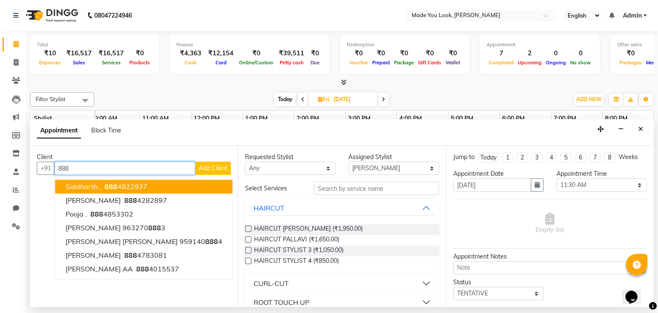
click at [125, 182] on ngb-highlight "[PHONE_NUMBER]" at bounding box center [125, 186] width 45 height 9
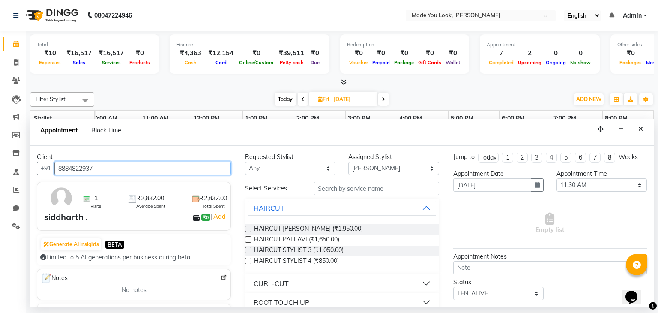
type input "8884822937"
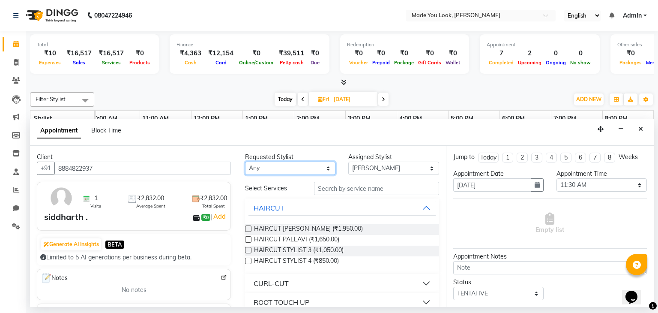
click at [324, 168] on select "Any [PERSON_NAME] [PERSON_NAME] Devi [PERSON_NAME] [PERSON_NAME] A" at bounding box center [290, 167] width 90 height 13
select select "83312"
click at [245, 161] on select "Any [PERSON_NAME] [PERSON_NAME] Devi [PERSON_NAME] [PERSON_NAME] A" at bounding box center [290, 167] width 90 height 13
click at [252, 227] on div "HAIRCUT [PERSON_NAME] (₹1,950.00)" at bounding box center [342, 229] width 194 height 11
click at [247, 227] on label at bounding box center [248, 228] width 6 height 6
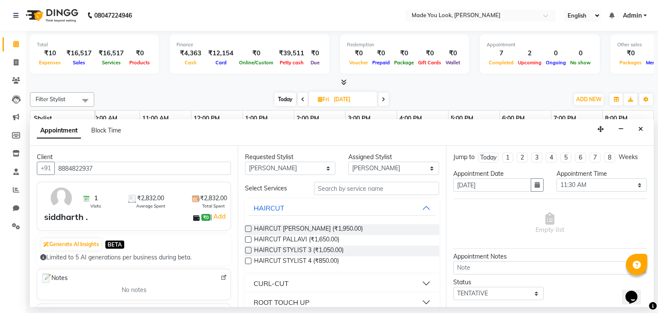
click at [247, 227] on input "checkbox" at bounding box center [248, 230] width 6 height 6
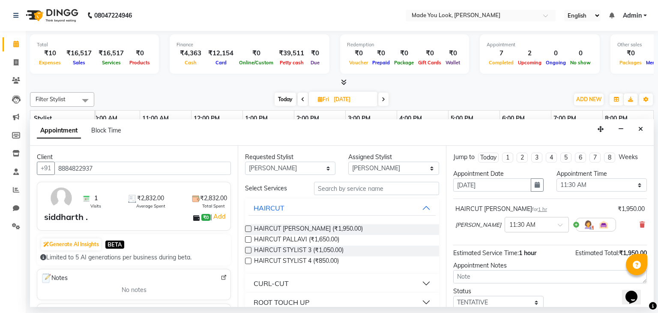
click at [248, 227] on label at bounding box center [248, 228] width 6 height 6
click at [248, 227] on input "checkbox" at bounding box center [248, 230] width 6 height 6
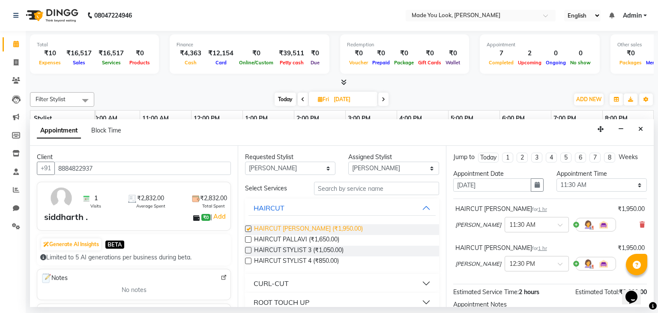
checkbox input "false"
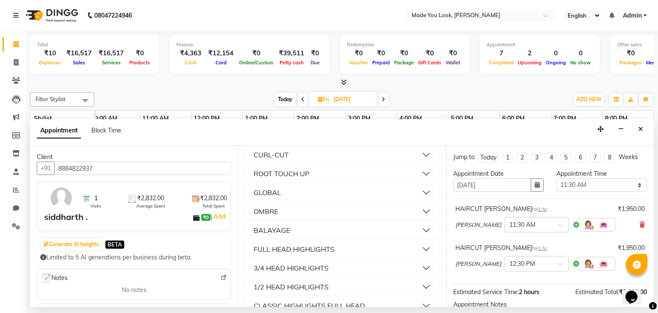
scroll to position [0, 0]
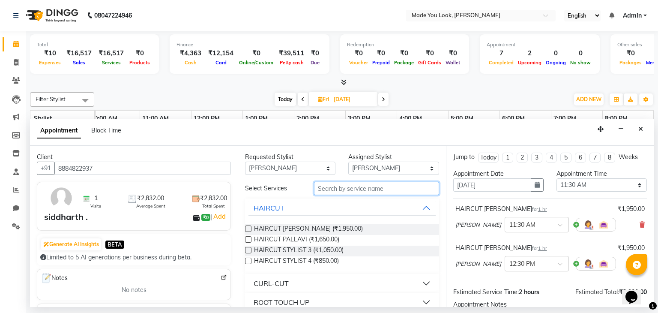
click at [339, 188] on input "text" at bounding box center [376, 188] width 125 height 13
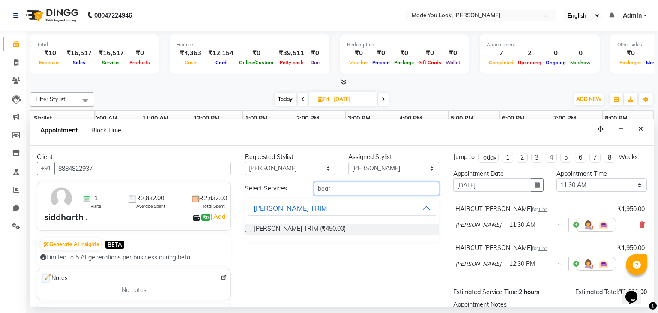
type input "bear"
click at [249, 229] on label at bounding box center [248, 228] width 6 height 6
click at [249, 229] on input "checkbox" at bounding box center [248, 230] width 6 height 6
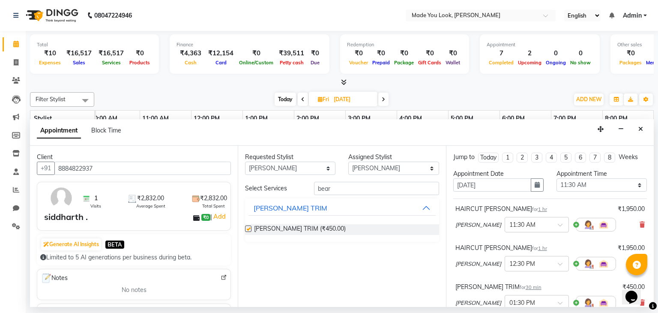
checkbox input "false"
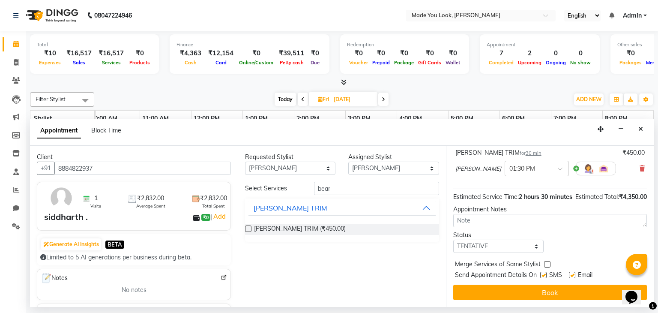
scroll to position [142, 0]
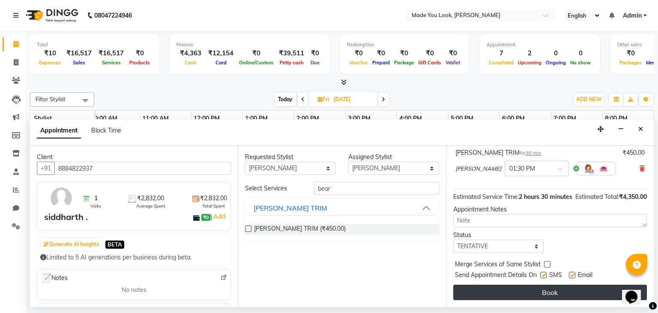
click at [544, 291] on button "Book" at bounding box center [550, 291] width 194 height 15
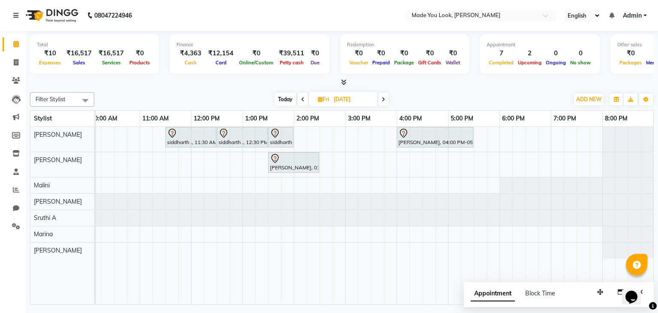
click at [303, 98] on icon at bounding box center [302, 99] width 3 height 5
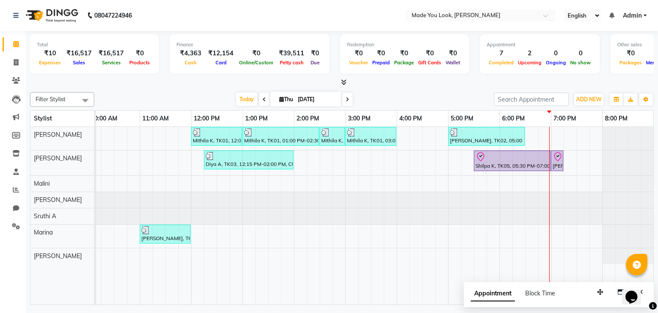
click at [347, 93] on span at bounding box center [347, 98] width 10 height 13
type input "[DATE]"
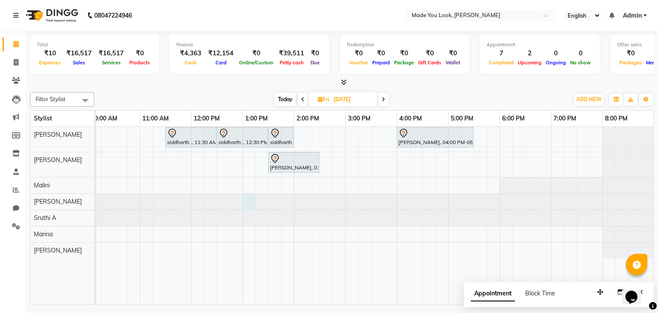
drag, startPoint x: 297, startPoint y: 131, endPoint x: 249, endPoint y: 195, distance: 79.8
select select "84244"
select select "tentative"
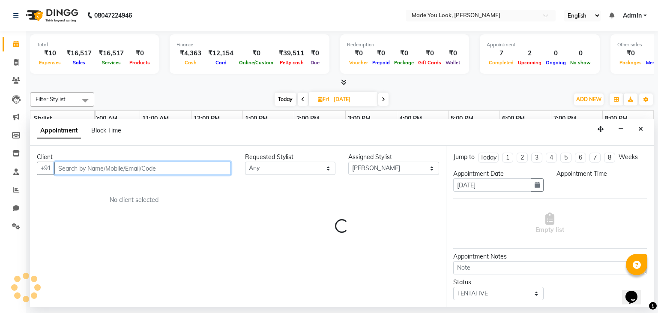
select select "780"
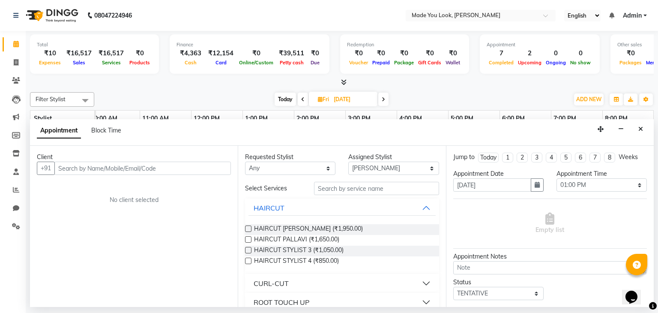
click at [640, 130] on icon "Close" at bounding box center [640, 129] width 5 height 6
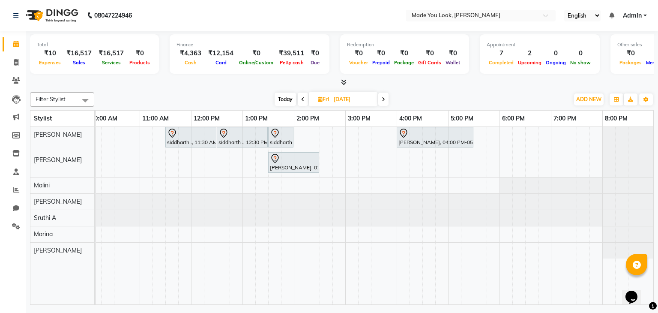
click at [297, 137] on div "siddharth ., 11:30 AM-12:30 PM, HAIRCUT [PERSON_NAME] siddharth ., 12:30 PM-01:…" at bounding box center [319, 216] width 668 height 178
select select "83312"
select select "tentative"
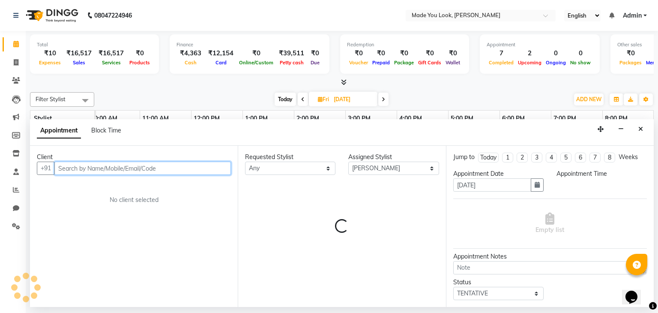
select select "840"
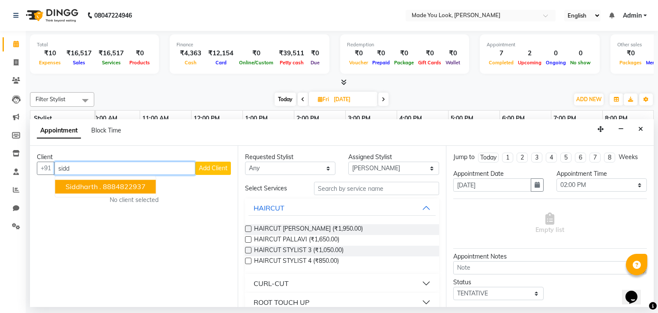
click at [103, 184] on ngb-highlight "8884822937" at bounding box center [124, 186] width 43 height 9
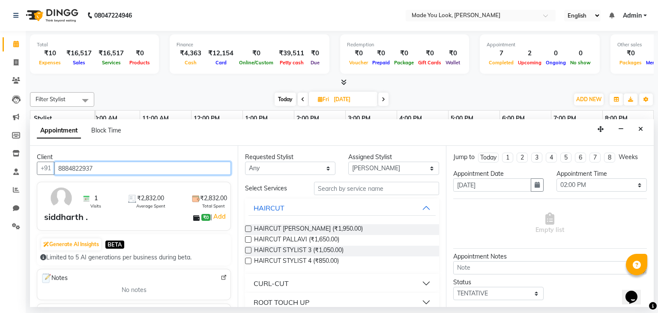
type input "8884822937"
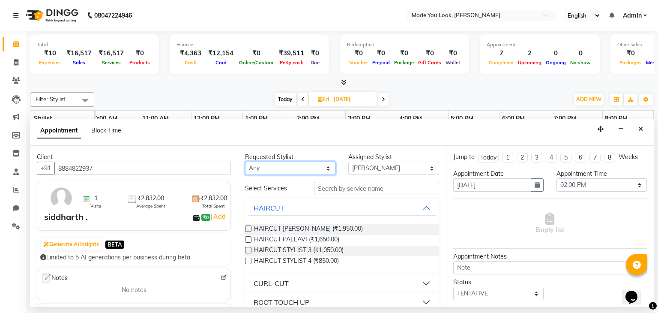
click at [319, 167] on select "Any [PERSON_NAME] [PERSON_NAME] Devi [PERSON_NAME] [PERSON_NAME] A" at bounding box center [290, 167] width 90 height 13
select select "83312"
click at [245, 161] on select "Any [PERSON_NAME] [PERSON_NAME] Devi [PERSON_NAME] [PERSON_NAME] A" at bounding box center [290, 167] width 90 height 13
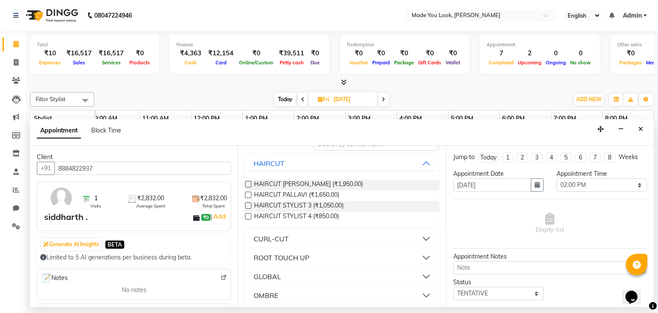
scroll to position [0, 0]
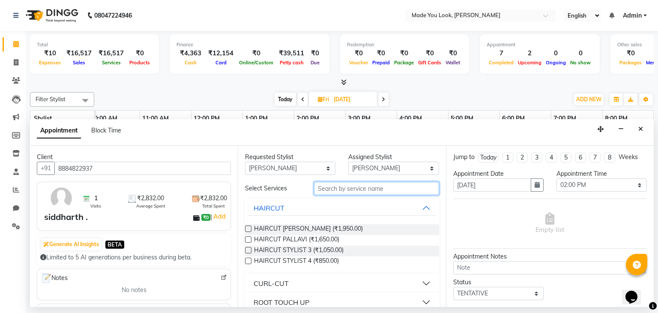
click at [346, 182] on input "text" at bounding box center [376, 188] width 125 height 13
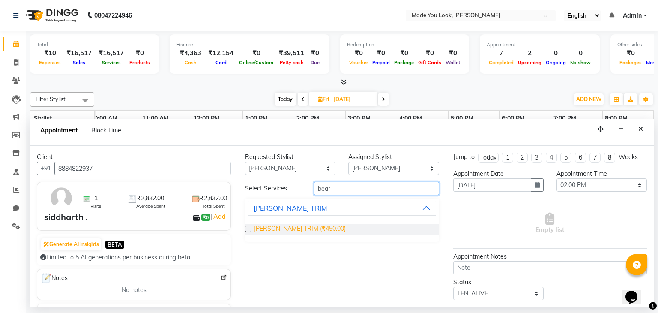
type input "bear"
click at [290, 232] on span "[PERSON_NAME] TRIM (₹450.00)" at bounding box center [300, 229] width 92 height 11
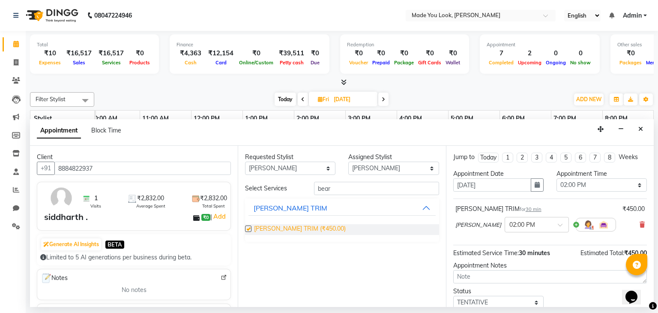
checkbox input "false"
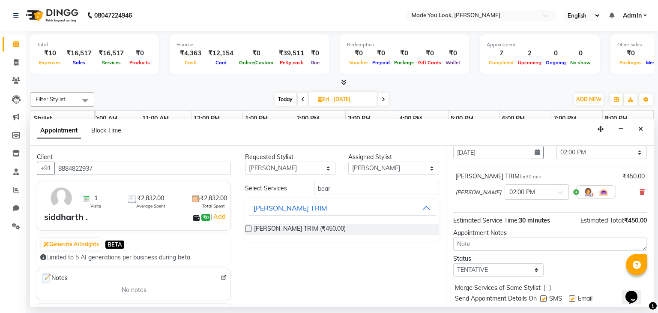
scroll to position [56, 0]
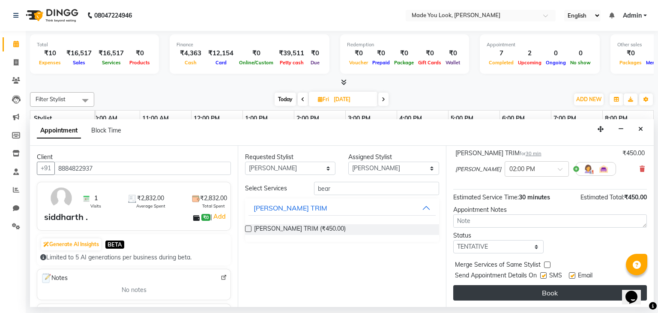
click at [549, 292] on button "Book" at bounding box center [550, 292] width 194 height 15
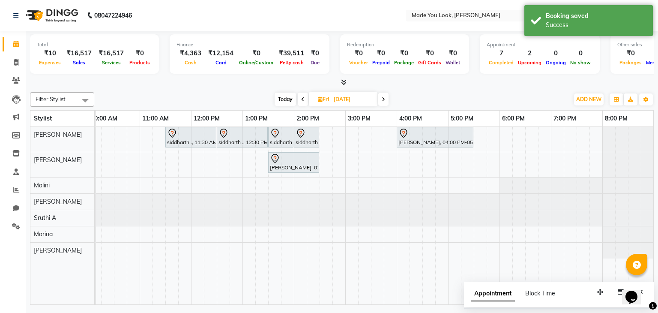
click at [306, 98] on span at bounding box center [303, 98] width 10 height 13
type input "[DATE]"
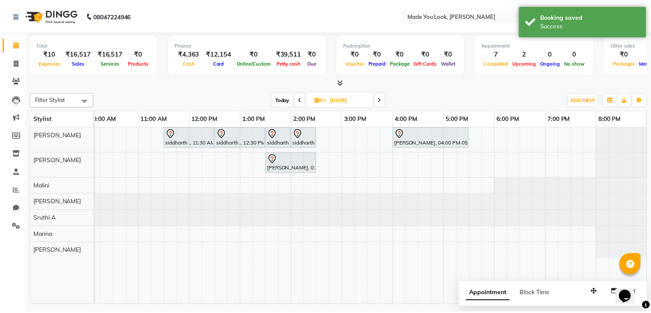
scroll to position [0, 110]
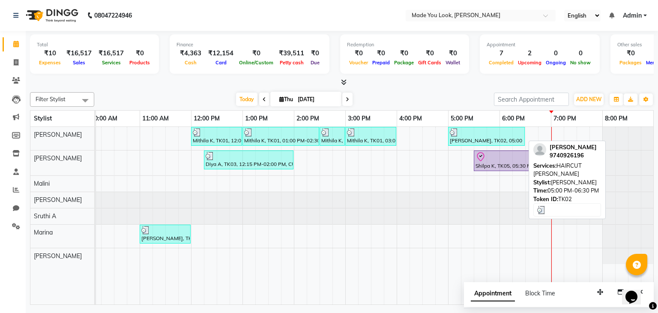
click at [459, 136] on div "[PERSON_NAME], TK02, 05:00 PM-06:30 PM, HAIRCUT [PERSON_NAME]" at bounding box center [486, 136] width 75 height 16
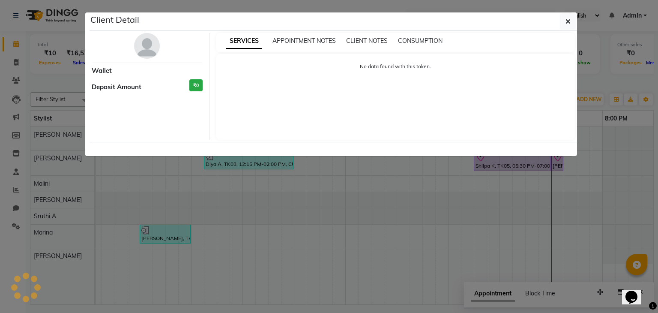
select select "3"
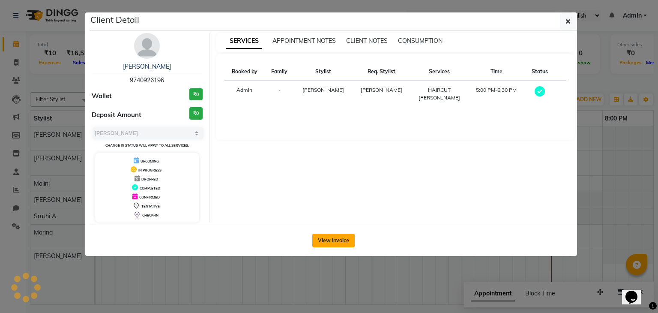
click at [314, 239] on button "View Invoice" at bounding box center [333, 240] width 42 height 14
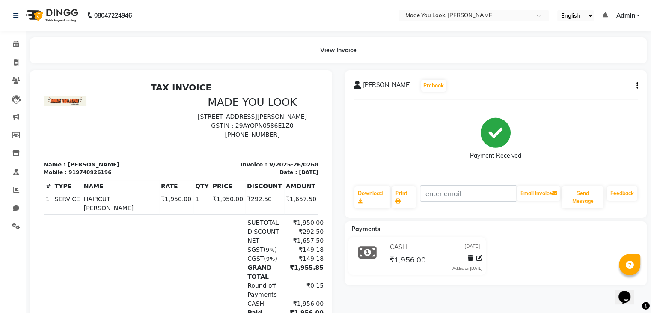
click at [636, 87] on button "button" at bounding box center [635, 85] width 5 height 9
click at [601, 99] on div "Edit Invoice" at bounding box center [594, 96] width 59 height 11
select select "service"
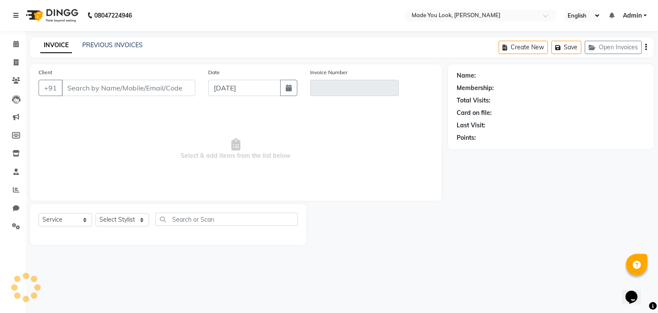
type input "9740926196"
type input "V/2025-26/0268"
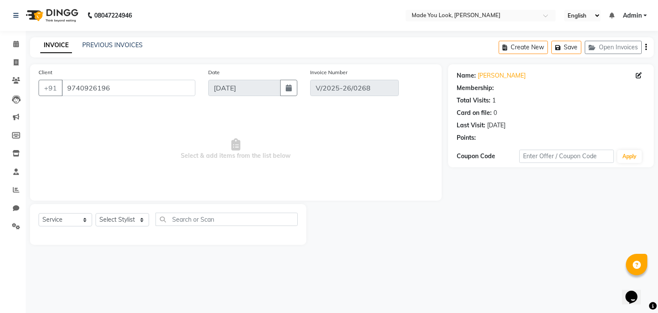
select select "select"
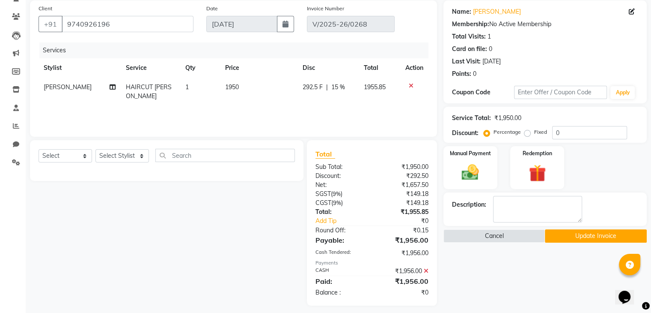
scroll to position [70, 0]
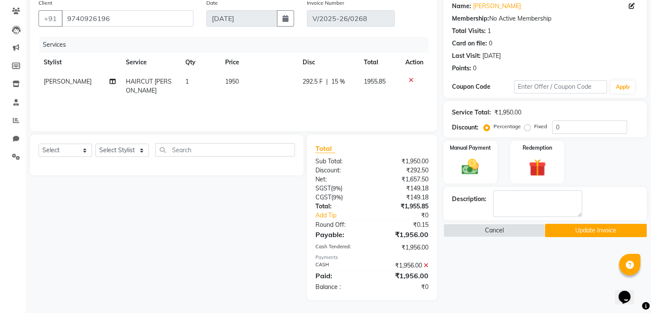
click at [534, 124] on label "Fixed" at bounding box center [540, 126] width 13 height 8
click at [526, 124] on input "Fixed" at bounding box center [529, 126] width 6 height 6
radio input "true"
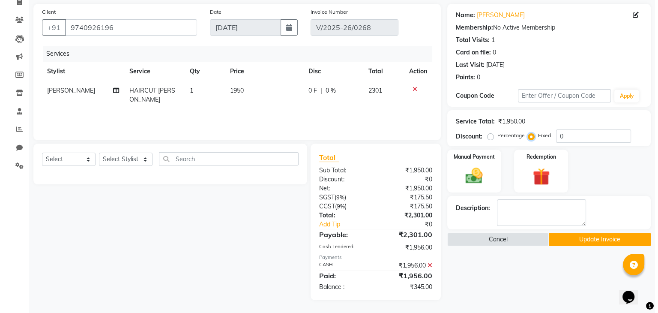
scroll to position [60, 0]
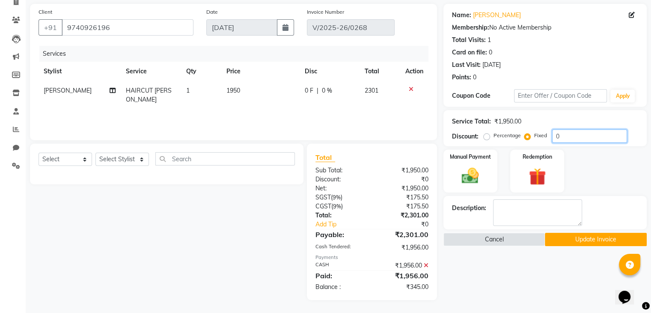
click at [560, 134] on input "0" at bounding box center [589, 135] width 75 height 13
type input "6"
click at [494, 139] on label "Percentage" at bounding box center [507, 135] width 27 height 8
click at [486, 138] on input "Percentage" at bounding box center [489, 135] width 6 height 6
radio input "true"
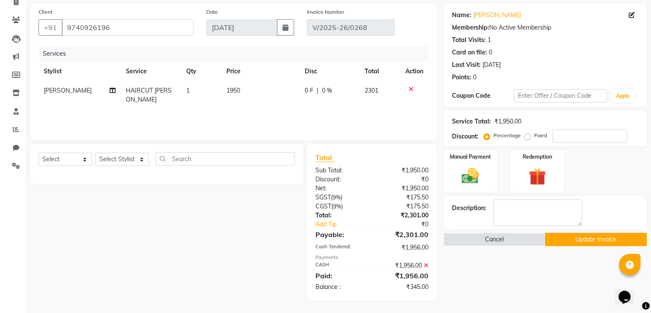
click at [534, 138] on label "Fixed" at bounding box center [540, 135] width 13 height 8
click at [526, 138] on input "Fixed" at bounding box center [529, 135] width 6 height 6
radio input "true"
click at [494, 139] on label "Percentage" at bounding box center [507, 135] width 27 height 8
click at [486, 138] on input "Percentage" at bounding box center [489, 135] width 6 height 6
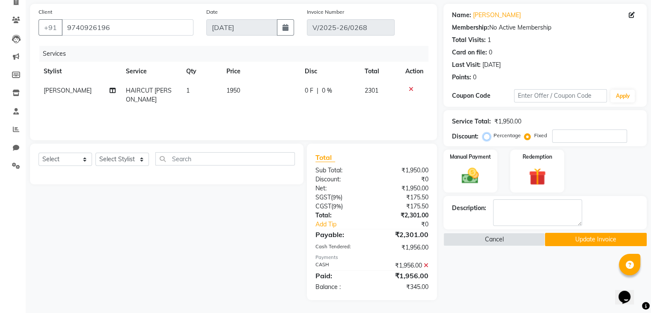
radio input "true"
click at [518, 241] on button "Cancel" at bounding box center [495, 239] width 102 height 13
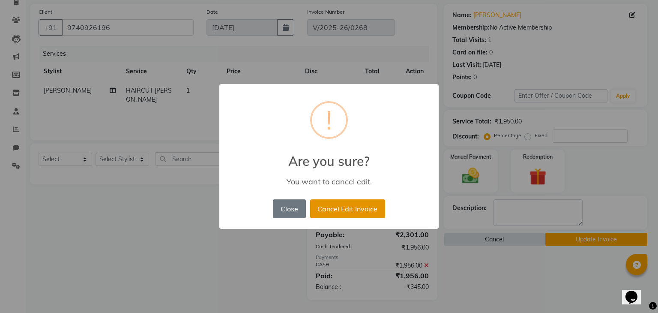
click at [336, 211] on button "Cancel Edit Invoice" at bounding box center [347, 208] width 75 height 19
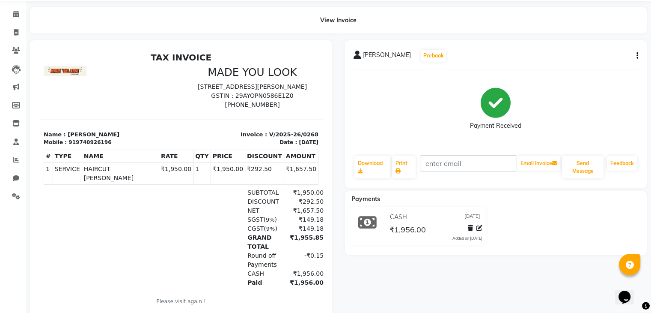
scroll to position [58, 0]
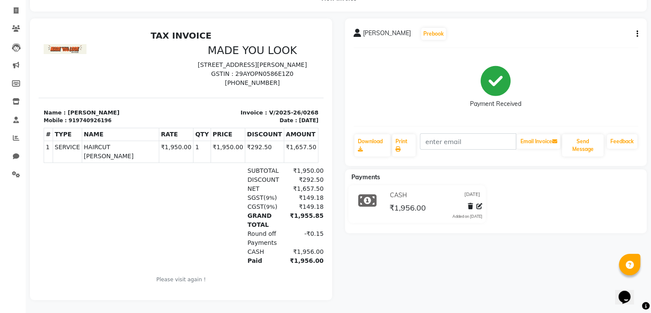
click at [636, 30] on button "button" at bounding box center [635, 34] width 5 height 9
click at [605, 40] on div "Edit Invoice" at bounding box center [594, 44] width 59 height 11
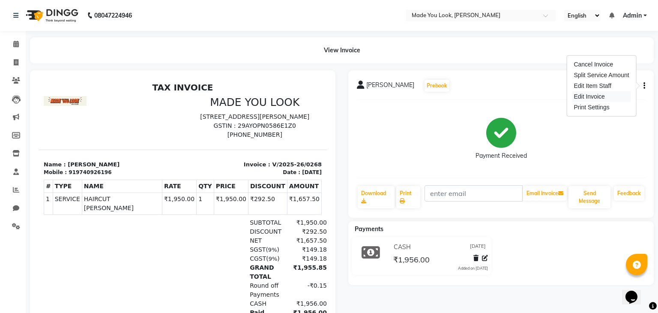
select select "service"
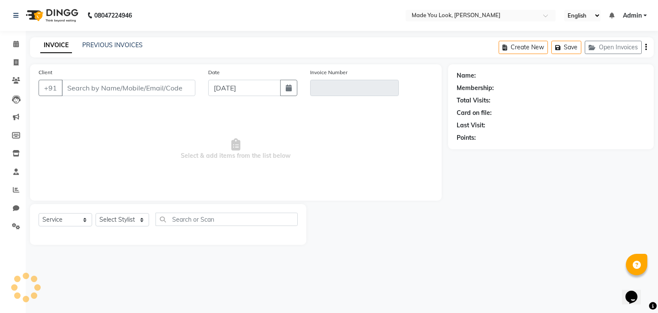
type input "9740926196"
type input "V/2025-26/0268"
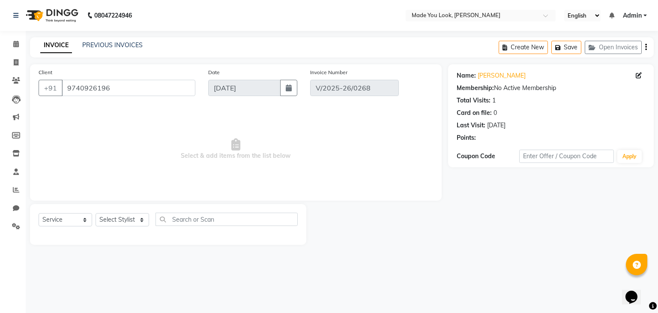
select select "select"
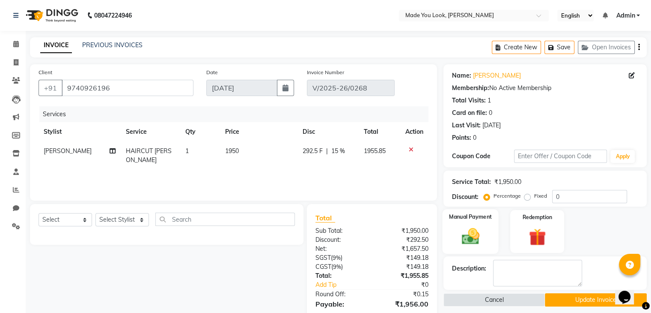
scroll to position [70, 0]
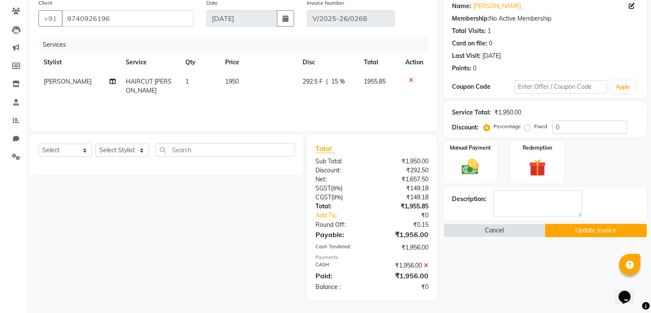
click at [426, 264] on icon at bounding box center [426, 265] width 5 height 6
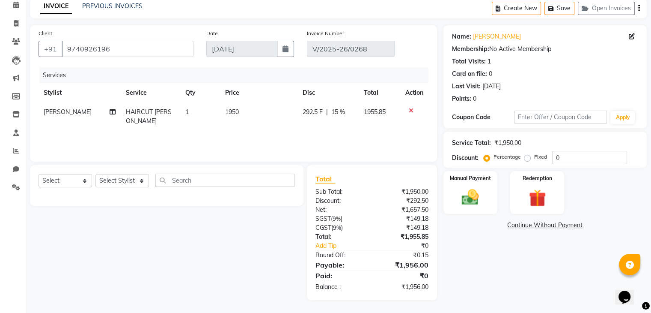
click at [534, 158] on label "Fixed" at bounding box center [540, 157] width 13 height 8
click at [528, 158] on input "Fixed" at bounding box center [529, 157] width 6 height 6
radio input "true"
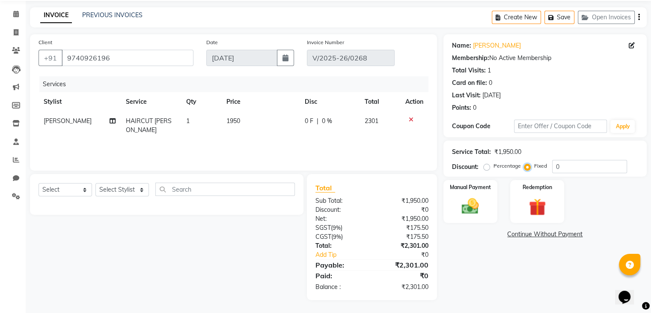
scroll to position [30, 0]
click at [494, 167] on label "Percentage" at bounding box center [507, 166] width 27 height 8
click at [488, 167] on input "Percentage" at bounding box center [489, 166] width 6 height 6
radio input "true"
click at [561, 166] on input "0" at bounding box center [589, 166] width 75 height 13
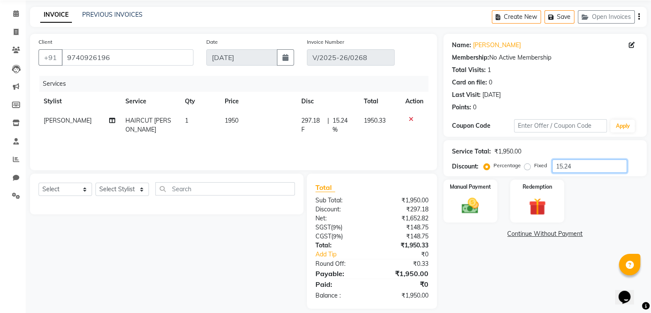
scroll to position [39, 0]
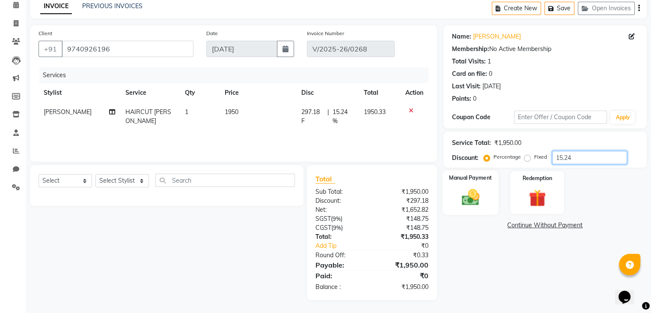
type input "15.24"
click at [474, 189] on img at bounding box center [470, 197] width 29 height 21
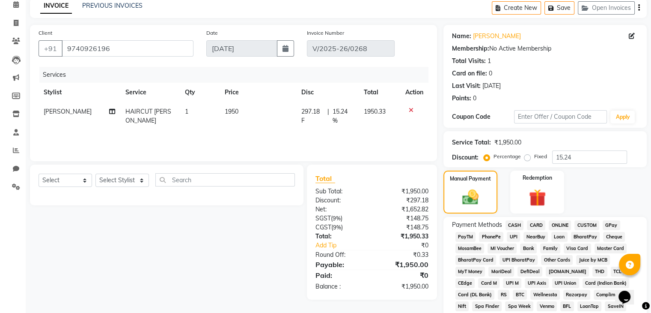
click at [519, 224] on span "CASH" at bounding box center [515, 225] width 18 height 10
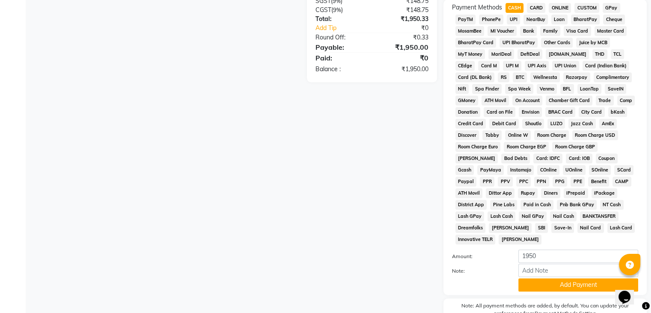
scroll to position [296, 0]
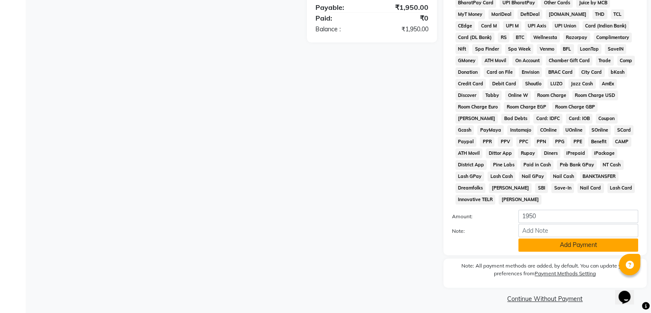
click at [562, 241] on button "Add Payment" at bounding box center [579, 244] width 120 height 13
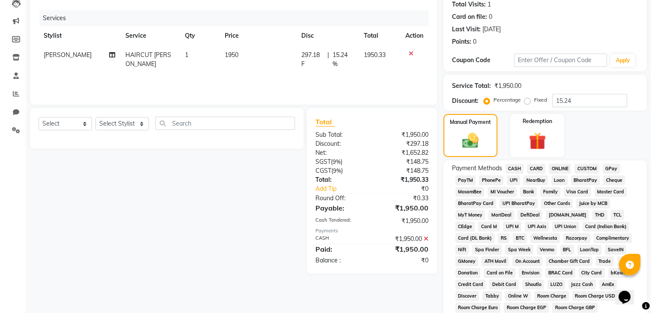
scroll to position [286, 0]
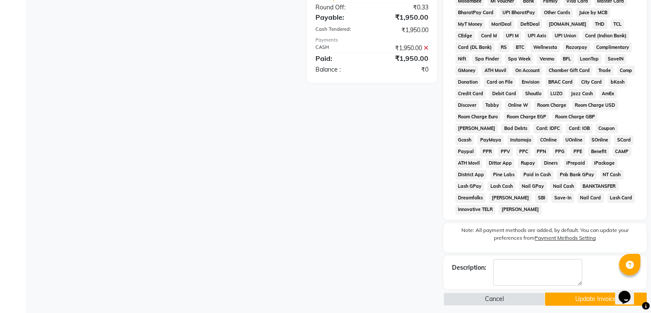
click at [587, 292] on button "Update Invoice" at bounding box center [596, 298] width 102 height 13
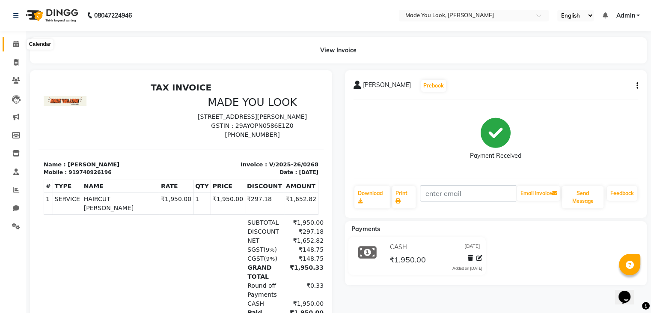
click at [14, 46] on icon at bounding box center [16, 44] width 6 height 6
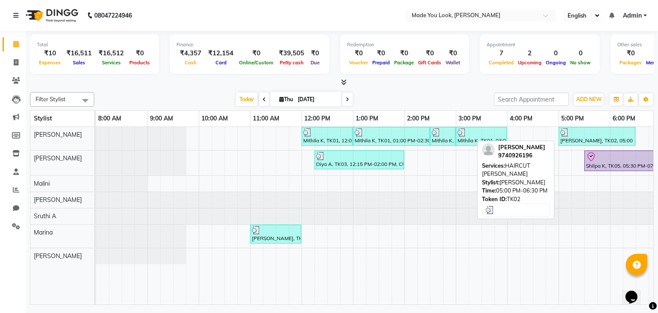
click at [582, 134] on div at bounding box center [596, 132] width 73 height 9
select select "3"
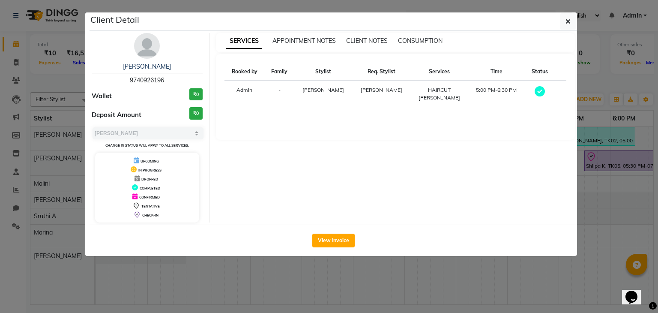
click at [565, 23] on icon "button" at bounding box center [567, 21] width 5 height 7
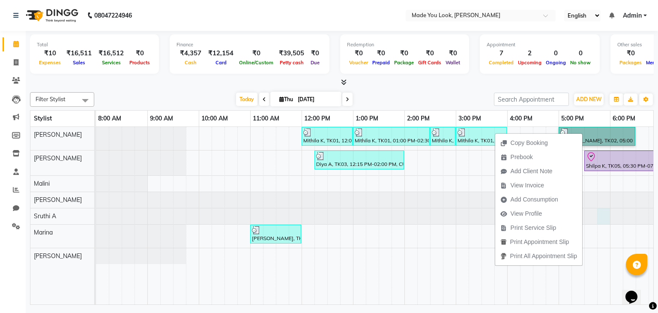
click at [96, 222] on div at bounding box center [96, 216] width 0 height 16
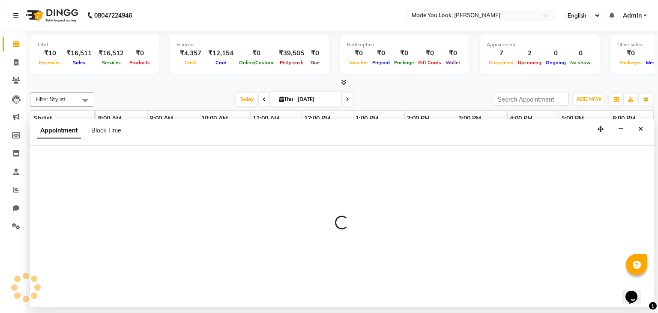
select select "84414"
select select "tentative"
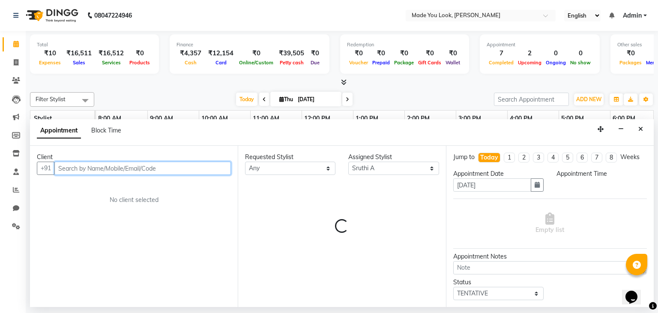
select select "1065"
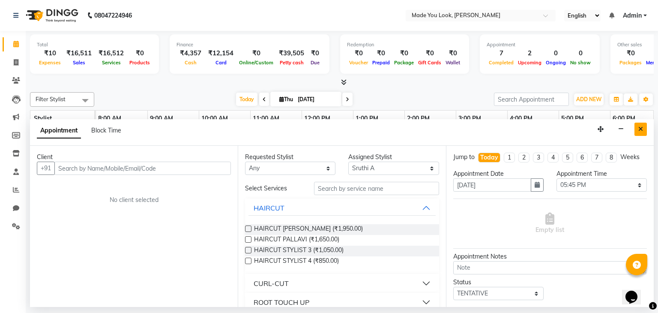
click at [641, 128] on icon "Close" at bounding box center [640, 129] width 5 height 6
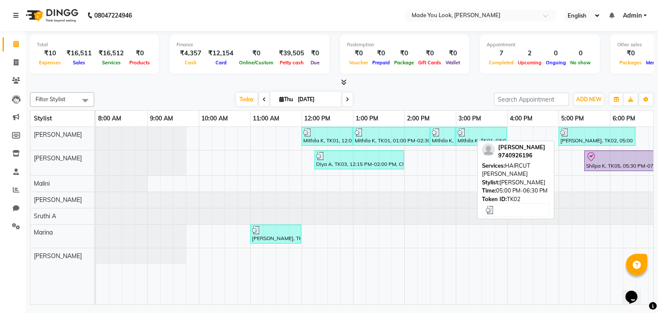
click at [575, 132] on div at bounding box center [596, 132] width 73 height 9
select select "3"
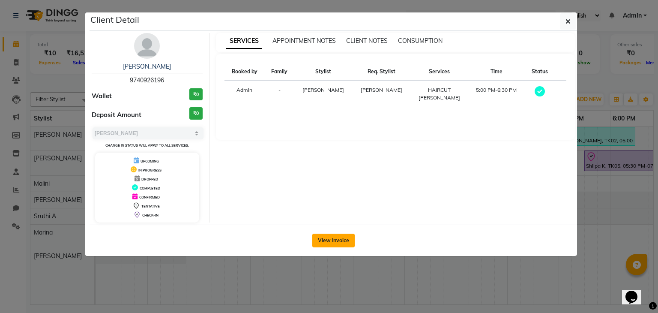
click at [348, 242] on button "View Invoice" at bounding box center [333, 240] width 42 height 14
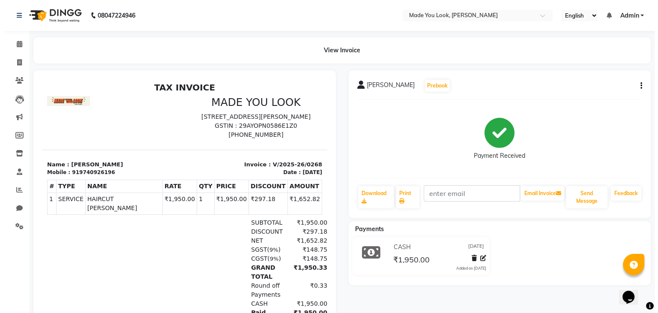
scroll to position [3, 0]
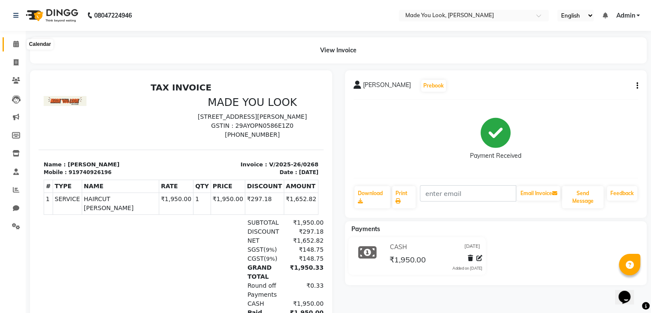
click at [15, 44] on icon at bounding box center [16, 44] width 6 height 6
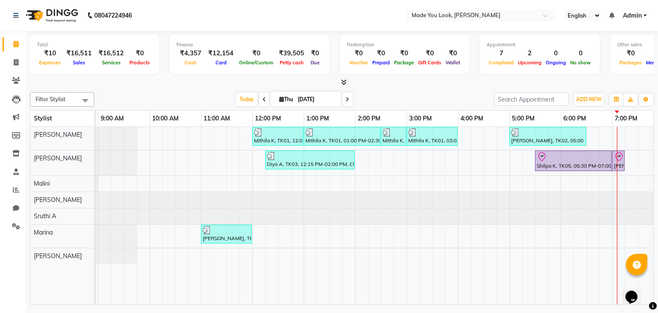
scroll to position [0, 101]
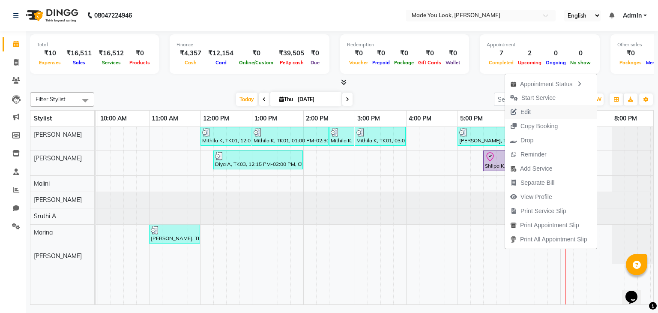
click at [532, 108] on span "Edit" at bounding box center [520, 112] width 31 height 14
select select "tentative"
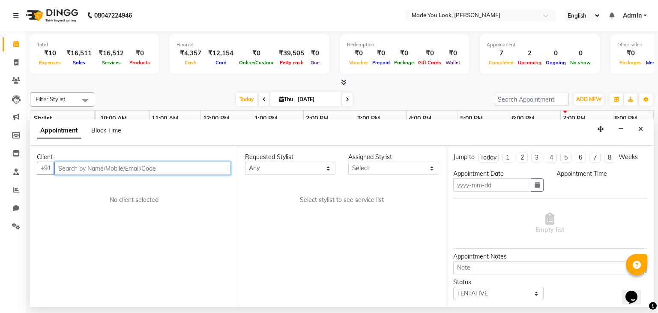
type input "[DATE]"
type textarea "CURLY HAIR"
select select "83313"
select select "check-in"
select select "1050"
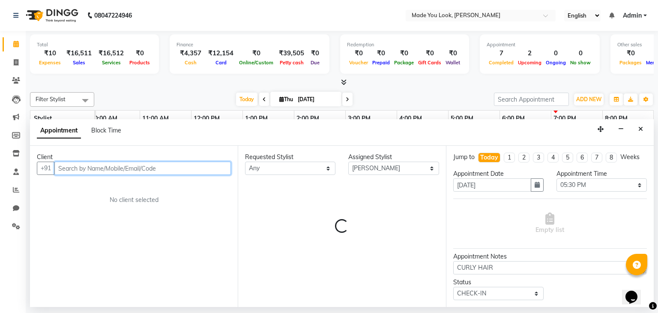
scroll to position [0, 110]
select select "4108"
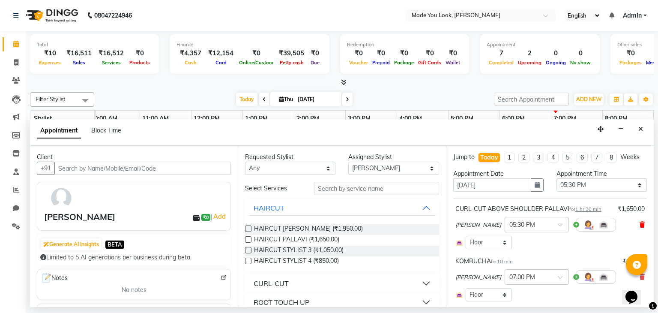
click at [639, 221] on icon at bounding box center [641, 224] width 5 height 6
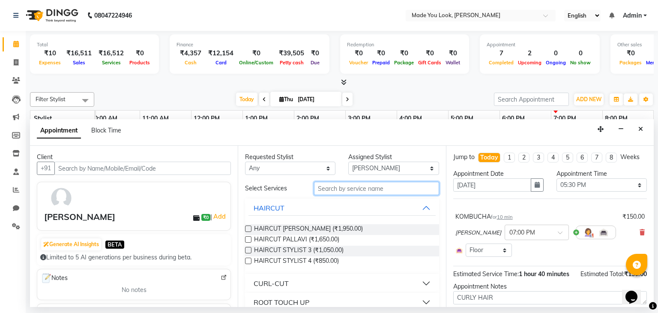
click at [342, 188] on input "text" at bounding box center [376, 188] width 125 height 13
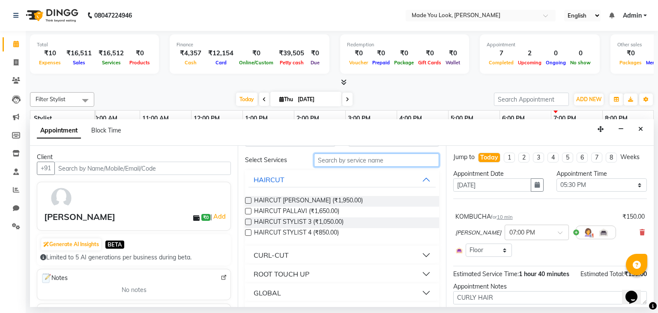
scroll to position [43, 0]
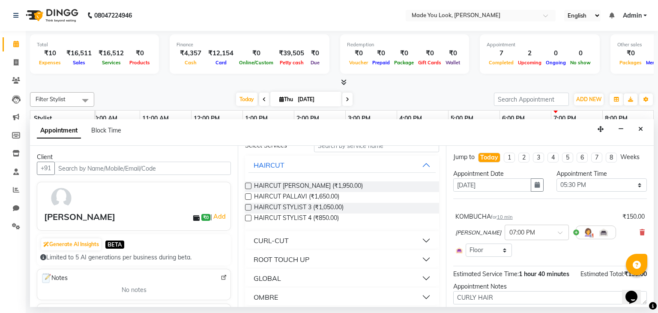
click at [418, 238] on button "CURL-CUT" at bounding box center [341, 240] width 187 height 15
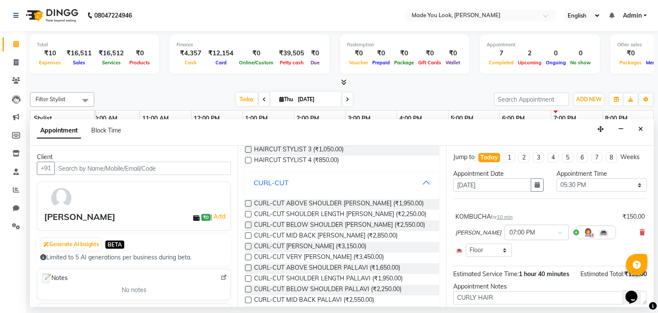
scroll to position [128, 0]
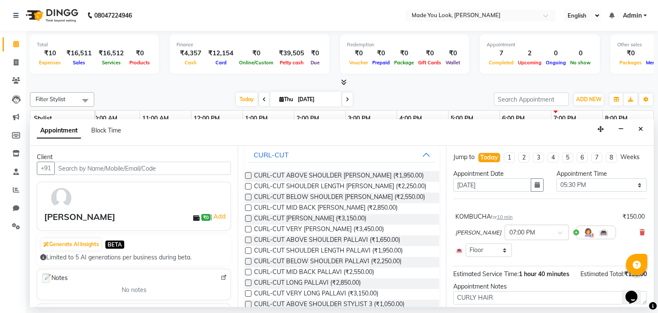
click at [248, 261] on label at bounding box center [248, 261] width 6 height 6
click at [248, 261] on input "checkbox" at bounding box center [248, 262] width 6 height 6
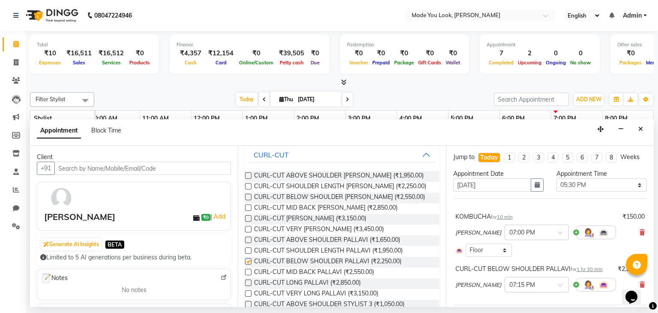
checkbox input "false"
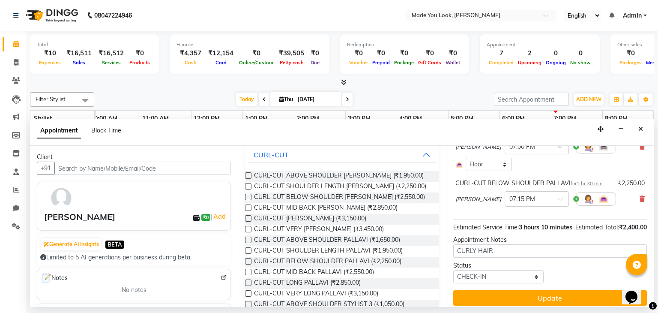
scroll to position [0, 0]
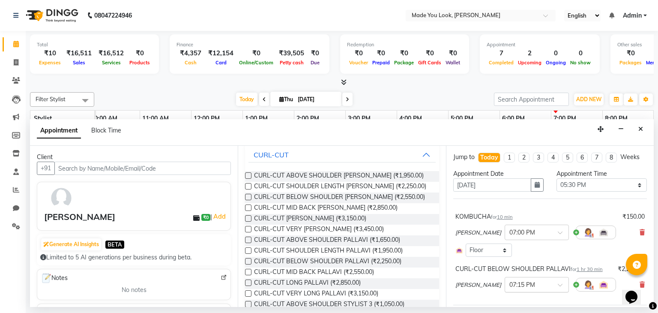
click at [558, 283] on span at bounding box center [563, 287] width 11 height 9
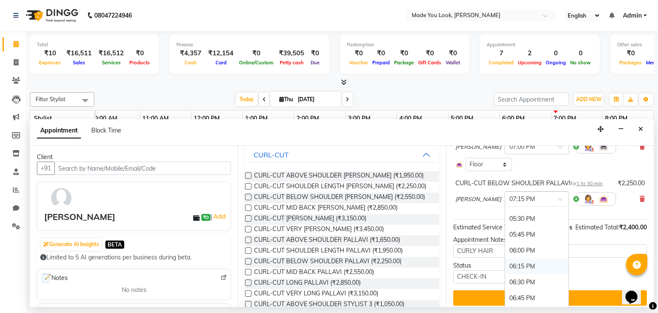
scroll to position [532, 0]
click at [514, 227] on div "05:30 PM" at bounding box center [536, 230] width 63 height 16
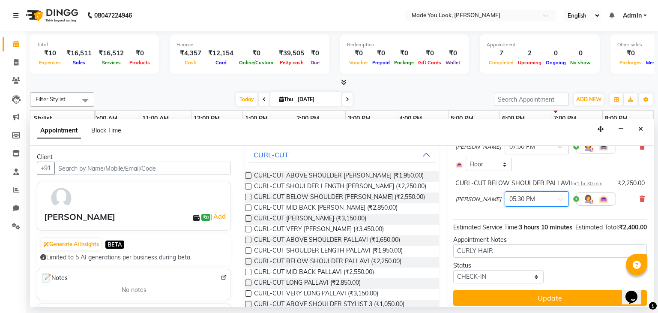
scroll to position [43, 0]
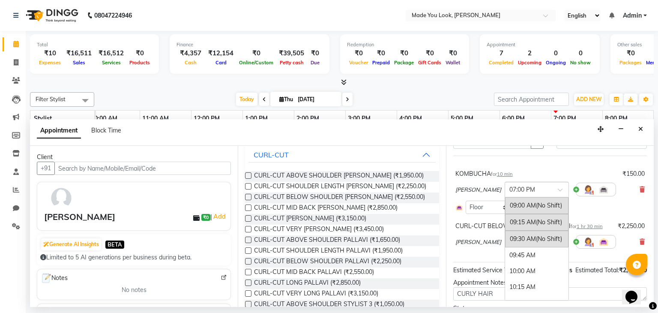
click at [558, 188] on span at bounding box center [563, 192] width 11 height 9
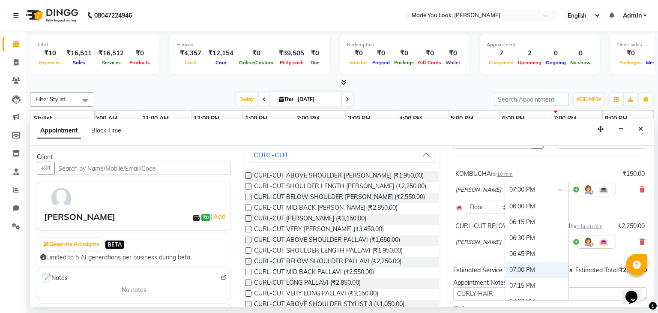
scroll to position [532, 0]
click at [511, 216] on div "05:30 PM" at bounding box center [536, 220] width 63 height 16
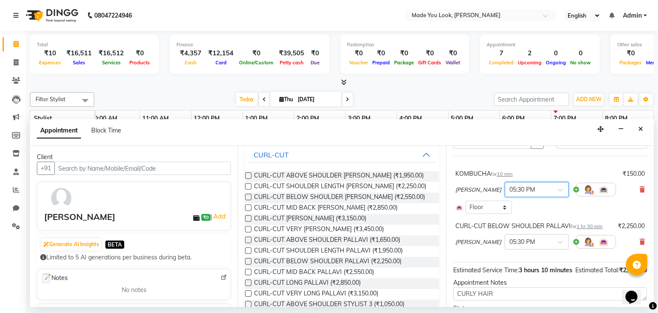
scroll to position [99, 0]
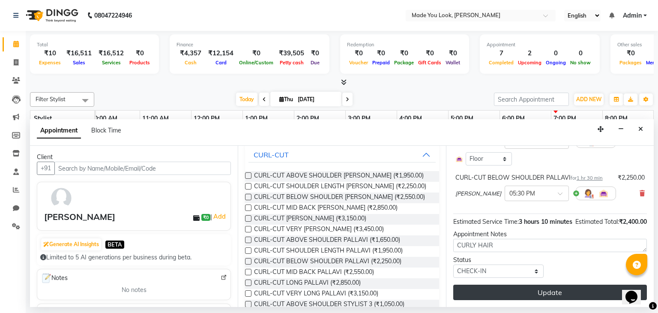
click at [543, 290] on button "Update" at bounding box center [550, 291] width 194 height 15
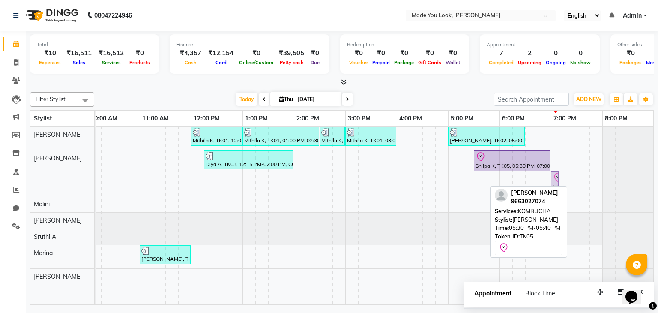
drag, startPoint x: 478, startPoint y: 181, endPoint x: 551, endPoint y: 175, distance: 72.6
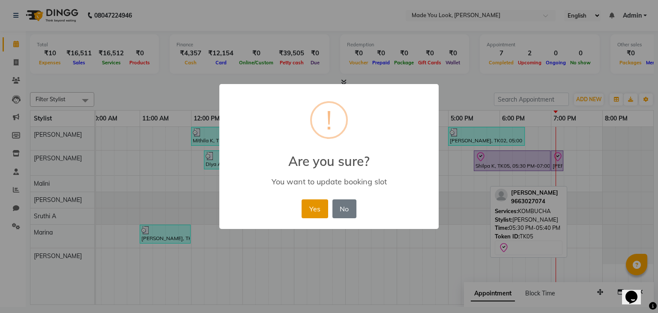
click at [319, 206] on button "Yes" at bounding box center [314, 208] width 26 height 19
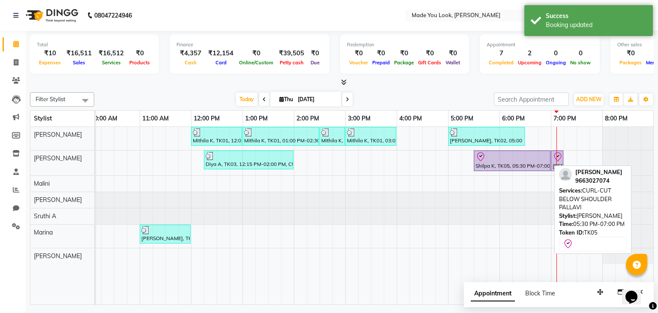
click at [490, 153] on div at bounding box center [511, 157] width 73 height 10
click at [490, 156] on div at bounding box center [511, 157] width 73 height 10
select select "8"
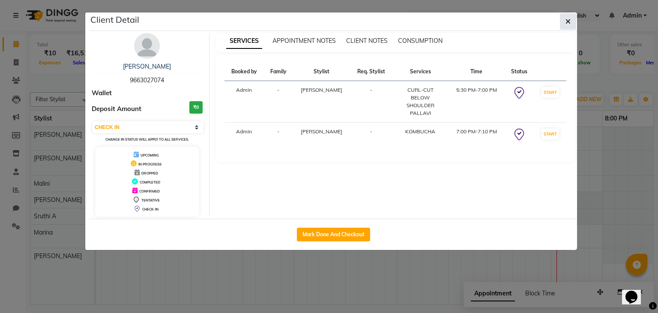
click at [570, 23] on icon "button" at bounding box center [567, 21] width 5 height 7
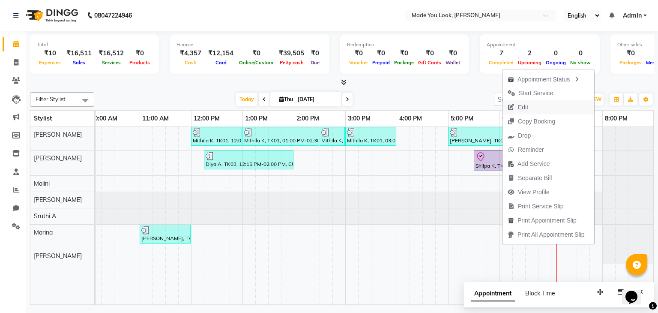
click at [518, 101] on span "Edit" at bounding box center [517, 107] width 31 height 14
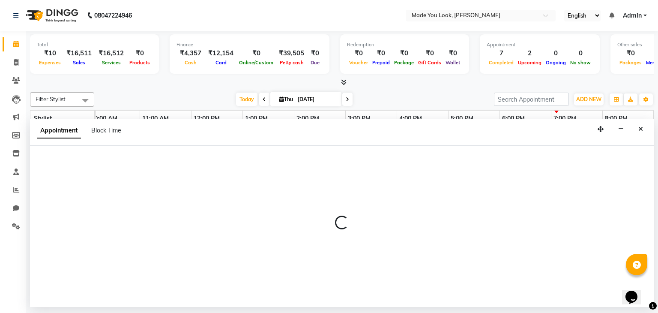
select select "1050"
select select "check-in"
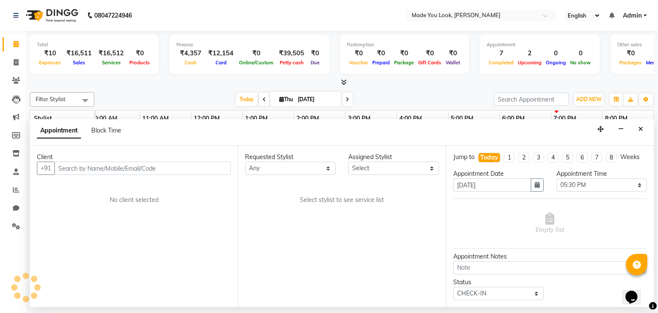
scroll to position [0, 0]
select select "83313"
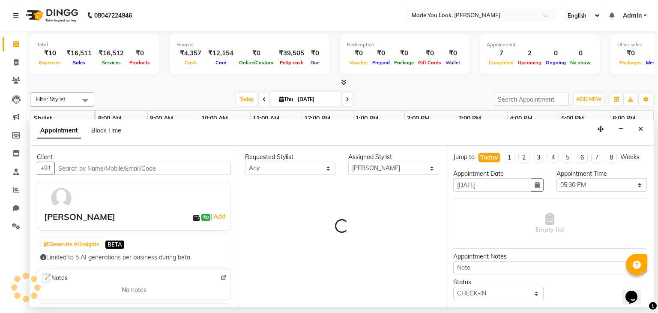
scroll to position [0, 110]
select select "4108"
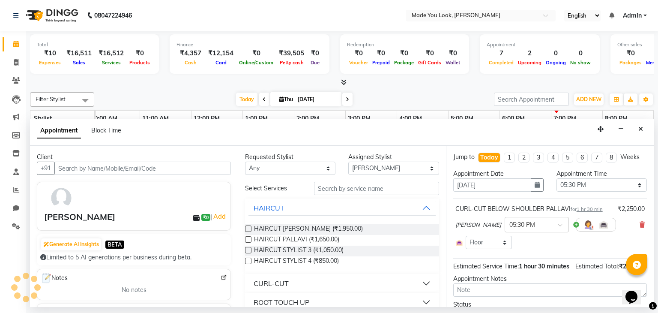
select select "4108"
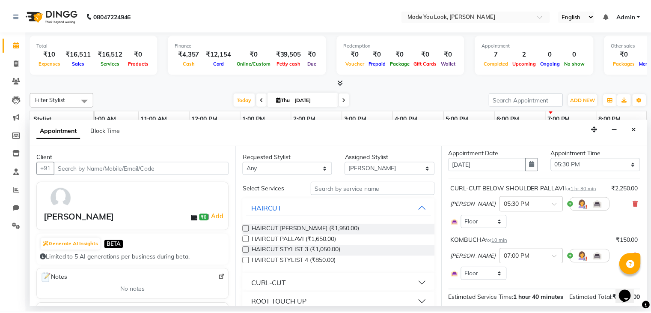
scroll to position [20, 0]
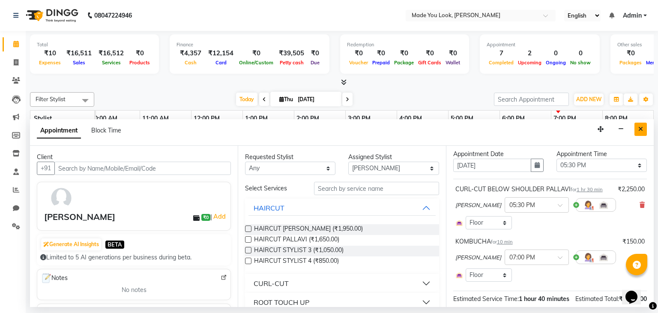
click at [641, 130] on icon "Close" at bounding box center [640, 129] width 5 height 6
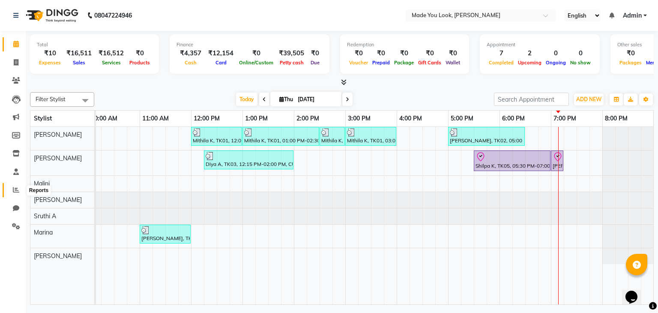
click at [18, 191] on icon at bounding box center [16, 189] width 6 height 6
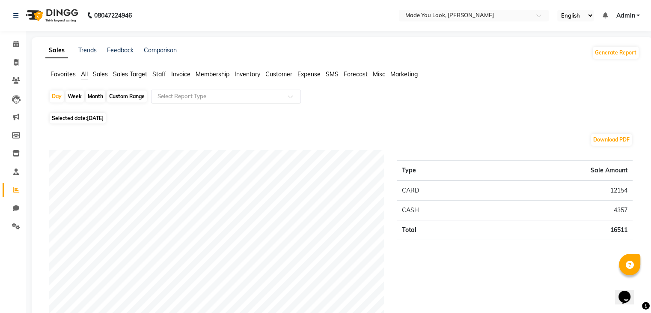
click at [290, 99] on span at bounding box center [293, 99] width 11 height 9
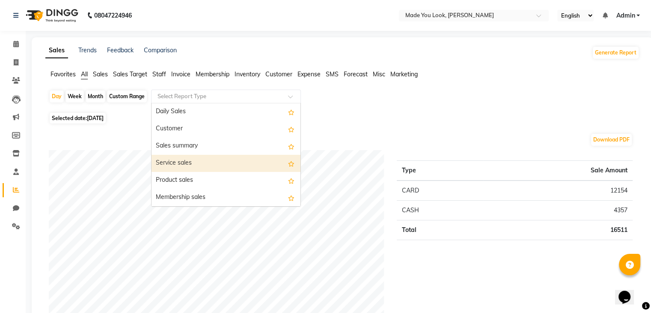
click at [201, 164] on div "Service sales" at bounding box center [226, 163] width 149 height 17
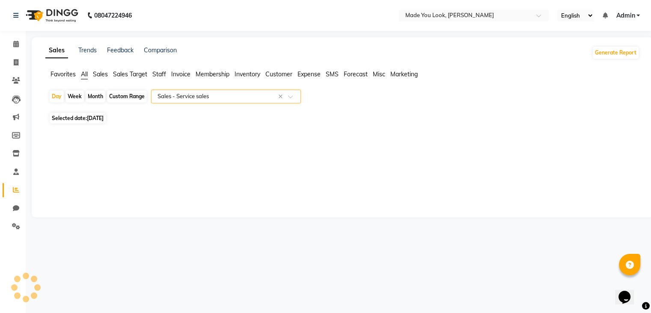
select select "full_report"
select select "csv"
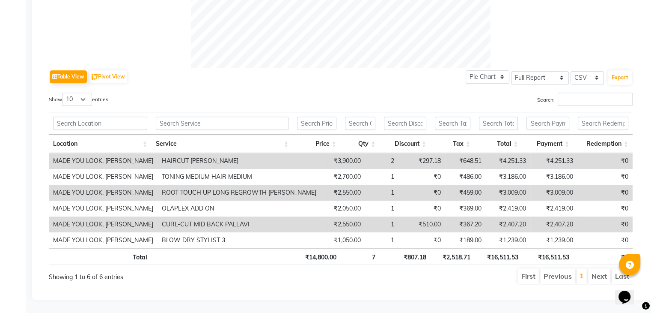
scroll to position [381, 0]
click at [577, 92] on input "Search:" at bounding box center [595, 98] width 75 height 13
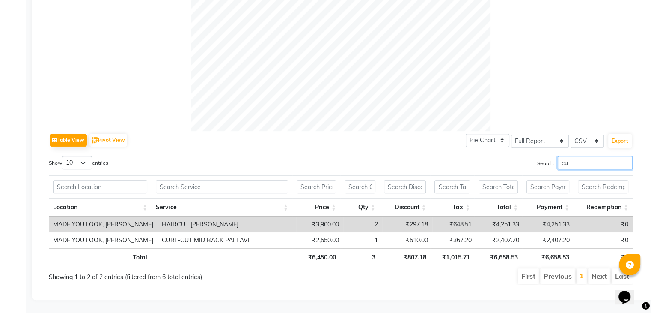
scroll to position [317, 0]
type input "c"
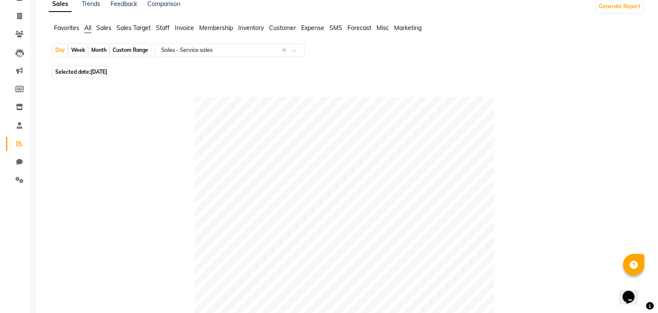
scroll to position [0, 0]
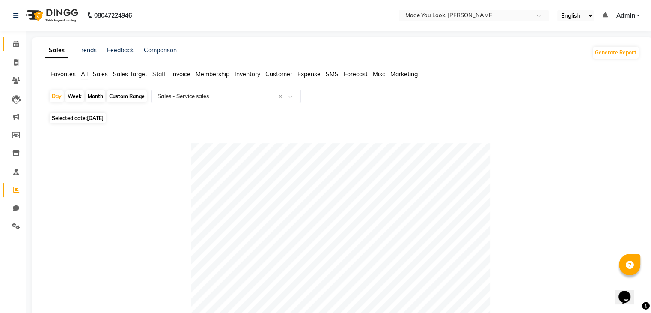
click at [21, 48] on span at bounding box center [16, 44] width 15 height 10
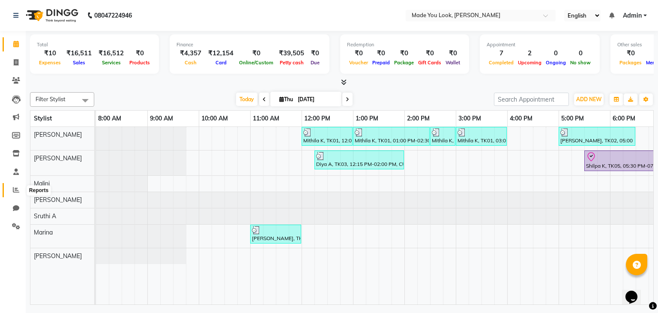
click at [15, 194] on span at bounding box center [16, 190] width 15 height 10
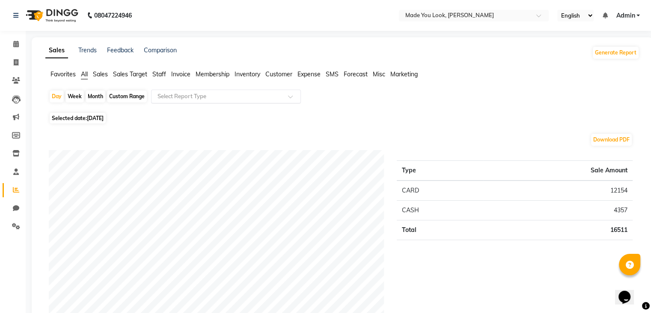
click at [277, 96] on input "text" at bounding box center [217, 96] width 123 height 9
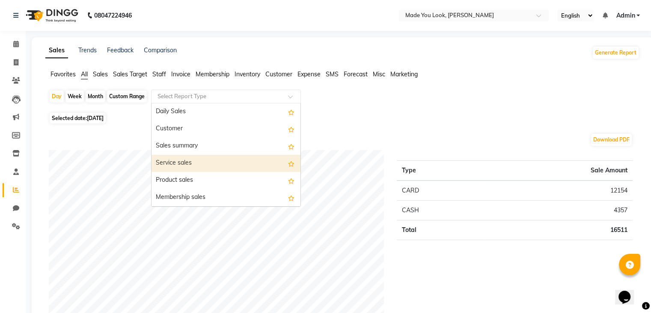
click at [212, 164] on div "Service sales" at bounding box center [226, 163] width 149 height 17
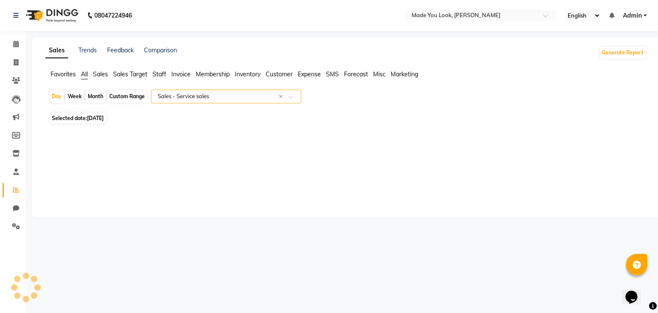
select select "full_report"
select select "csv"
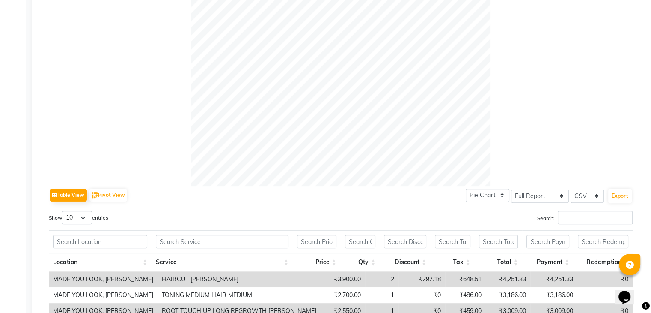
scroll to position [381, 0]
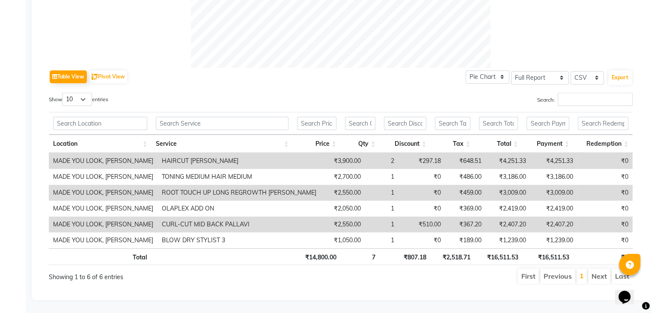
click at [314, 251] on th "₹14,800.00" at bounding box center [317, 256] width 48 height 17
copy th "14,800.00"
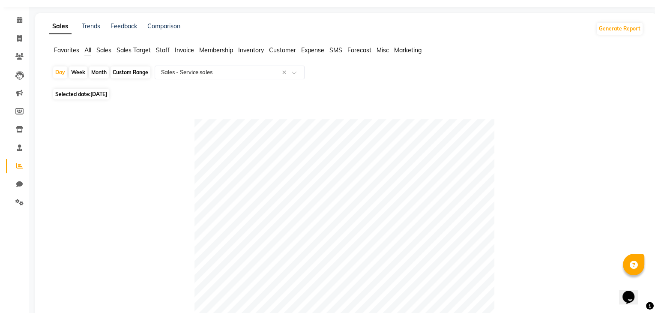
scroll to position [0, 0]
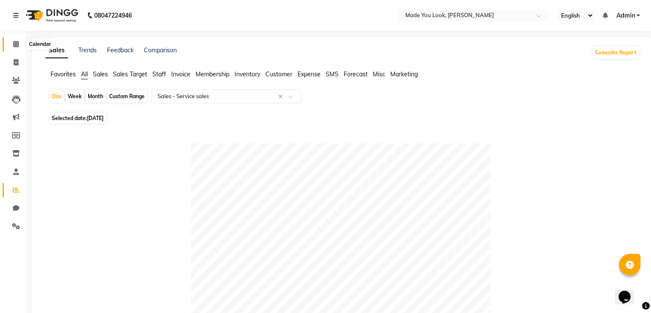
click at [17, 47] on icon at bounding box center [16, 44] width 6 height 6
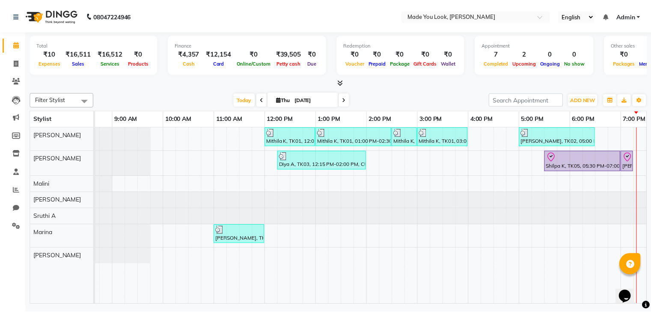
scroll to position [0, 110]
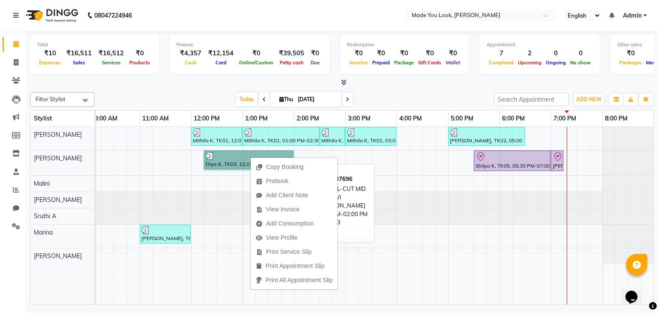
click at [218, 159] on link "Diya A, TK03, 12:15 PM-02:00 PM, CURL-CUT MID BACK PALLAVI" at bounding box center [248, 159] width 89 height 19
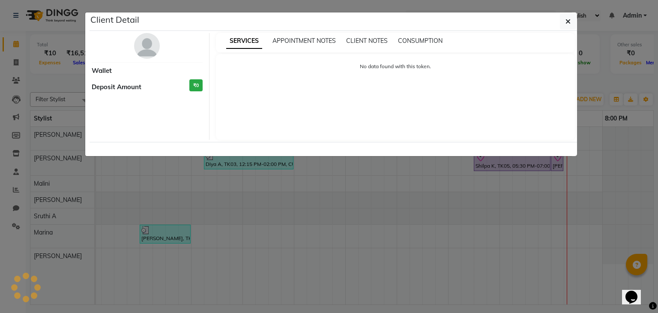
select select "3"
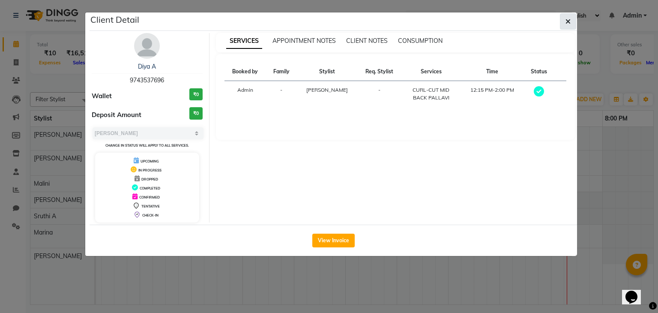
click at [567, 23] on icon "button" at bounding box center [567, 21] width 5 height 7
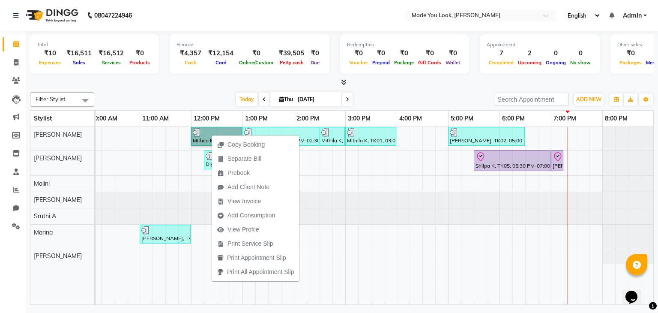
click at [351, 179] on div "Mithila K, TK01, 12:00 PM-01:00 PM, HAIRCUT [PERSON_NAME] Mithila K, TK01, 01:0…" at bounding box center [319, 216] width 668 height 178
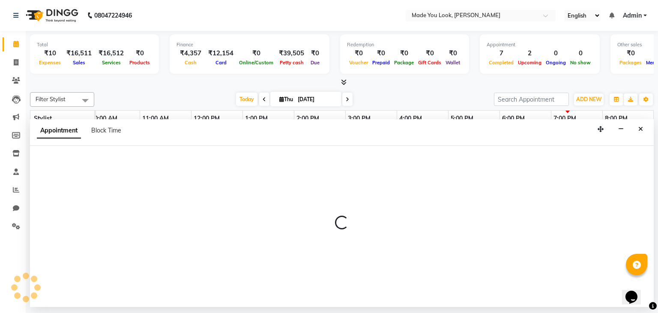
select select "84242"
select select "900"
select select "tentative"
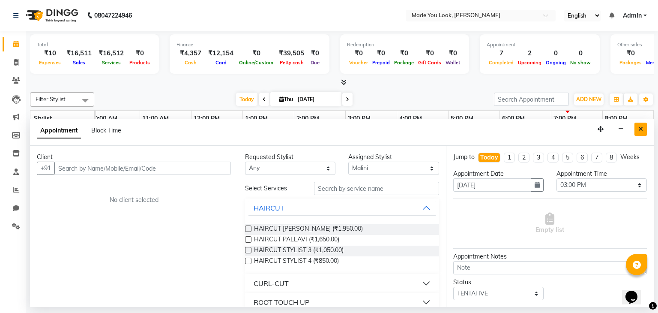
click at [641, 131] on icon "Close" at bounding box center [640, 129] width 5 height 6
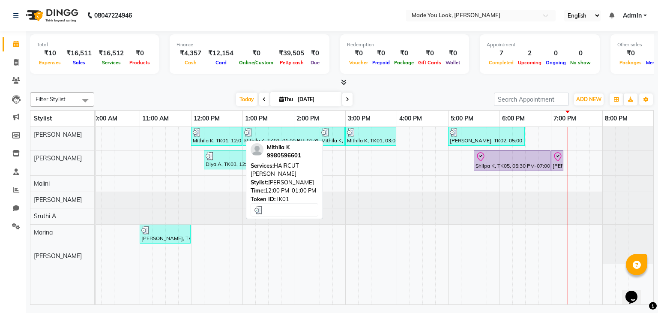
click at [224, 137] on div "Mithila K, TK01, 12:00 PM-01:00 PM, HAIRCUT [PERSON_NAME]" at bounding box center [216, 136] width 49 height 16
select select "3"
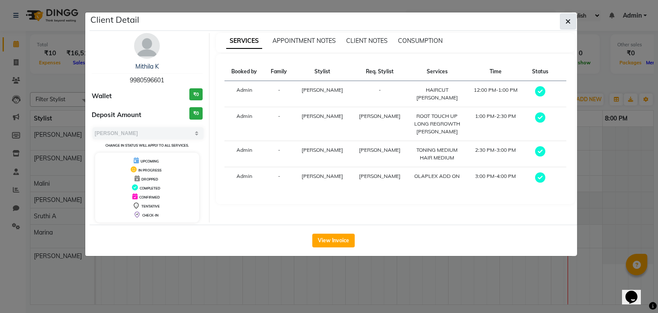
click at [572, 18] on button "button" at bounding box center [568, 21] width 16 height 16
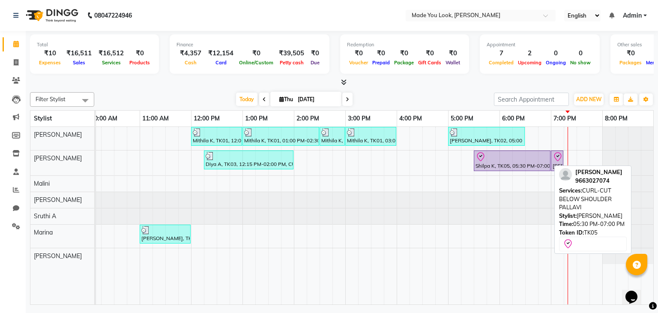
click at [487, 160] on div at bounding box center [511, 157] width 73 height 10
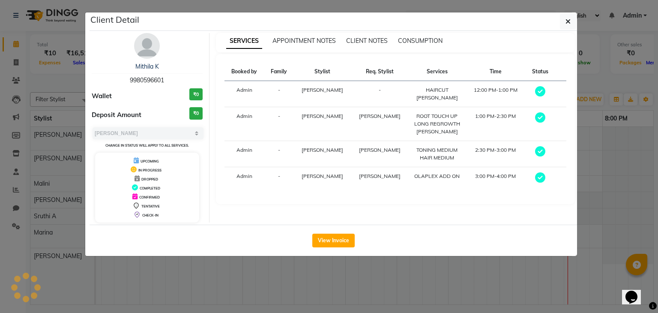
select select "8"
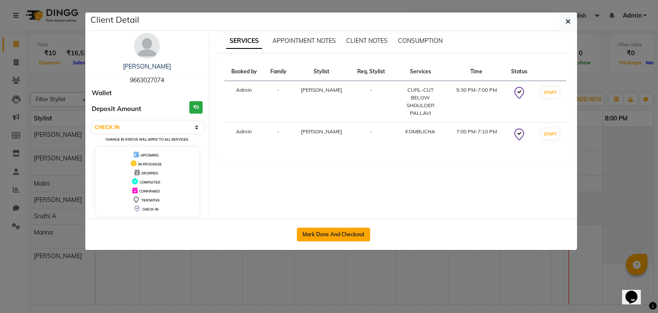
click at [322, 227] on button "Mark Done And Checkout" at bounding box center [333, 234] width 73 height 14
select select "service"
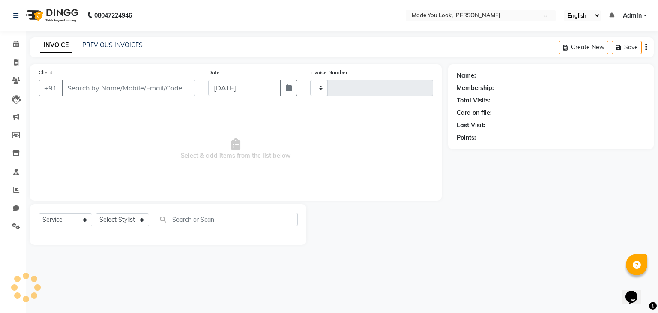
type input "0269"
select select "8181"
type input "9663027074"
select select "83313"
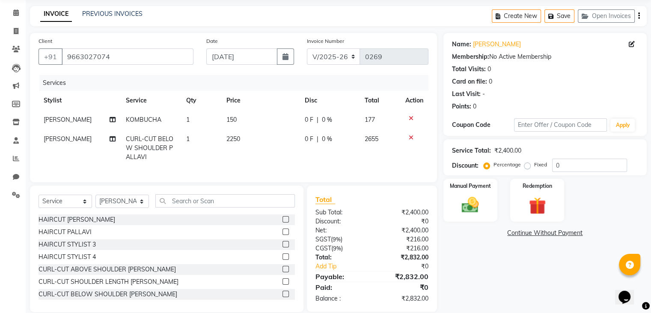
scroll to position [50, 0]
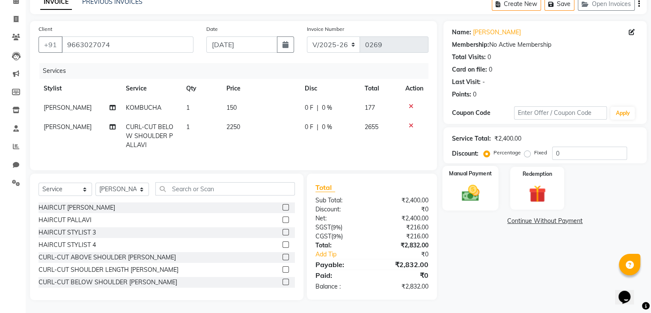
click at [468, 187] on img at bounding box center [470, 193] width 29 height 21
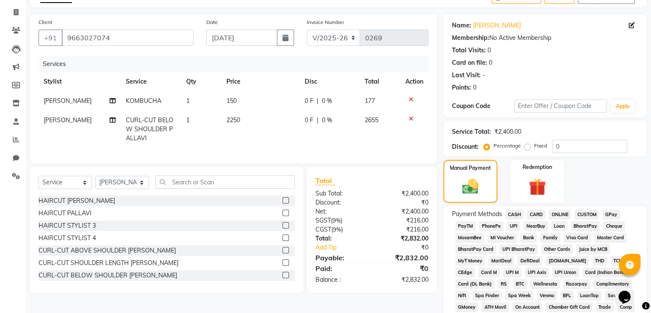
click at [561, 213] on span "ONLINE" at bounding box center [560, 214] width 22 height 10
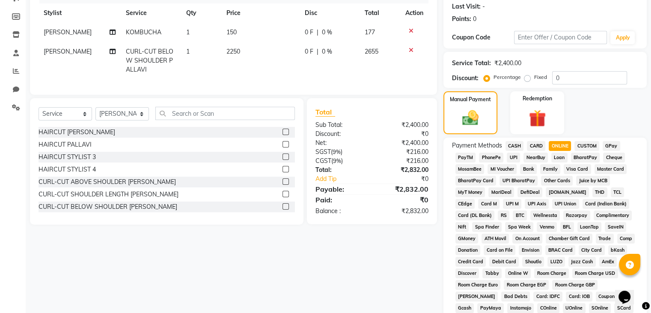
scroll to position [40, 0]
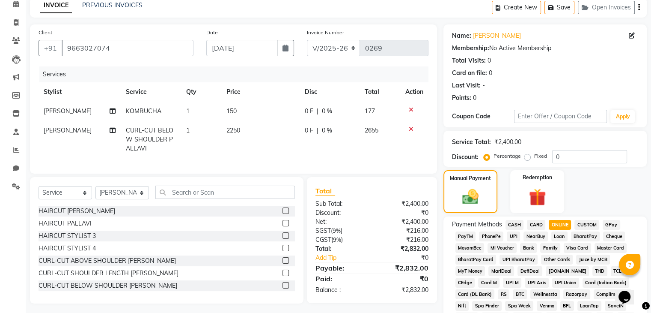
click at [518, 233] on span "UPI" at bounding box center [513, 236] width 13 height 10
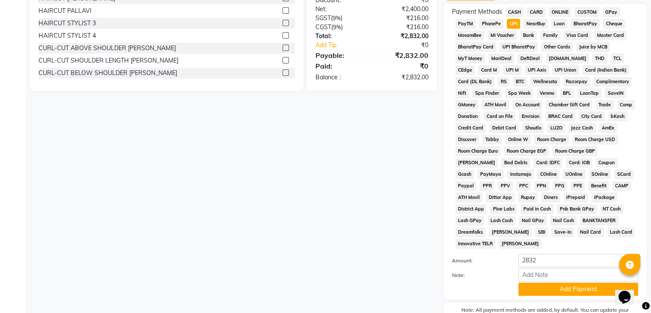
scroll to position [297, 0]
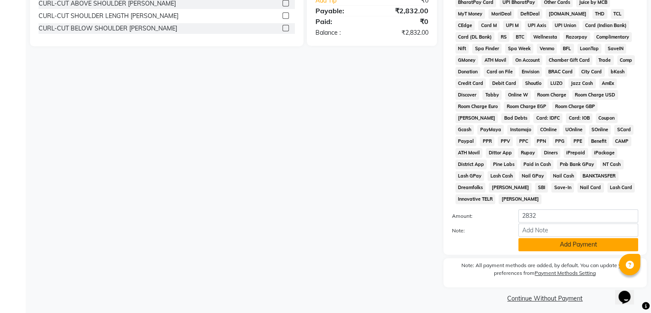
click at [557, 240] on button "Add Payment" at bounding box center [579, 244] width 120 height 13
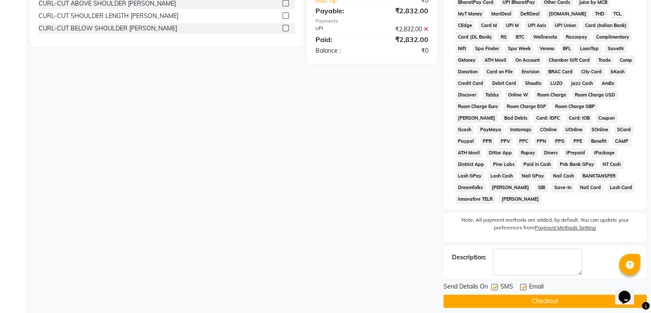
click at [501, 297] on button "Checkout" at bounding box center [545, 300] width 203 height 13
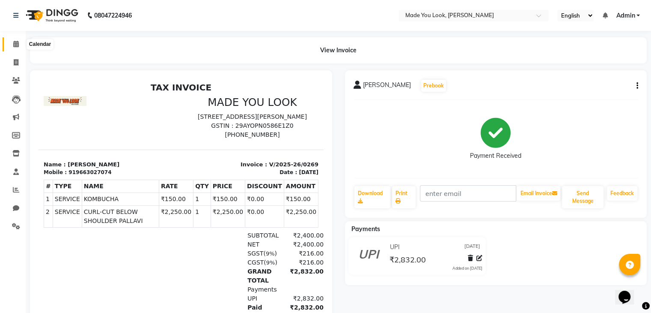
click at [14, 44] on icon at bounding box center [16, 44] width 6 height 6
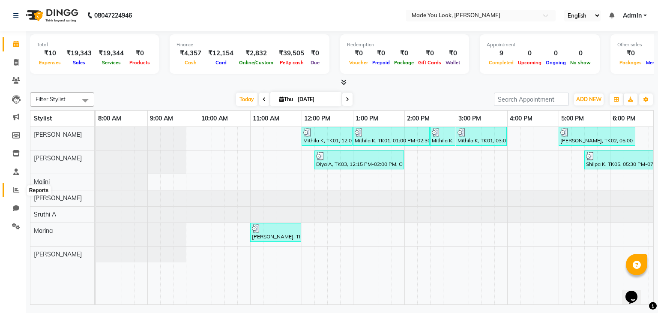
click at [17, 193] on icon at bounding box center [16, 189] width 6 height 6
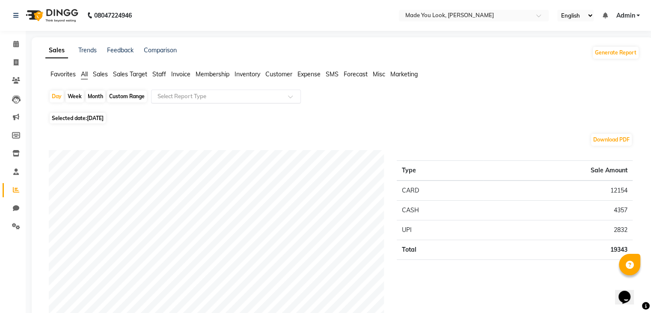
click at [290, 94] on div at bounding box center [226, 96] width 149 height 9
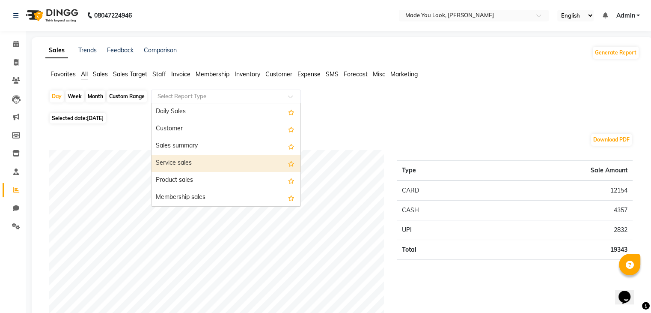
click at [193, 159] on div "Service sales" at bounding box center [226, 163] width 149 height 17
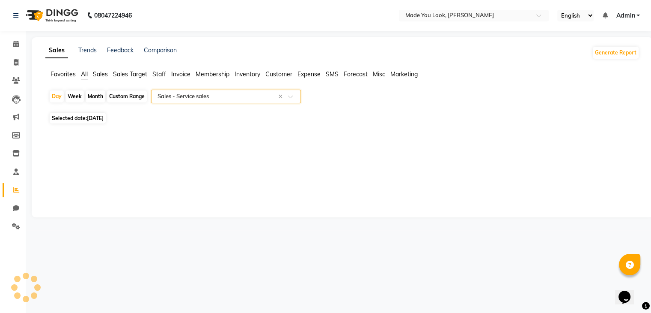
select select "full_report"
select select "csv"
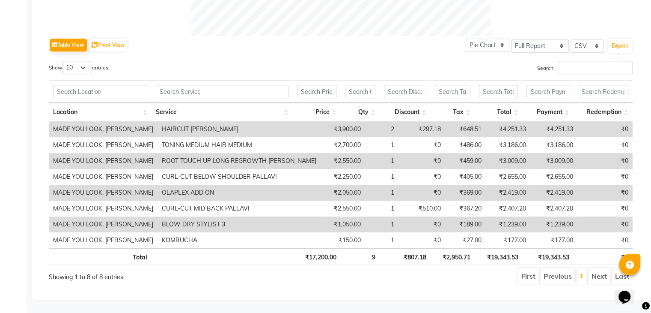
scroll to position [413, 0]
click at [314, 250] on th "₹17,200.00" at bounding box center [317, 256] width 48 height 17
copy th "17,200.00"
click at [312, 248] on th "₹17,200.00" at bounding box center [317, 256] width 48 height 17
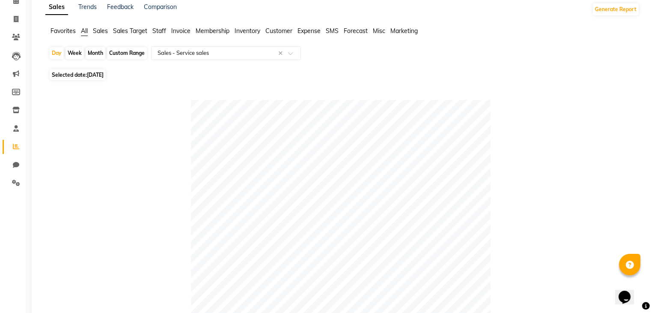
scroll to position [0, 0]
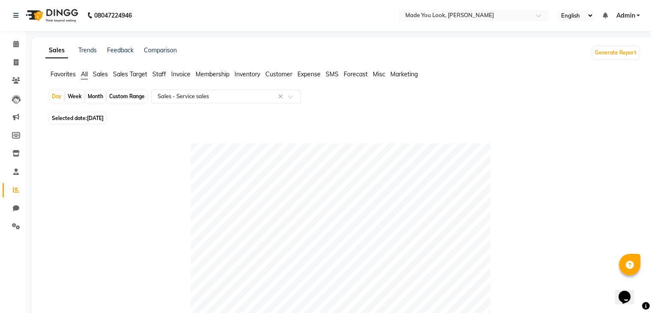
click at [123, 97] on div "Custom Range" at bounding box center [127, 96] width 40 height 12
select select "9"
select select "2025"
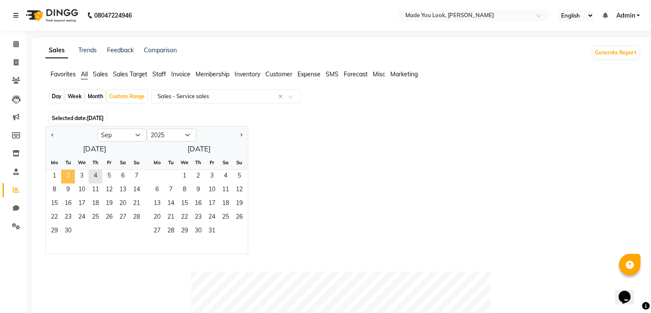
click at [70, 175] on span "2" at bounding box center [68, 177] width 14 height 14
click at [97, 175] on span "4" at bounding box center [96, 177] width 14 height 14
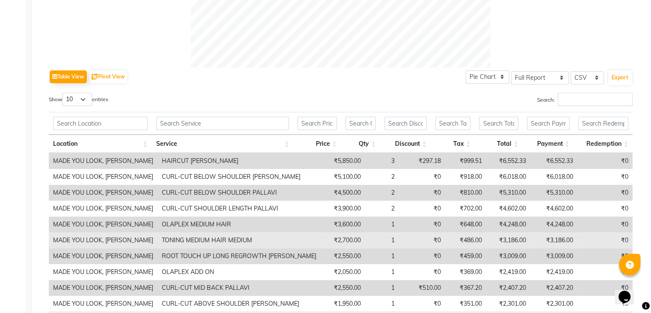
scroll to position [444, 0]
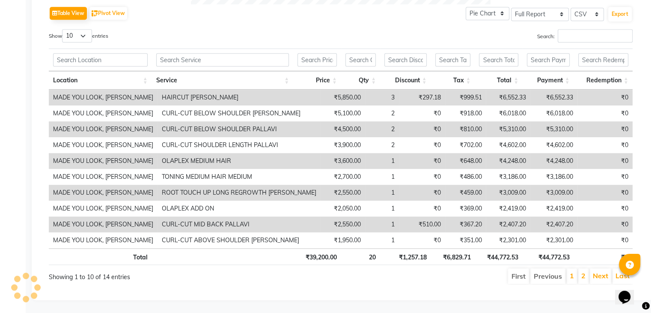
click at [319, 249] on th "₹39,200.00" at bounding box center [317, 256] width 48 height 17
copy th "39,200.00"
click at [553, 250] on th "₹44,772.53" at bounding box center [548, 256] width 51 height 17
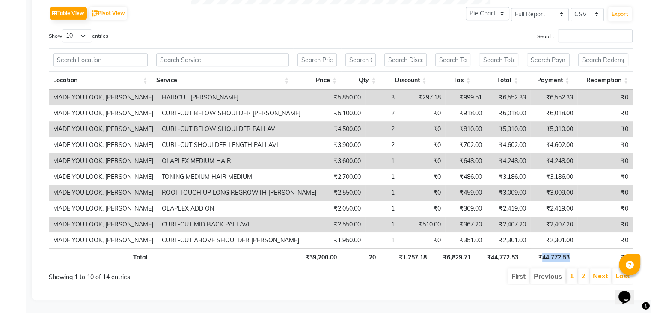
copy th "44,772.53"
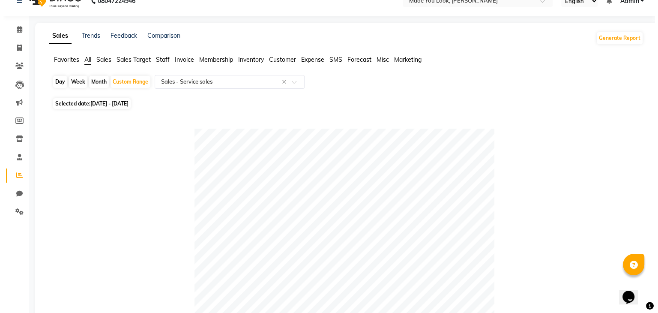
scroll to position [0, 0]
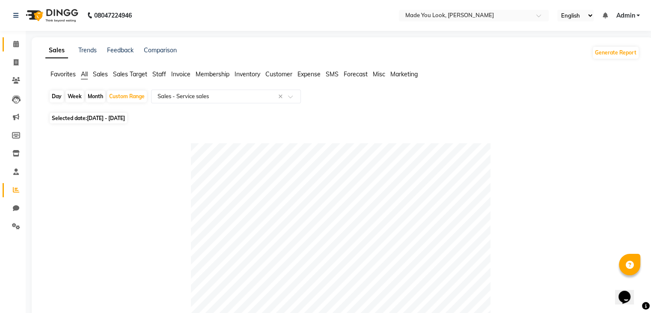
click at [17, 39] on span at bounding box center [16, 44] width 15 height 10
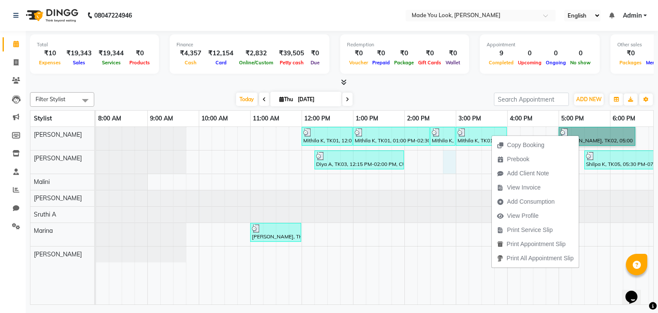
click at [444, 173] on td at bounding box center [449, 216] width 13 height 178
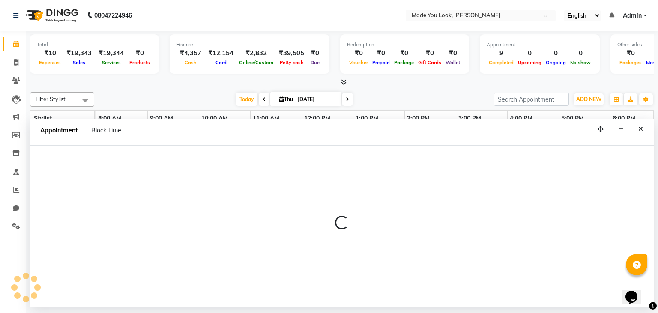
select select "83313"
select select "885"
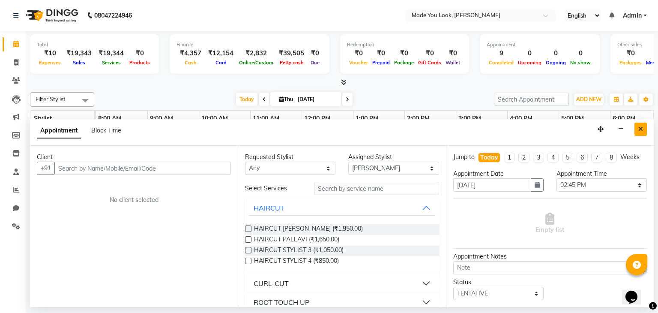
click at [644, 131] on button "Close" at bounding box center [640, 128] width 12 height 13
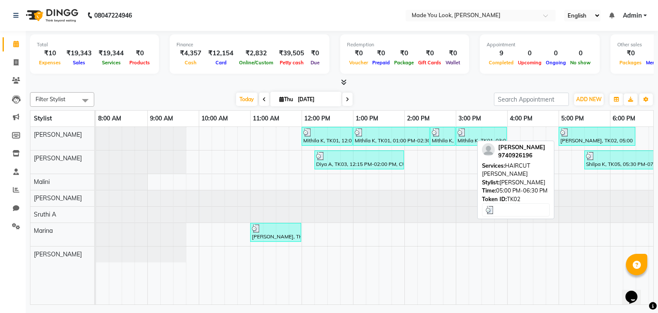
click at [587, 137] on div "[PERSON_NAME], TK02, 05:00 PM-06:30 PM, HAIRCUT [PERSON_NAME]" at bounding box center [596, 136] width 75 height 16
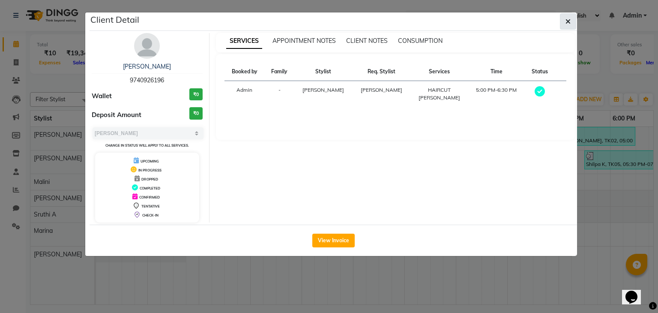
click at [570, 19] on icon "button" at bounding box center [567, 21] width 5 height 7
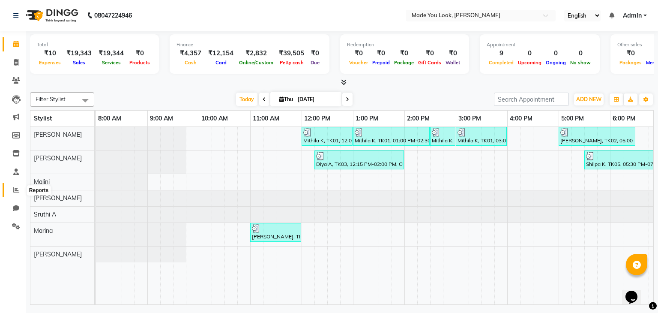
click at [18, 189] on icon at bounding box center [16, 189] width 6 height 6
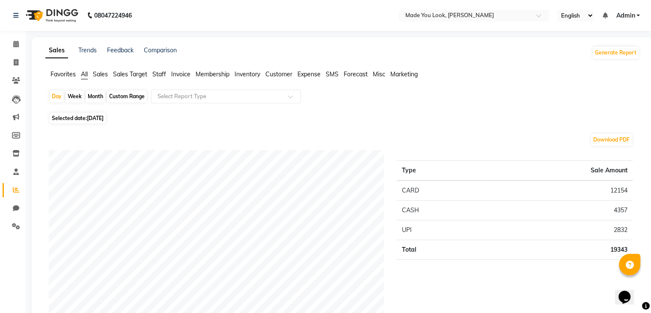
click at [99, 77] on span "Sales" at bounding box center [100, 74] width 15 height 8
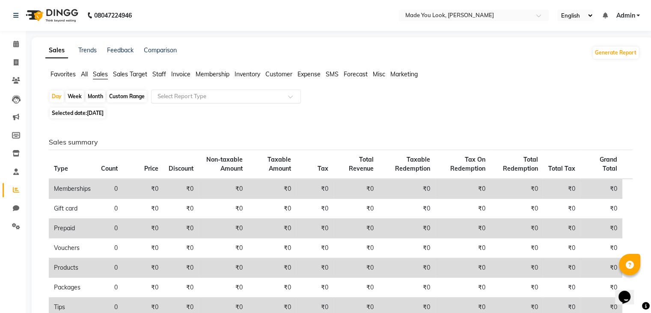
click at [175, 95] on input "text" at bounding box center [217, 96] width 123 height 9
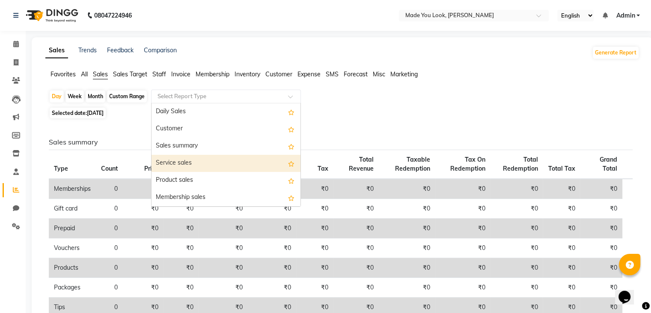
click at [191, 165] on div "Service sales" at bounding box center [226, 163] width 149 height 17
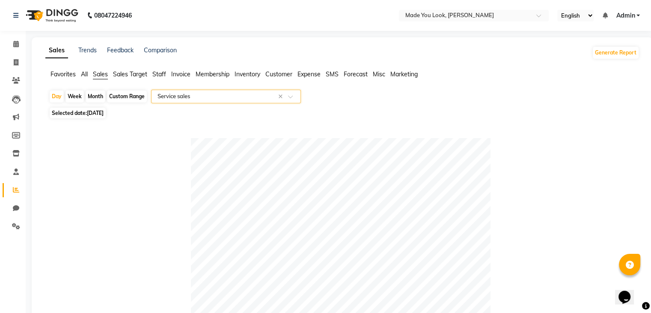
click at [72, 117] on span "Selected date: [DATE]" at bounding box center [78, 112] width 56 height 11
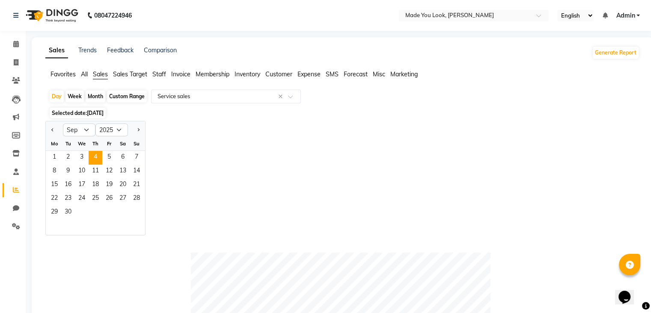
click at [131, 98] on div "Custom Range" at bounding box center [127, 96] width 40 height 12
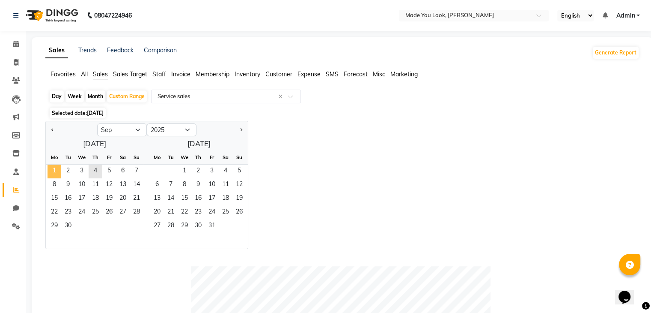
click at [57, 167] on span "1" at bounding box center [55, 171] width 14 height 14
click at [98, 168] on span "4" at bounding box center [96, 171] width 14 height 14
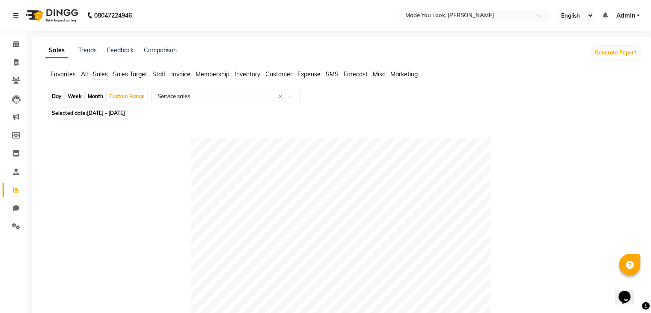
click at [57, 93] on div "Day" at bounding box center [57, 96] width 14 height 12
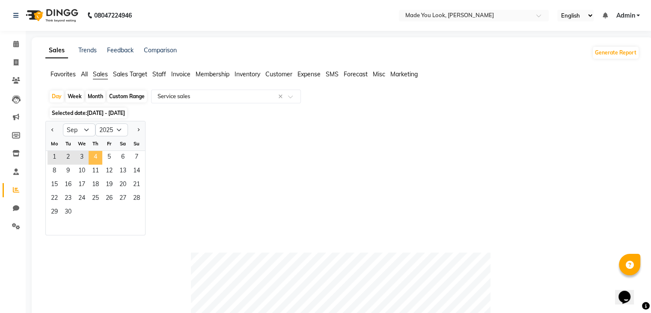
click at [95, 155] on span "4" at bounding box center [96, 158] width 14 height 14
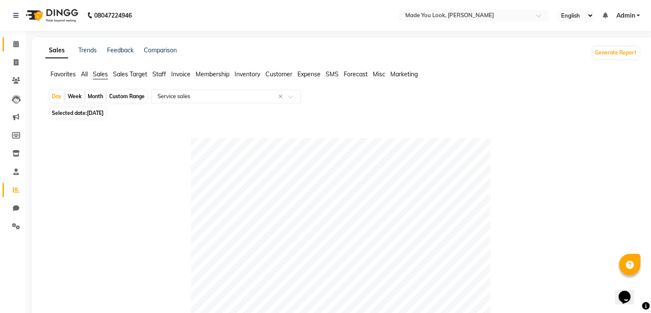
click at [10, 42] on span at bounding box center [16, 44] width 15 height 10
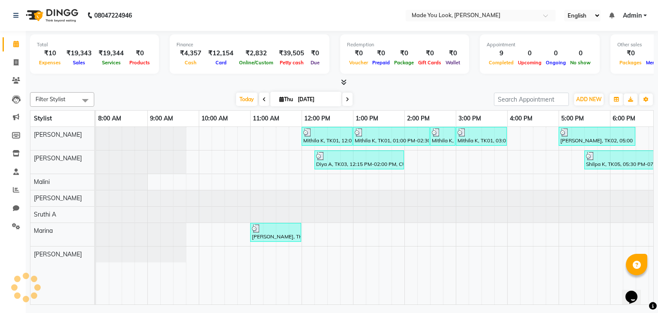
click at [343, 83] on icon at bounding box center [344, 82] width 6 height 6
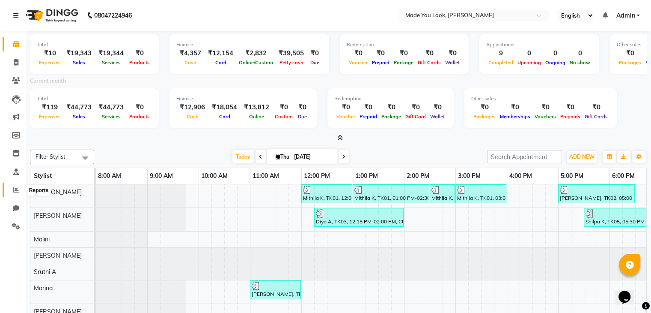
click at [15, 188] on icon at bounding box center [16, 189] width 6 height 6
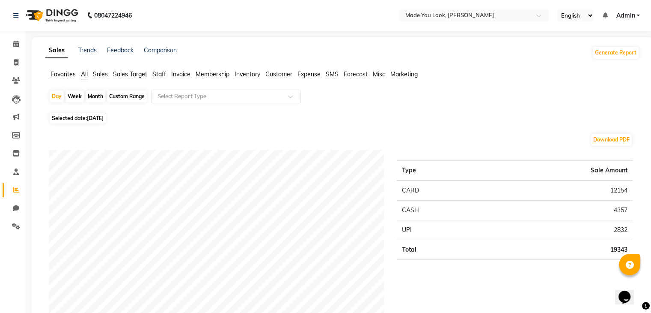
click at [180, 72] on span "Invoice" at bounding box center [180, 74] width 19 height 8
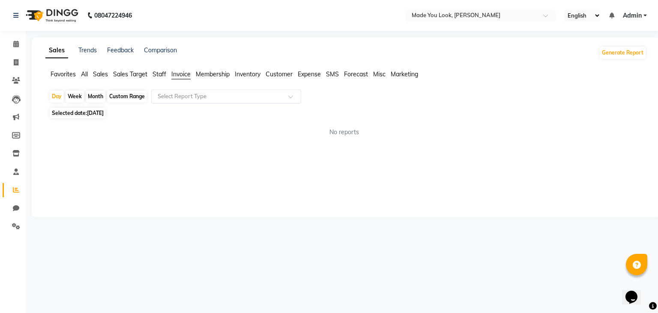
click at [175, 98] on input "text" at bounding box center [217, 96] width 123 height 9
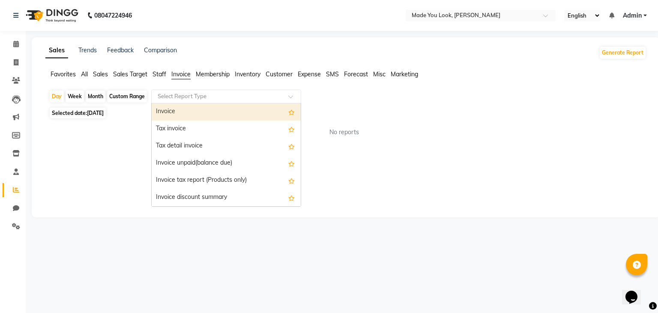
click at [176, 115] on div "Invoice" at bounding box center [226, 111] width 149 height 17
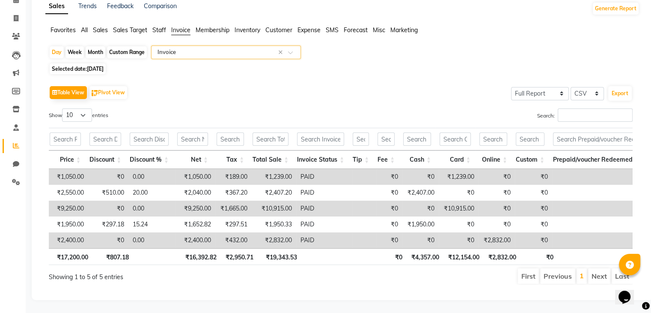
scroll to position [0, 309]
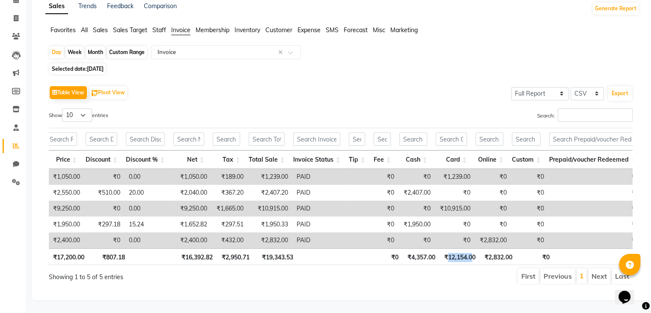
drag, startPoint x: 446, startPoint y: 251, endPoint x: 473, endPoint y: 249, distance: 27.0
click at [473, 249] on th "₹12,154.00" at bounding box center [460, 256] width 40 height 17
click at [466, 268] on ul "First Previous 1 Next Last" at bounding box center [465, 275] width 335 height 15
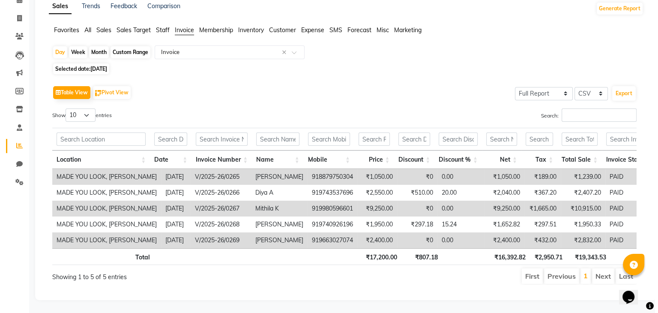
scroll to position [0, 0]
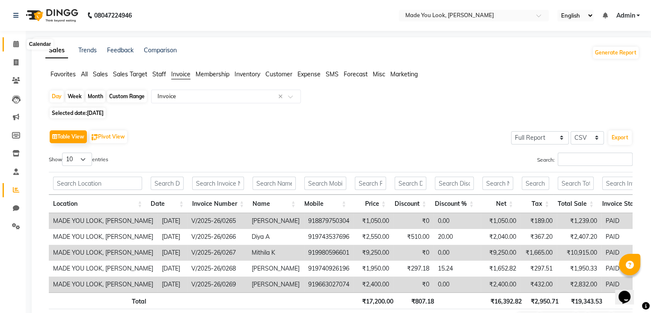
click at [18, 48] on span at bounding box center [16, 44] width 15 height 10
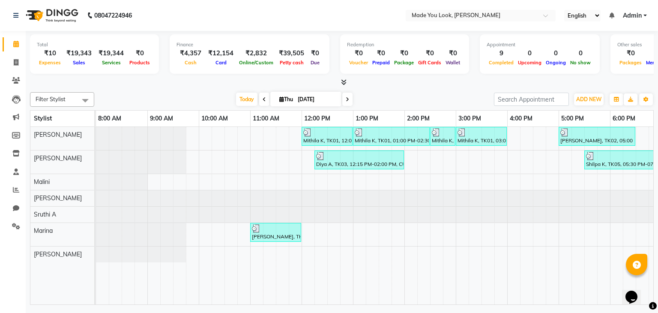
click at [341, 83] on icon at bounding box center [344, 82] width 6 height 6
